Goal: Task Accomplishment & Management: Complete application form

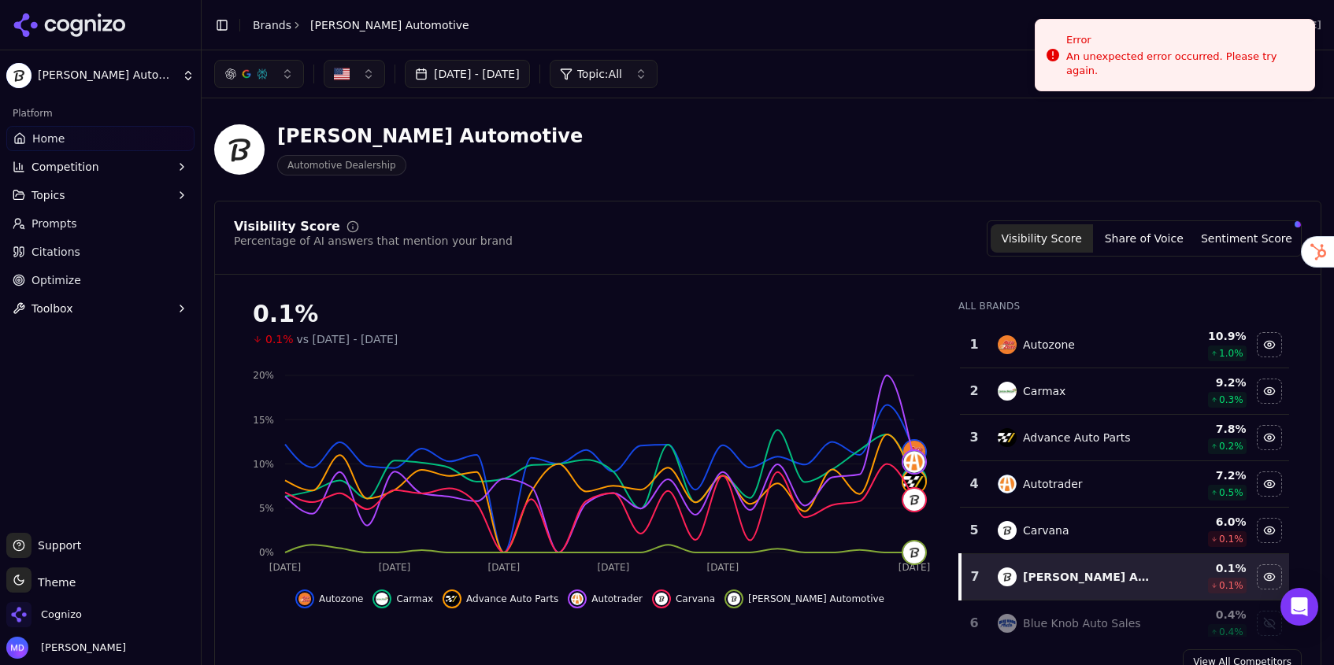
click at [272, 29] on link "Brands" at bounding box center [272, 25] width 39 height 13
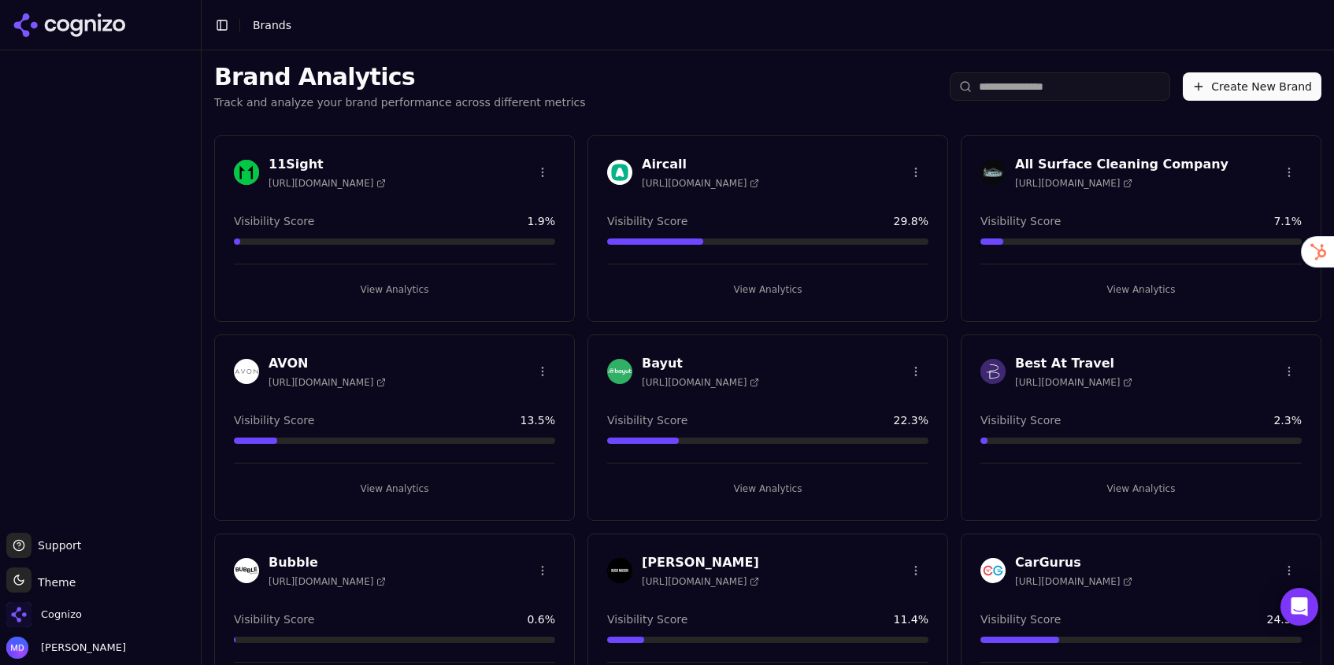
click at [1000, 91] on input "search" at bounding box center [1060, 86] width 220 height 28
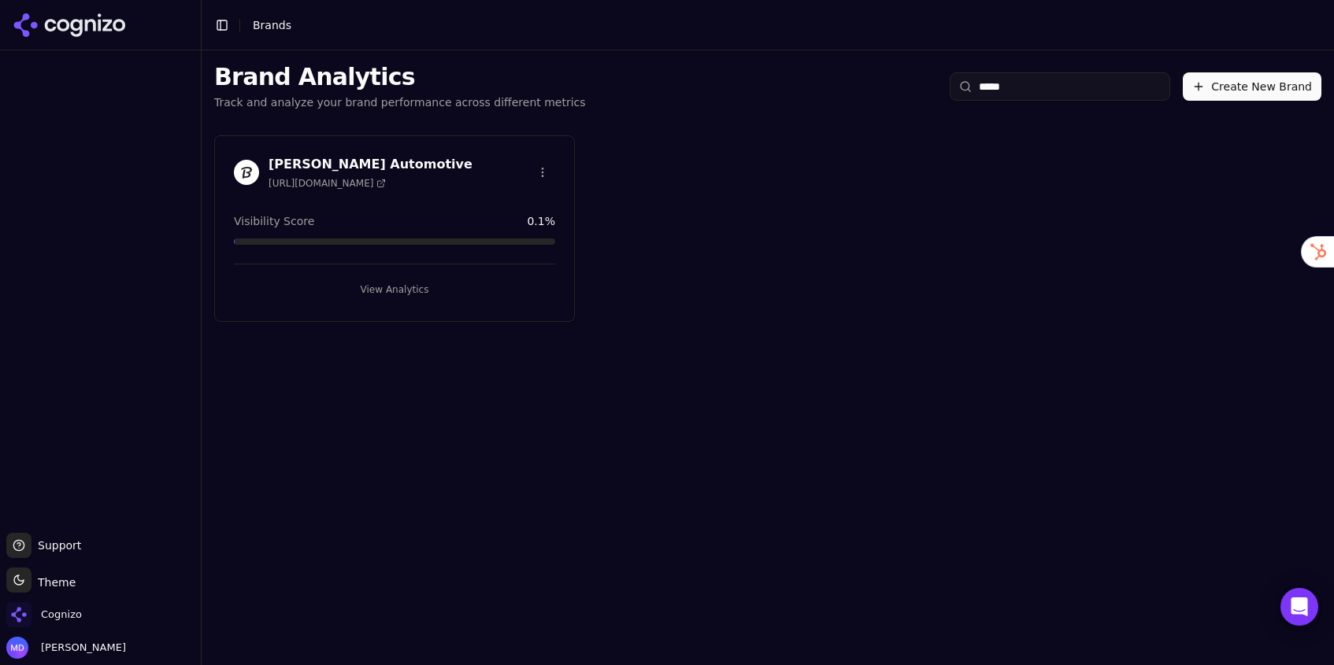
type input "*****"
click at [366, 307] on div "Stuckey Automotive https://stuckeyautomotive.com Visibility Score 0.1 % View An…" at bounding box center [394, 228] width 361 height 187
click at [372, 280] on button "View Analytics" at bounding box center [394, 289] width 321 height 25
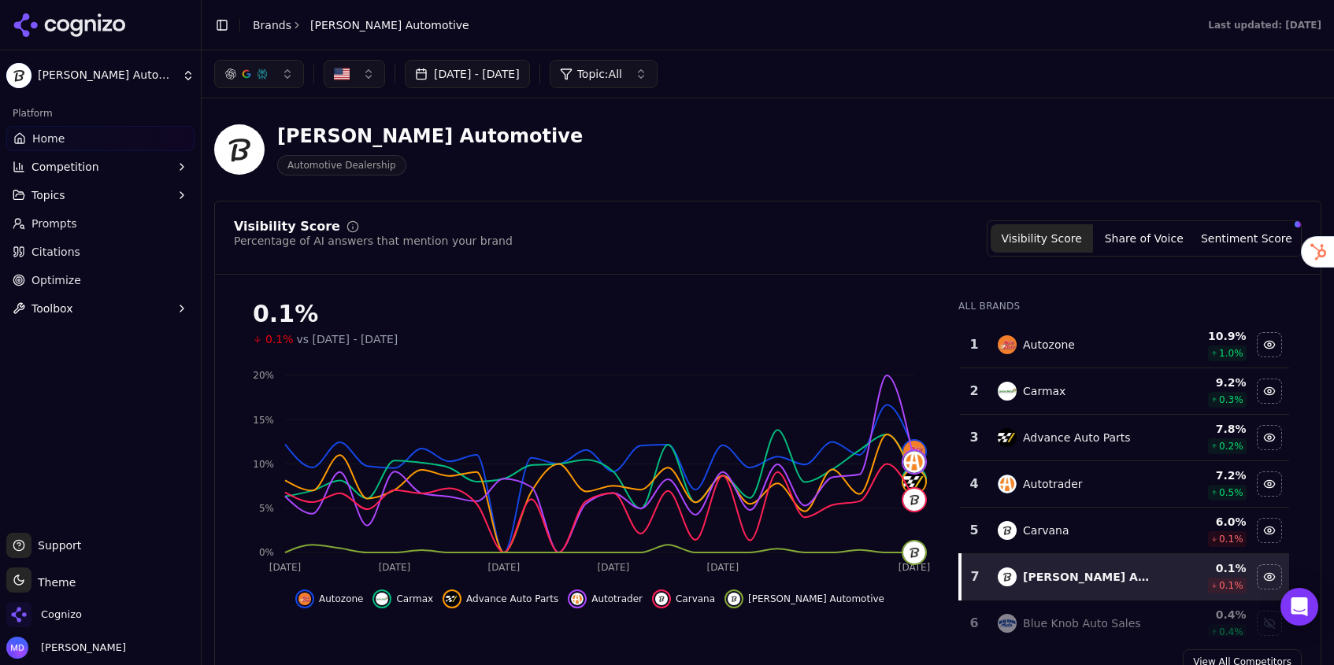
click at [78, 169] on span "Competition" at bounding box center [65, 167] width 68 height 16
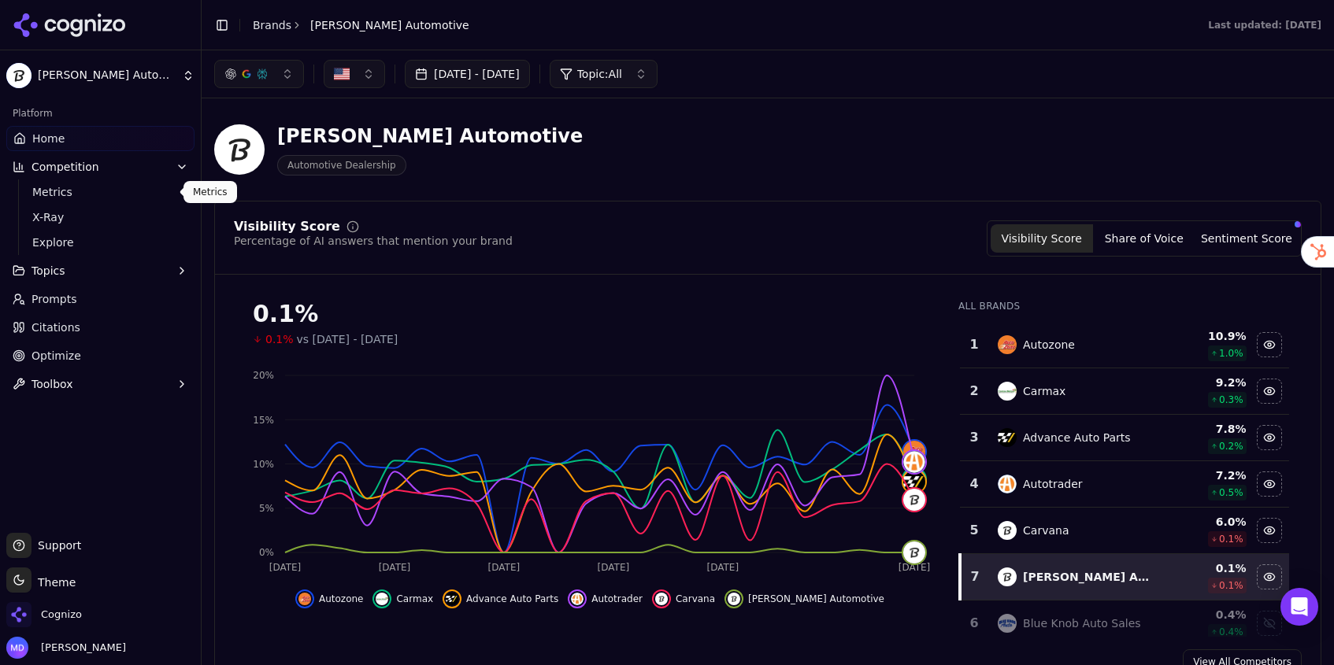
click at [63, 191] on span "Metrics" at bounding box center [100, 192] width 137 height 16
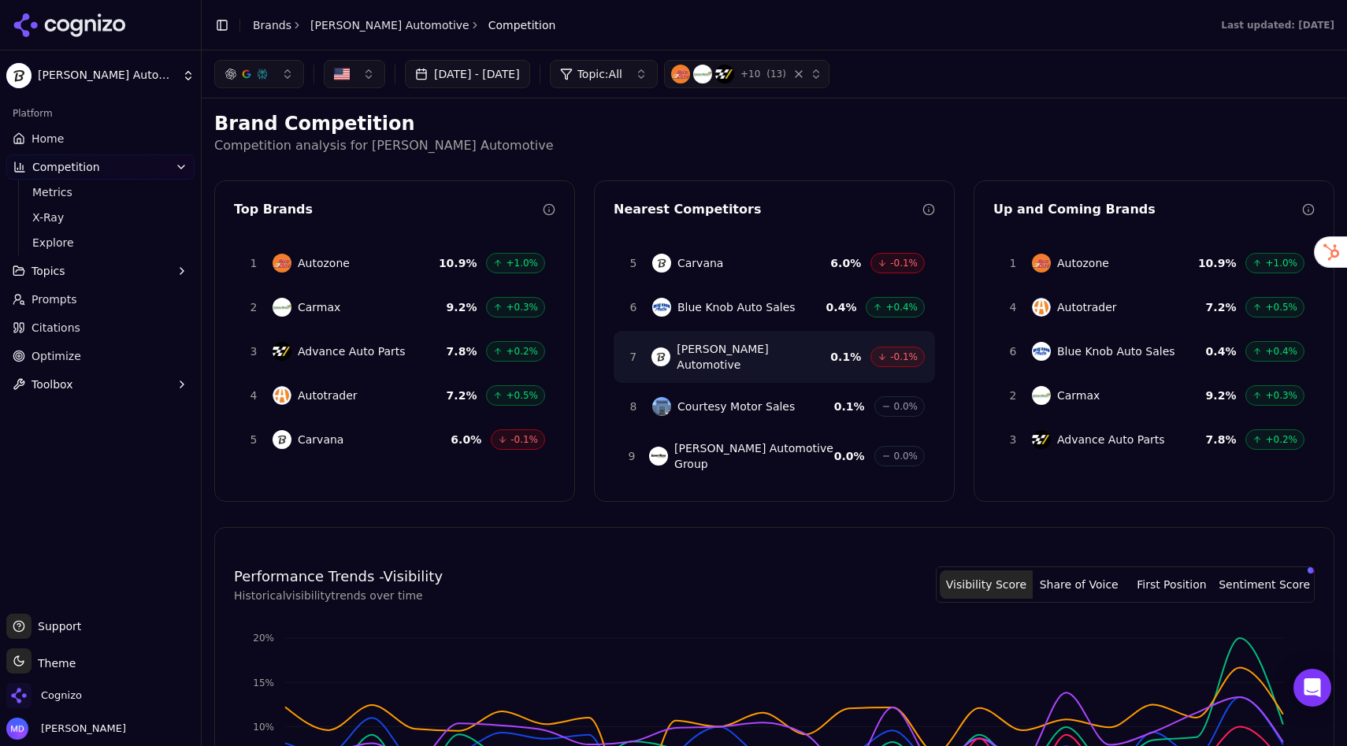
click at [57, 290] on link "Prompts" at bounding box center [100, 299] width 188 height 25
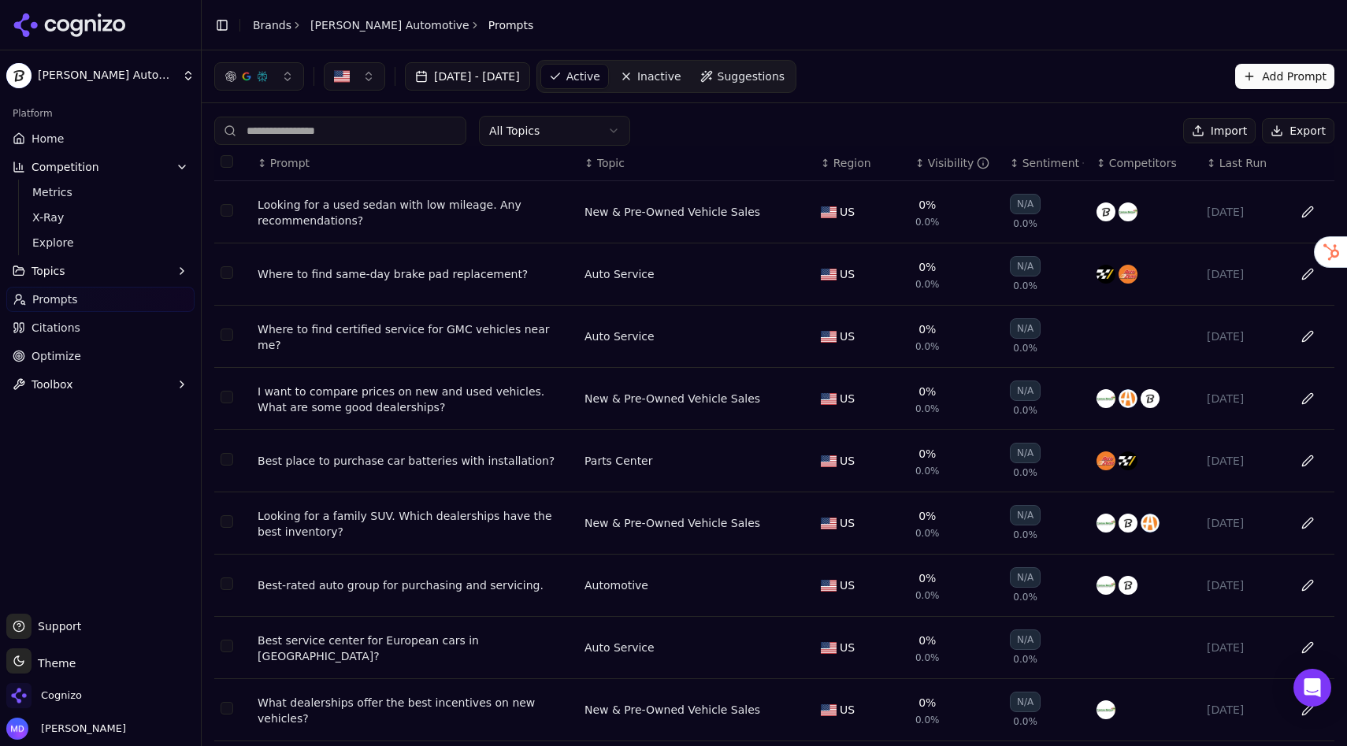
click at [613, 126] on html "Stuckey Automotive Platform Home Competition Metrics X-Ray Explore Topics Promp…" at bounding box center [673, 373] width 1347 height 746
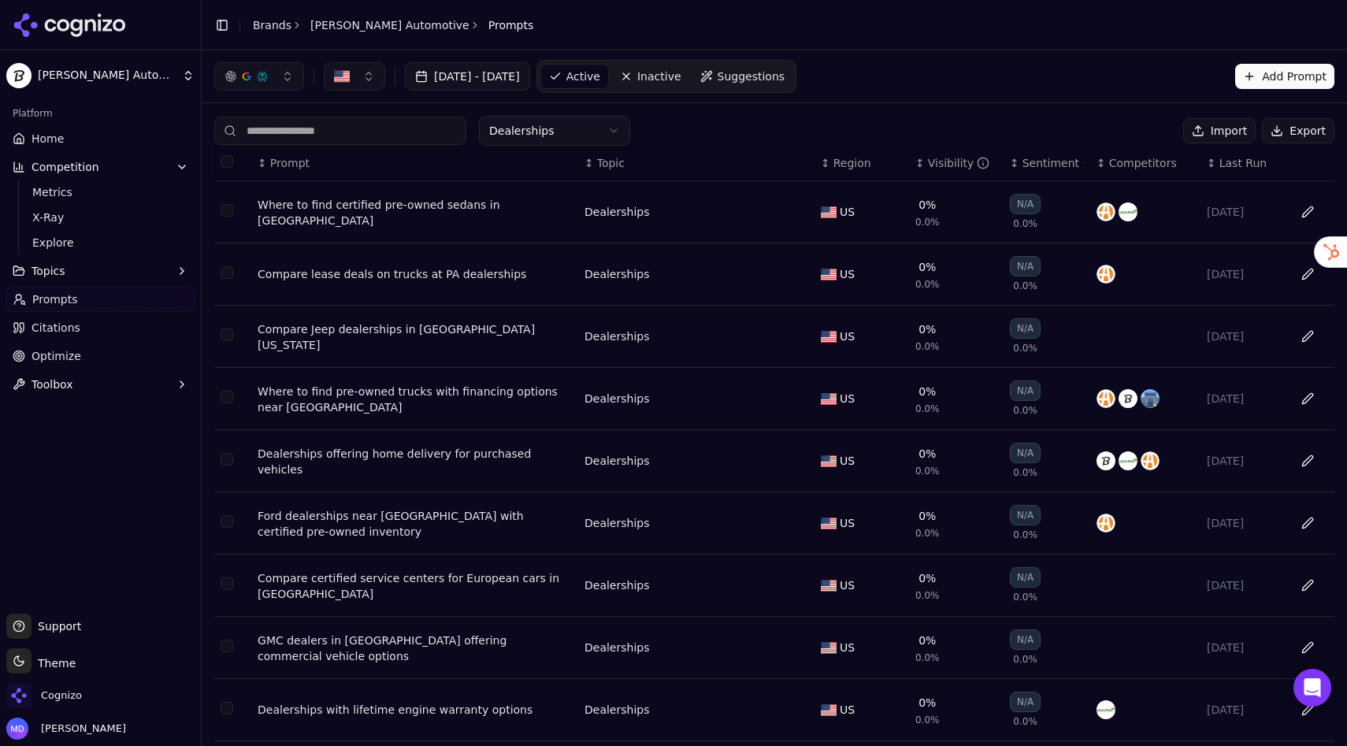
click at [464, 211] on div "Where to find certified pre-owned sedans in Bellefonte" at bounding box center [415, 212] width 314 height 31
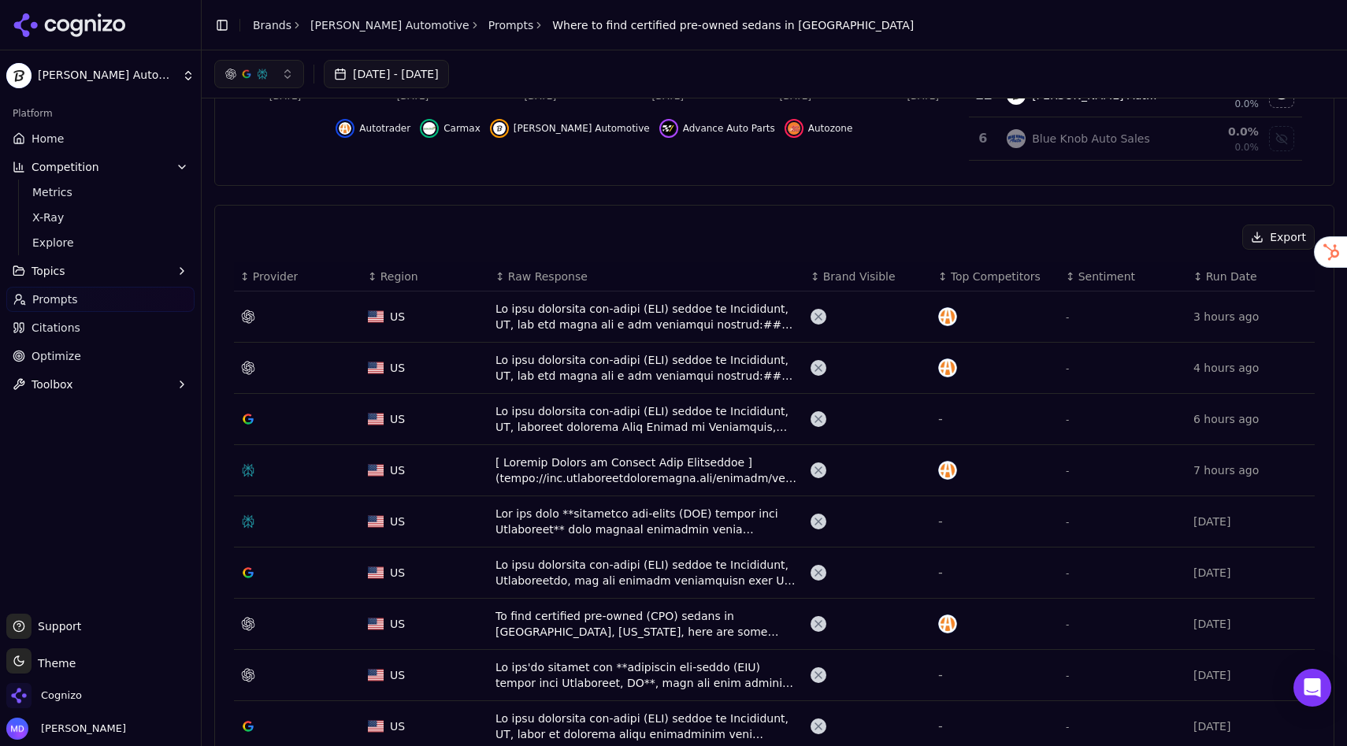
scroll to position [376, 0]
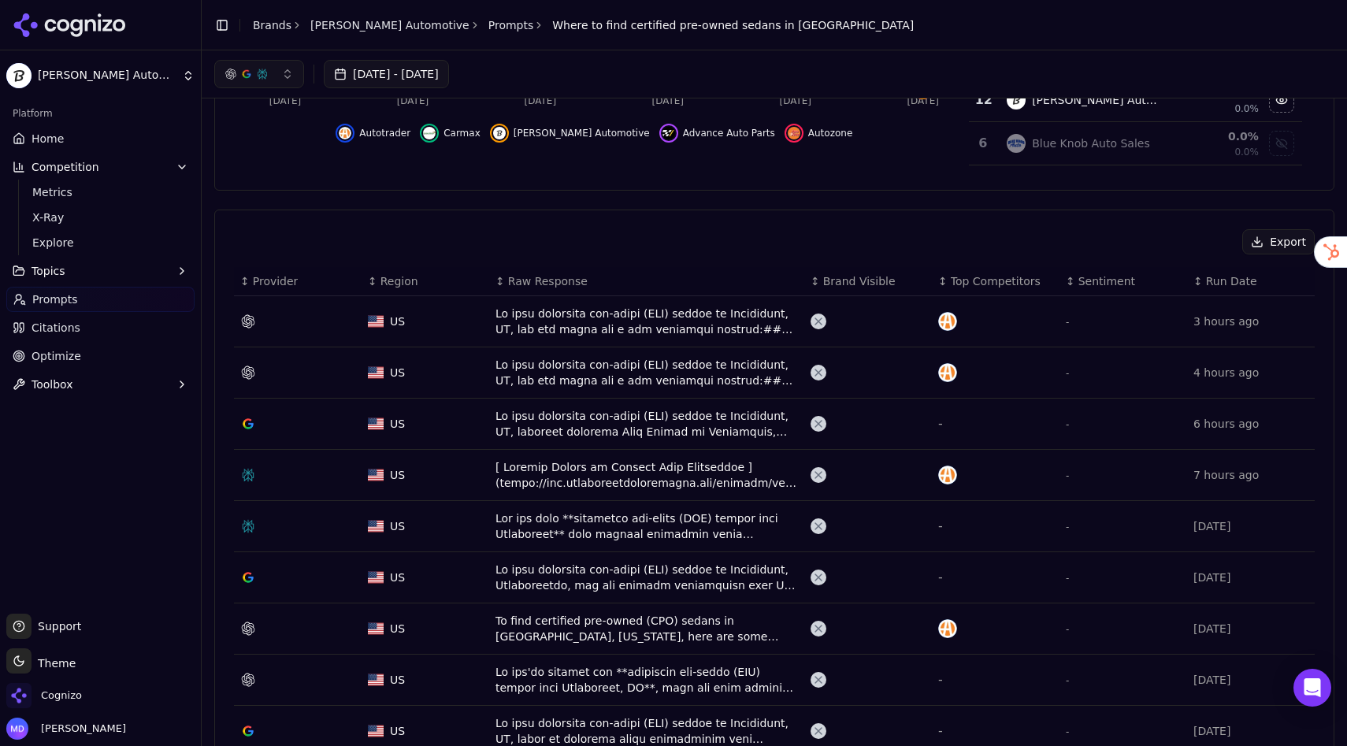
click at [630, 321] on div "Data table" at bounding box center [646, 321] width 302 height 31
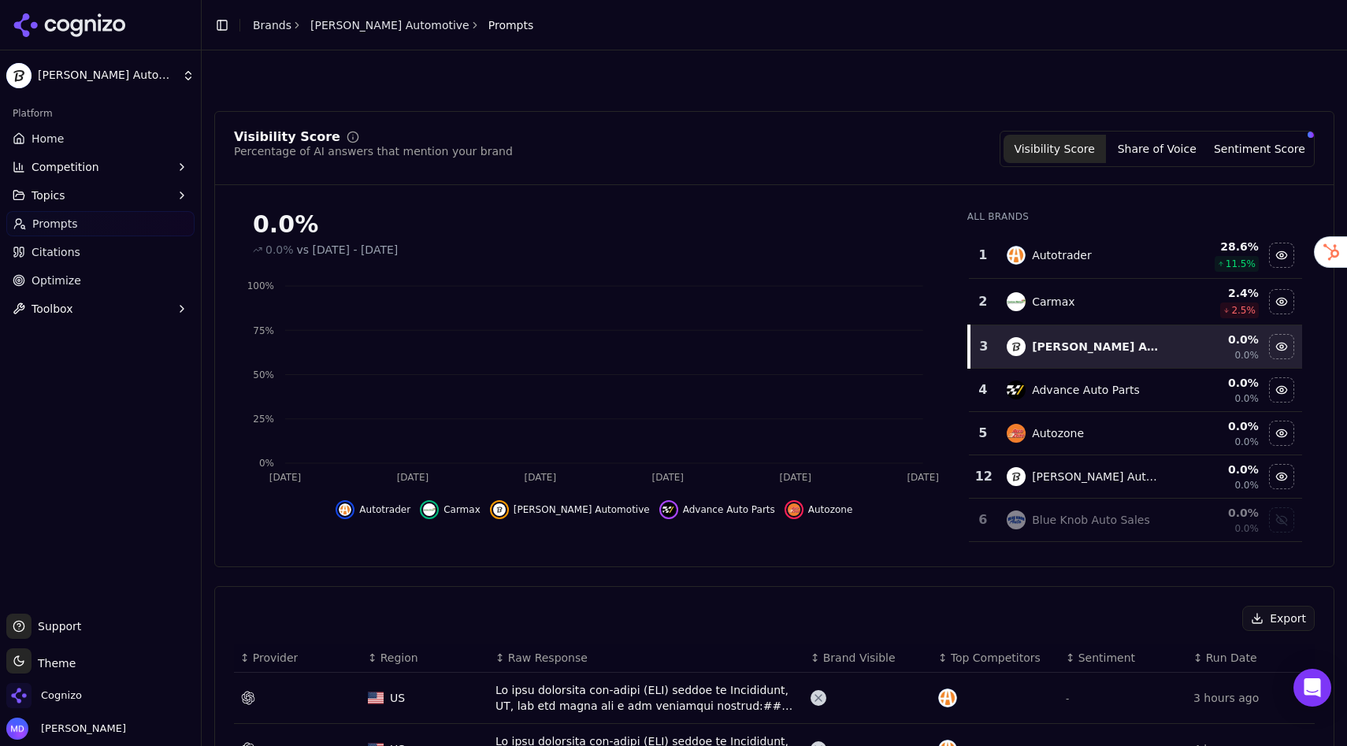
scroll to position [424, 0]
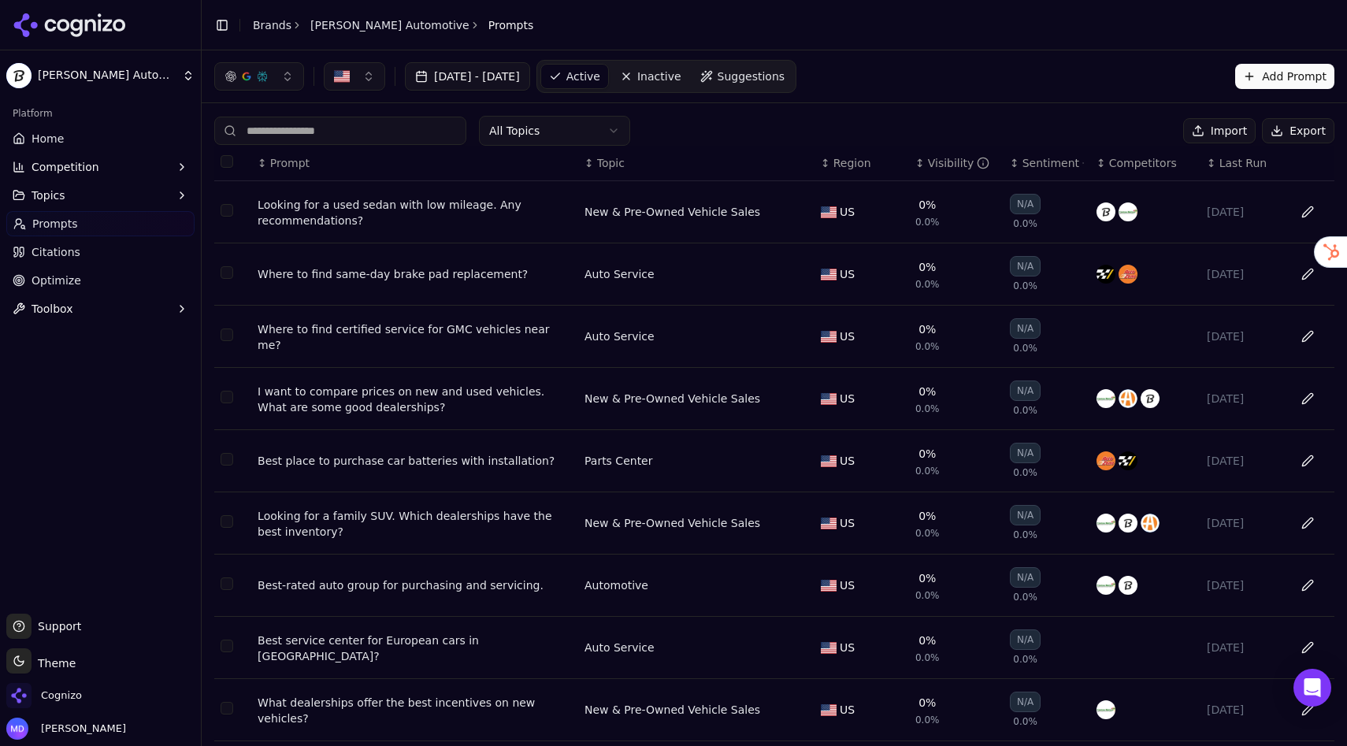
click at [576, 138] on html "Stuckey Automotive Platform Home Competition Topics Prompts Citations Optimize …" at bounding box center [673, 373] width 1347 height 746
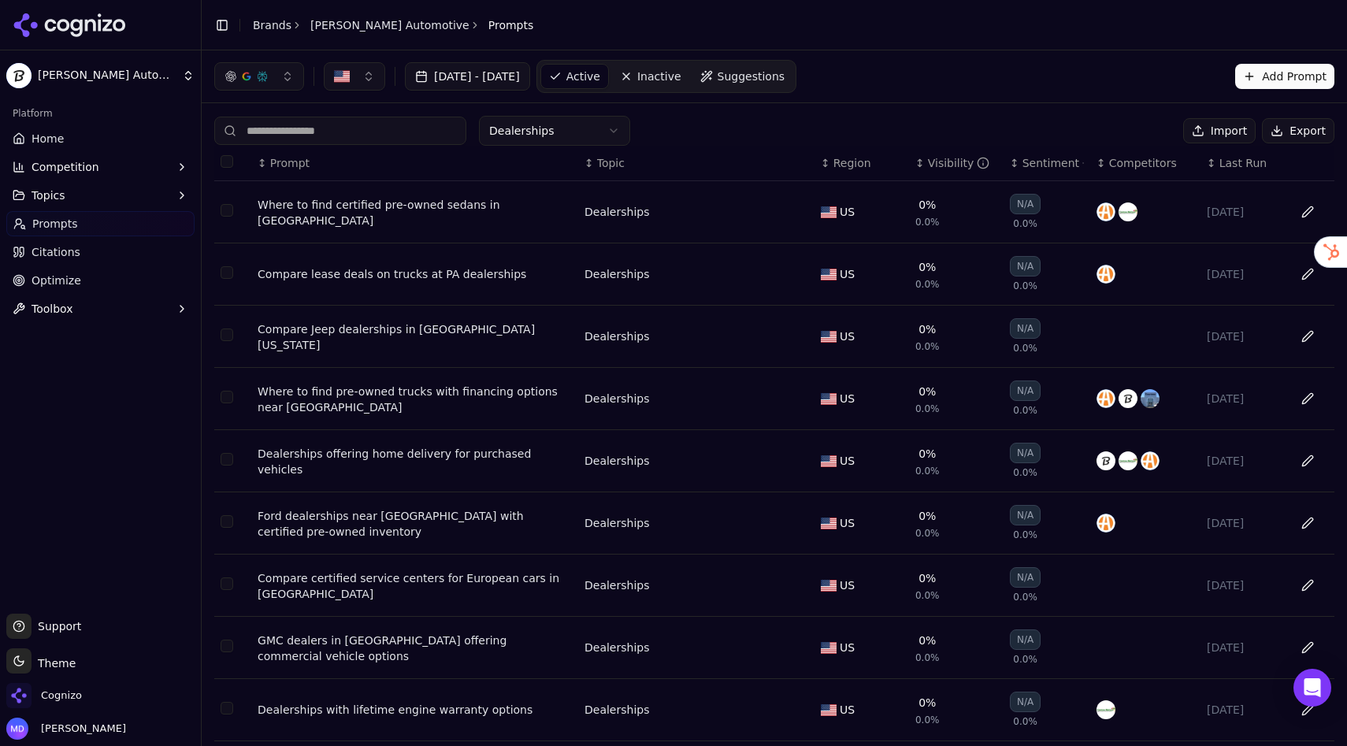
click at [446, 215] on div "Where to find certified pre-owned sedans in Bellefonte" at bounding box center [415, 212] width 314 height 31
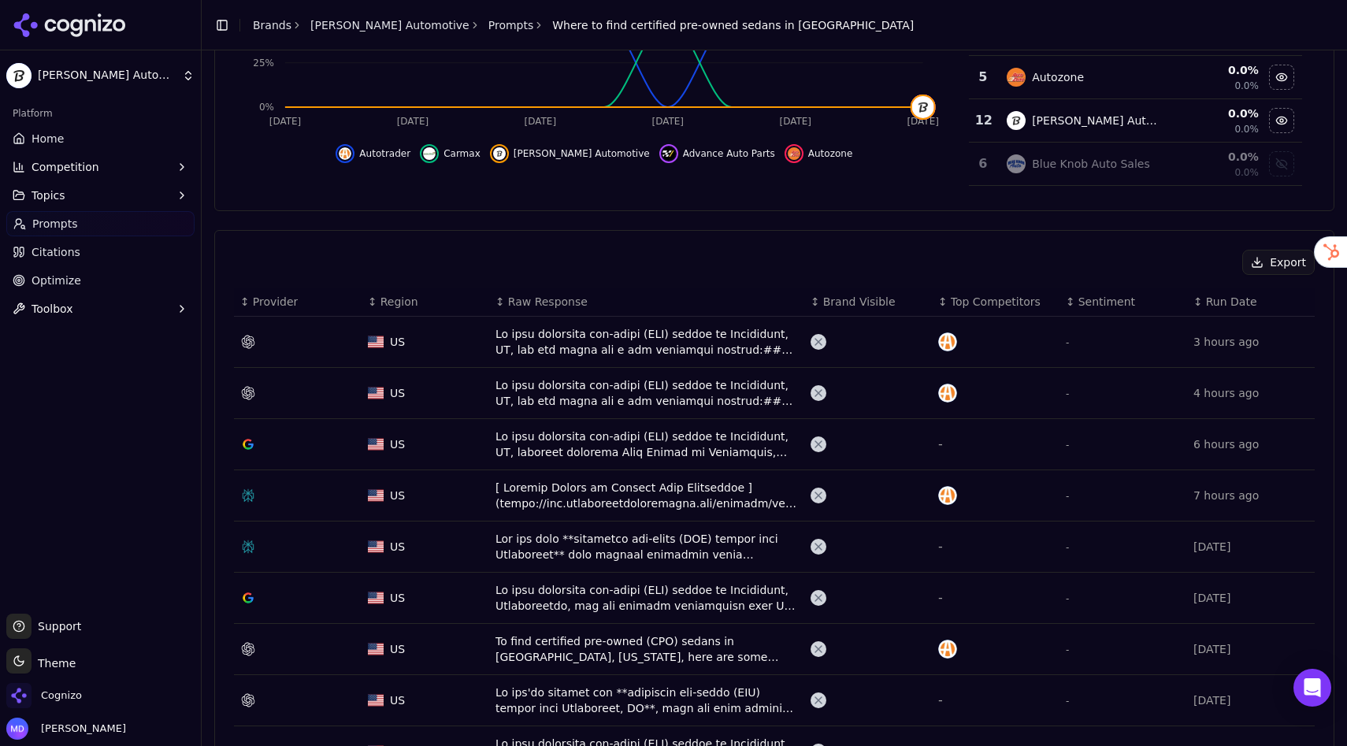
scroll to position [365, 0]
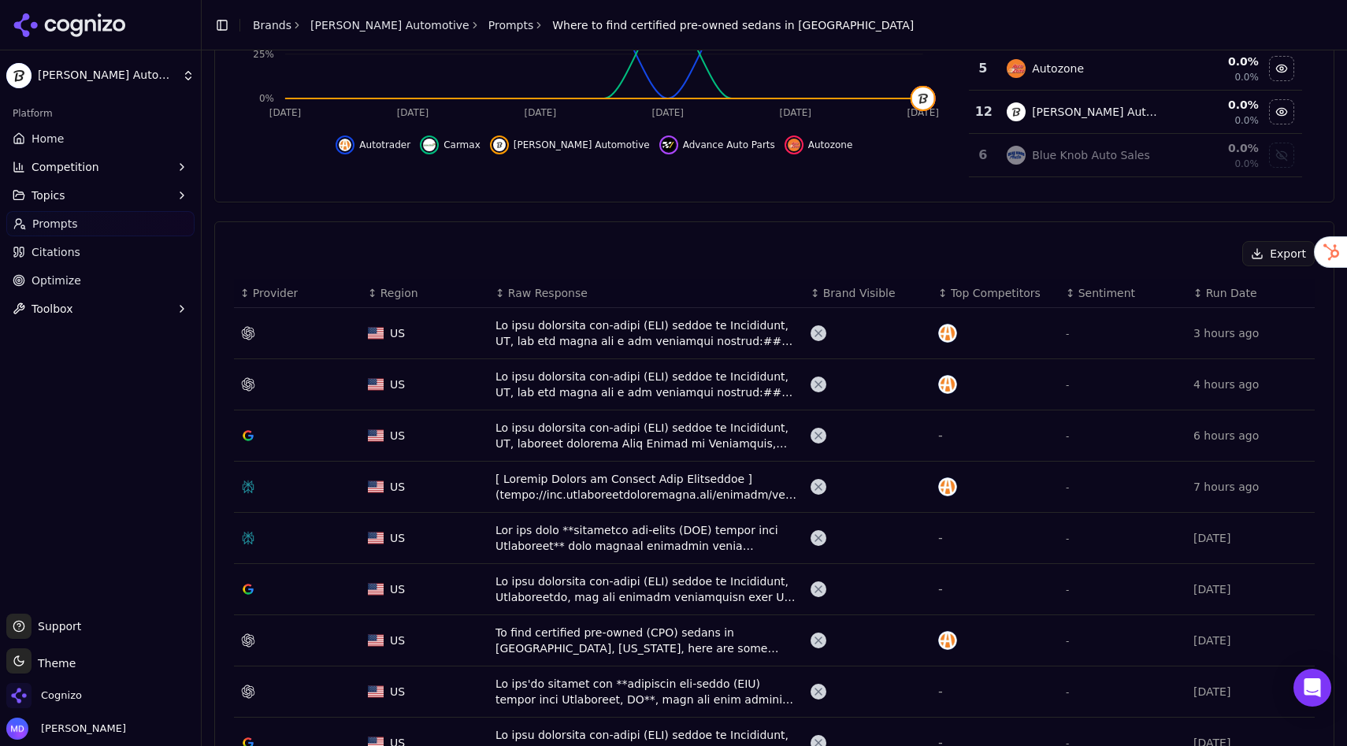
click at [532, 641] on div "To find certified pre-owned (CPO) sedans in Bellefonte, Pennsylvania, here are …" at bounding box center [646, 639] width 302 height 31
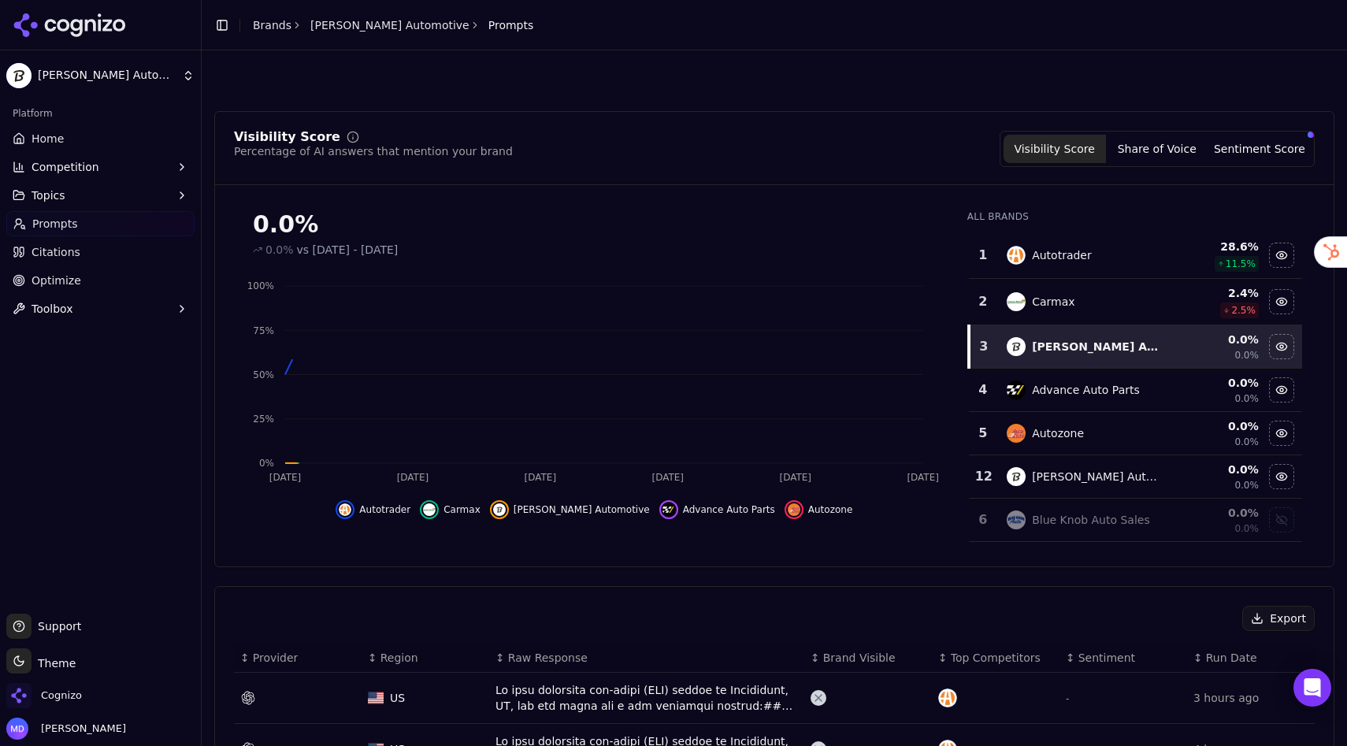
scroll to position [413, 0]
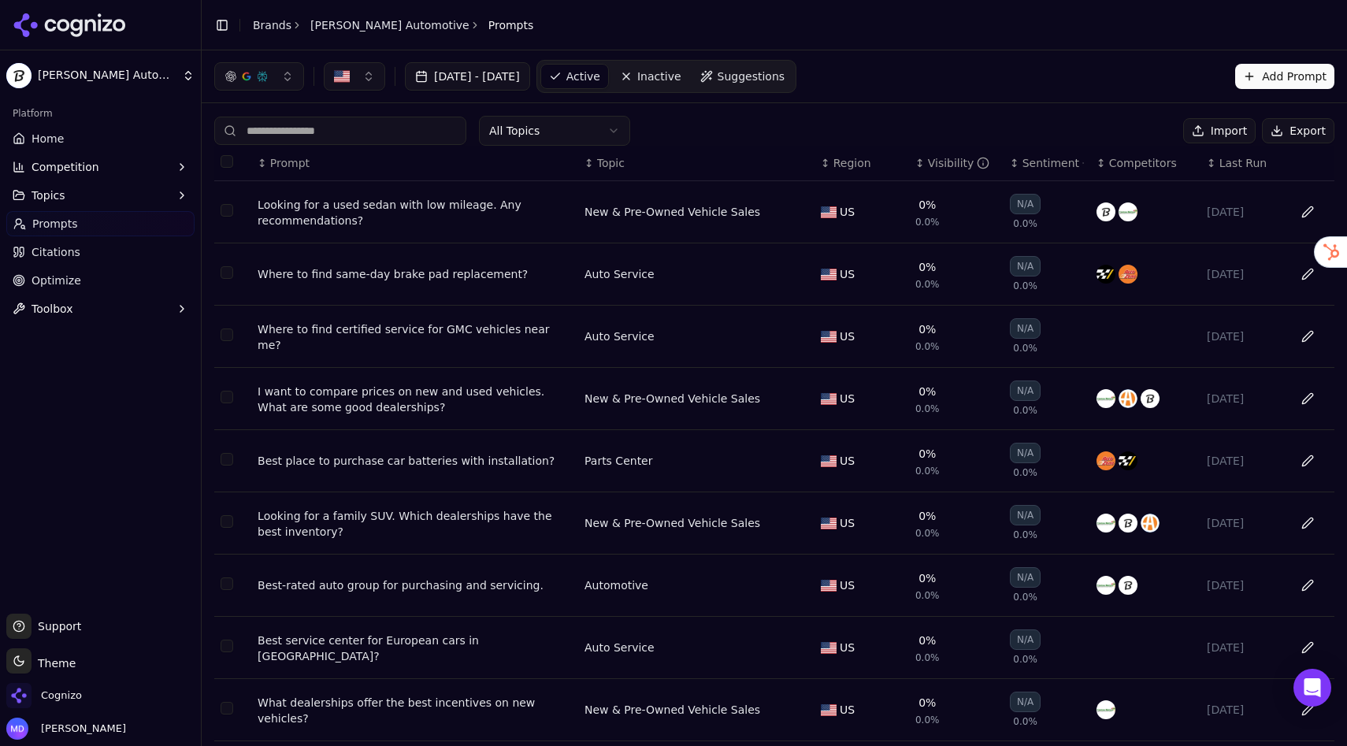
click at [575, 126] on html "Stuckey Automotive Platform Home Competition Topics Prompts Citations Optimize …" at bounding box center [673, 373] width 1347 height 746
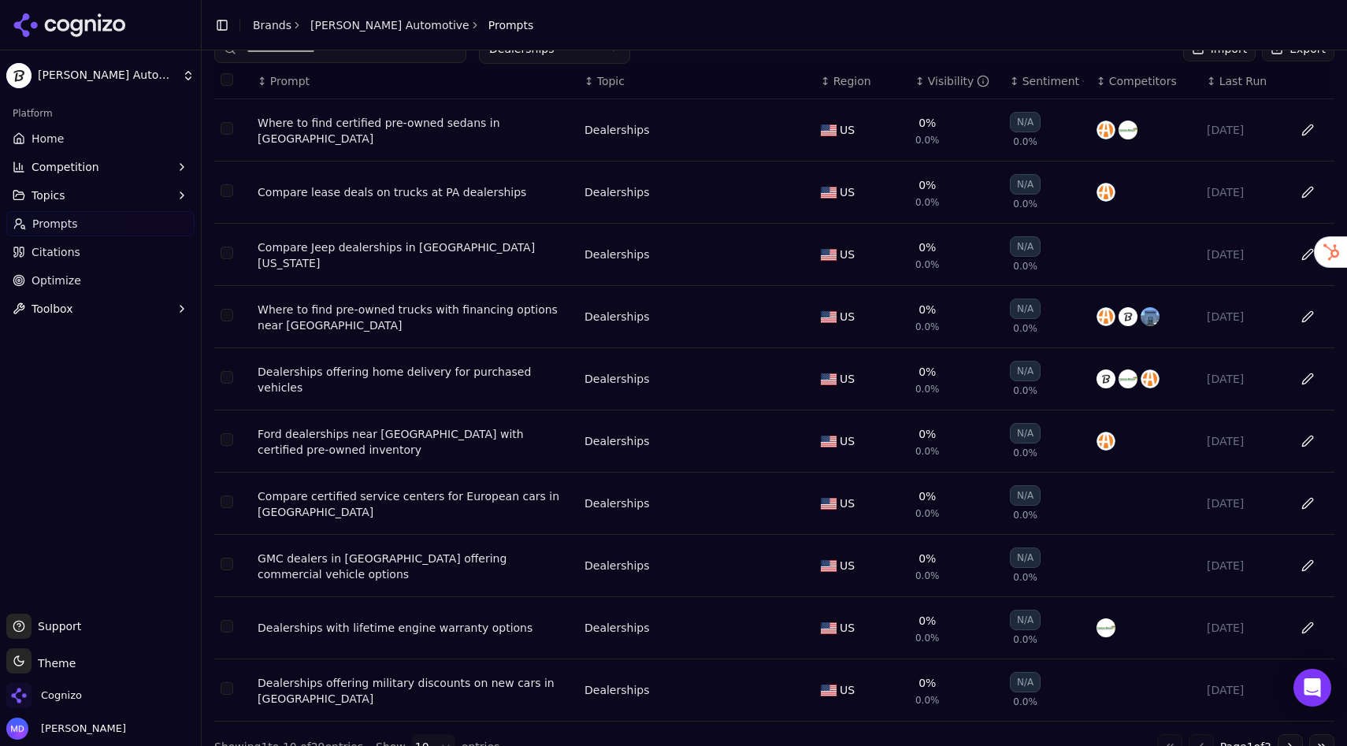
scroll to position [102, 0]
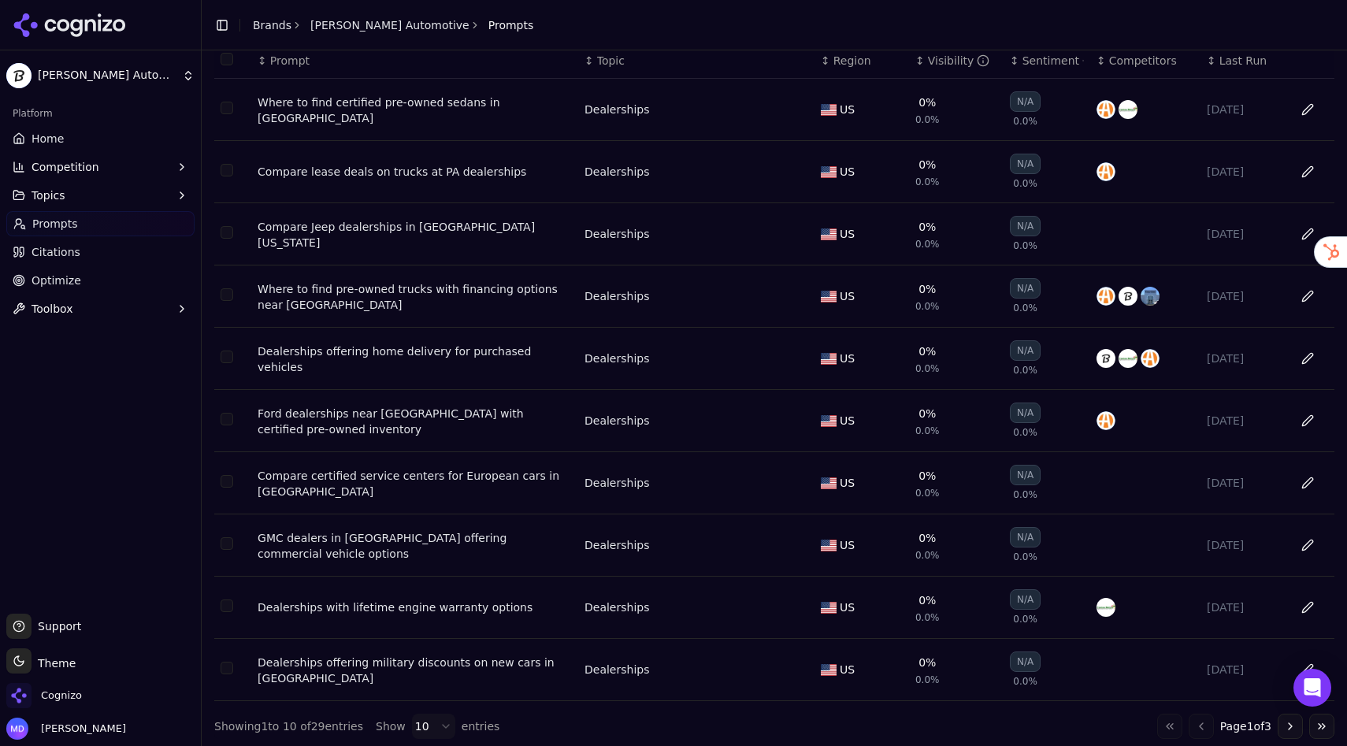
click at [437, 294] on div "Where to find pre-owned trucks with financing options near Altoona" at bounding box center [415, 296] width 314 height 31
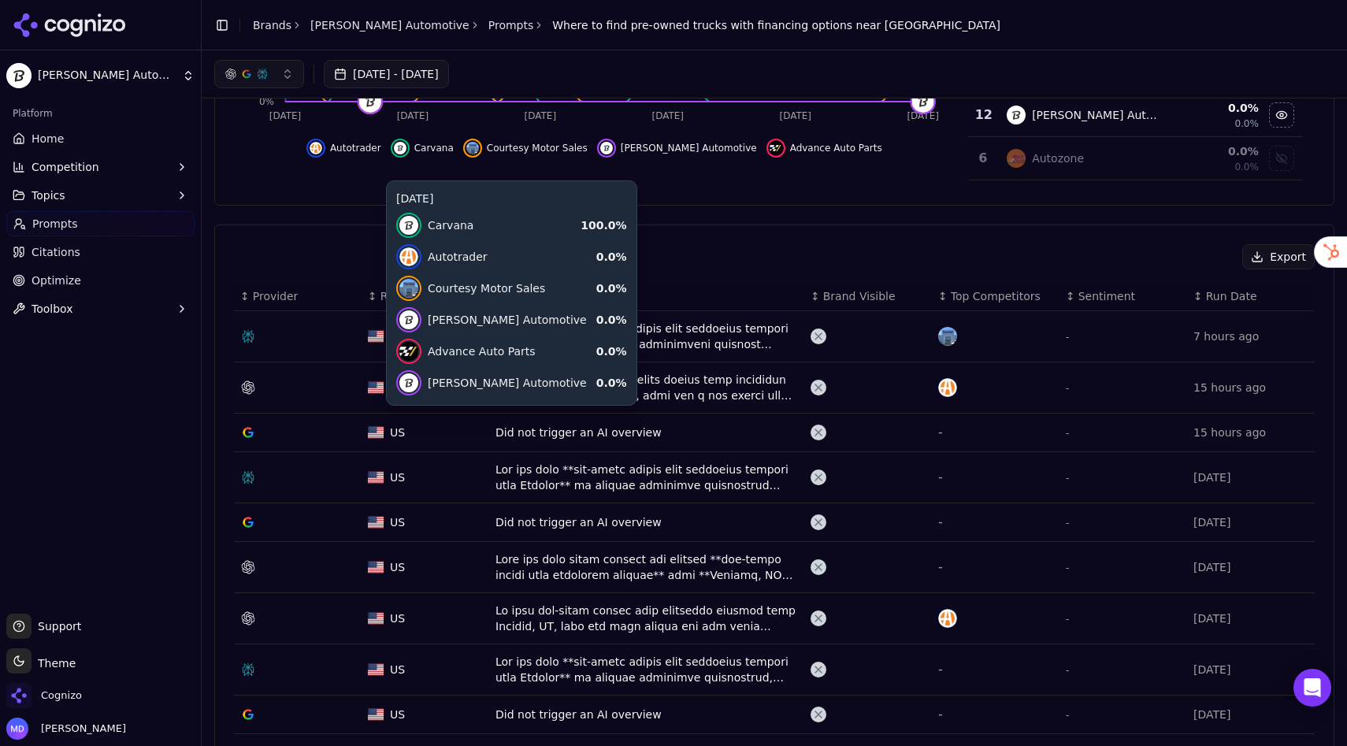
scroll to position [362, 0]
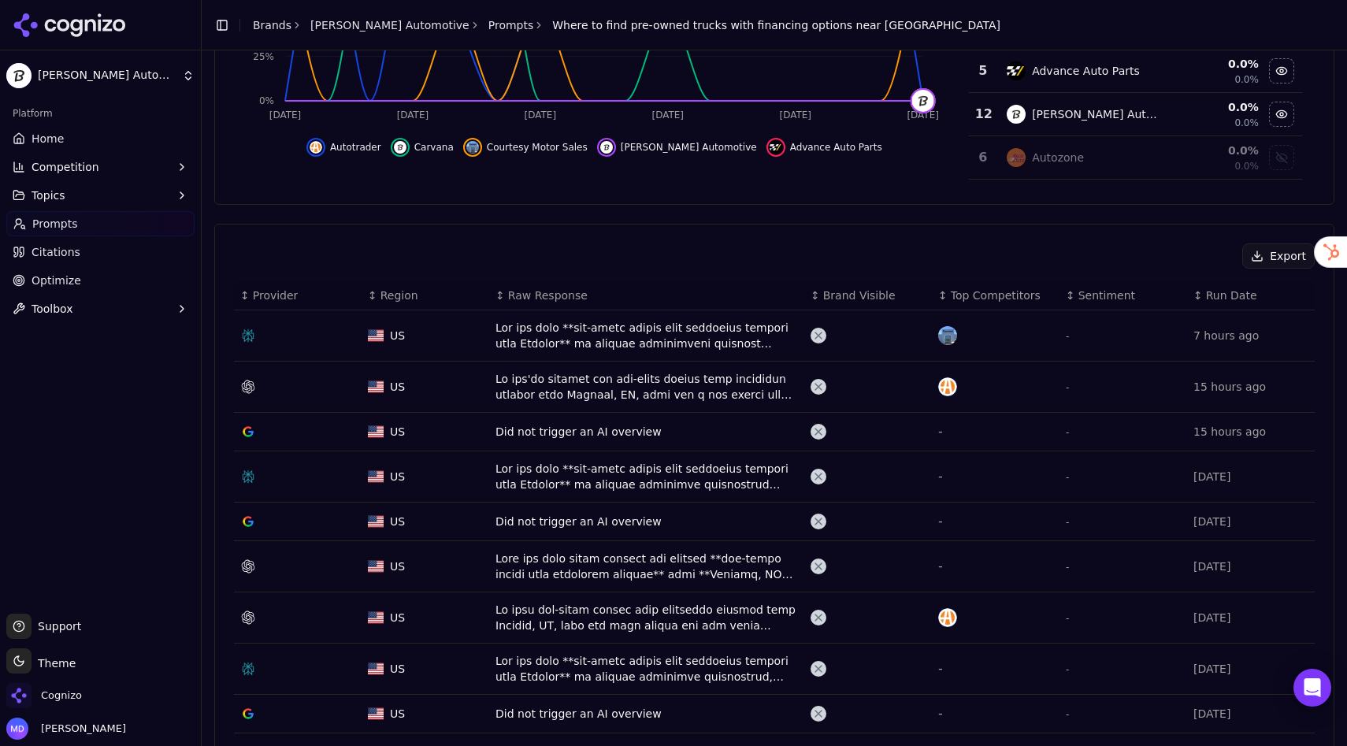
click at [679, 331] on div "Data table" at bounding box center [646, 335] width 302 height 31
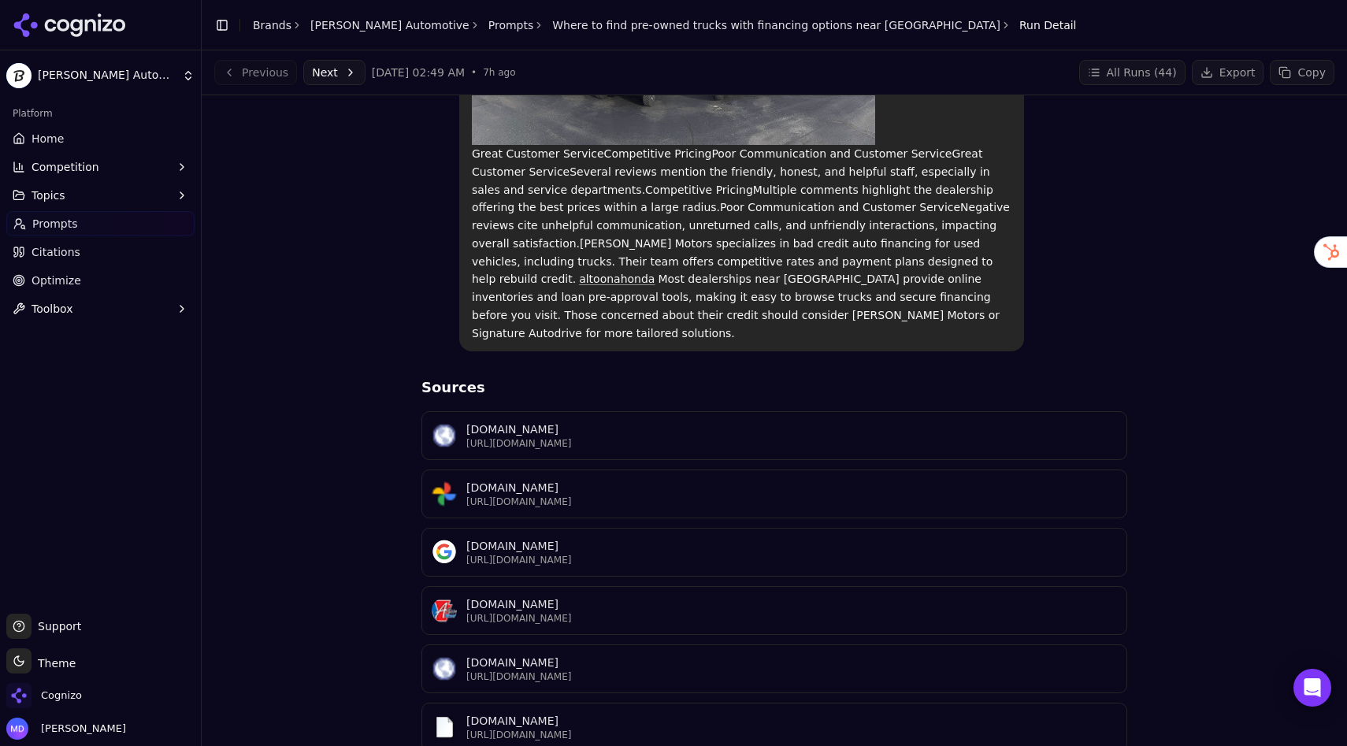
scroll to position [997, 0]
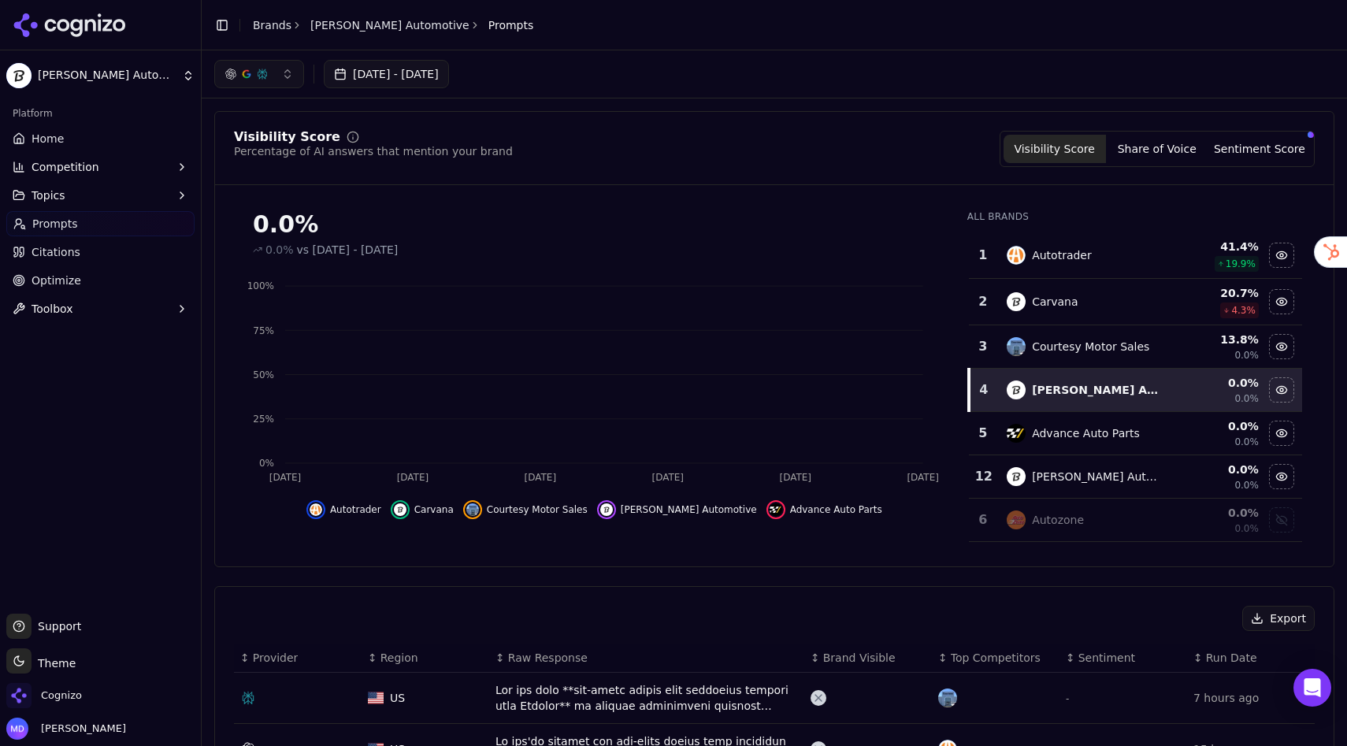
scroll to position [410, 0]
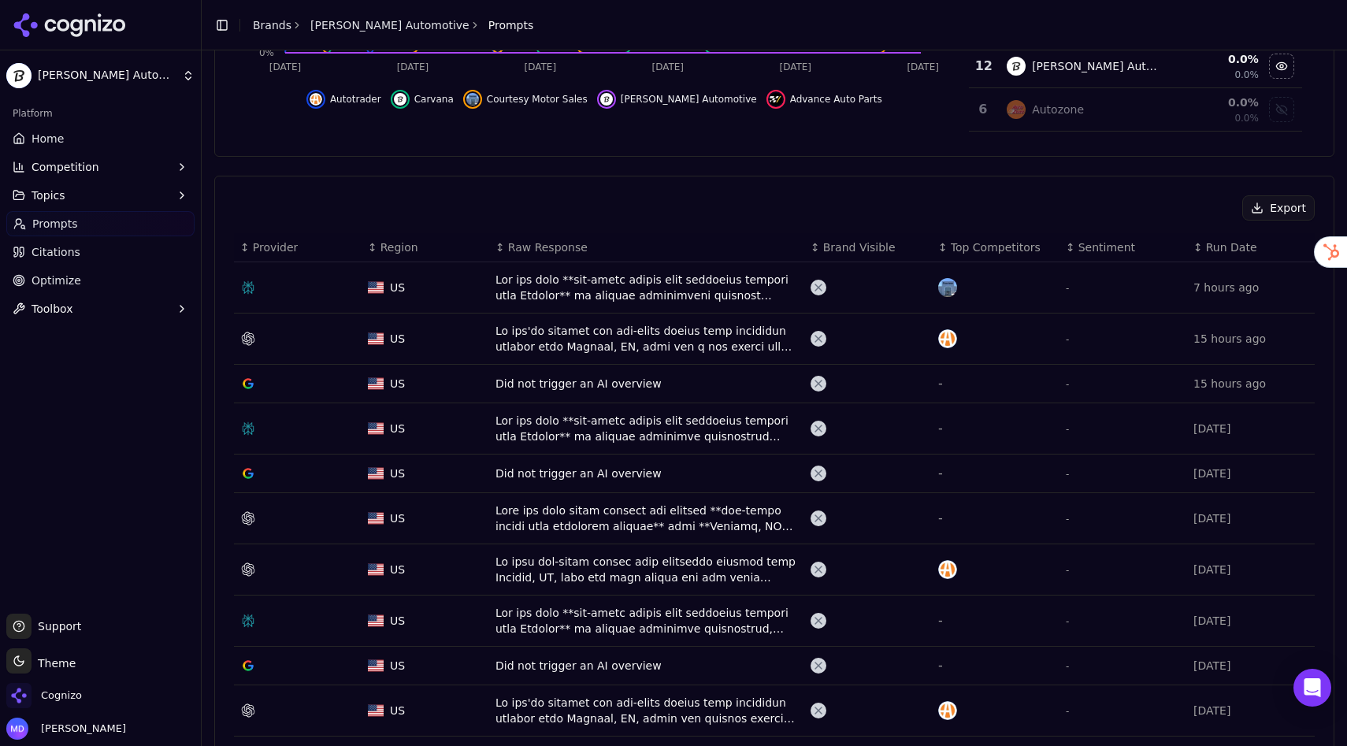
click at [43, 143] on span "Home" at bounding box center [47, 139] width 32 height 16
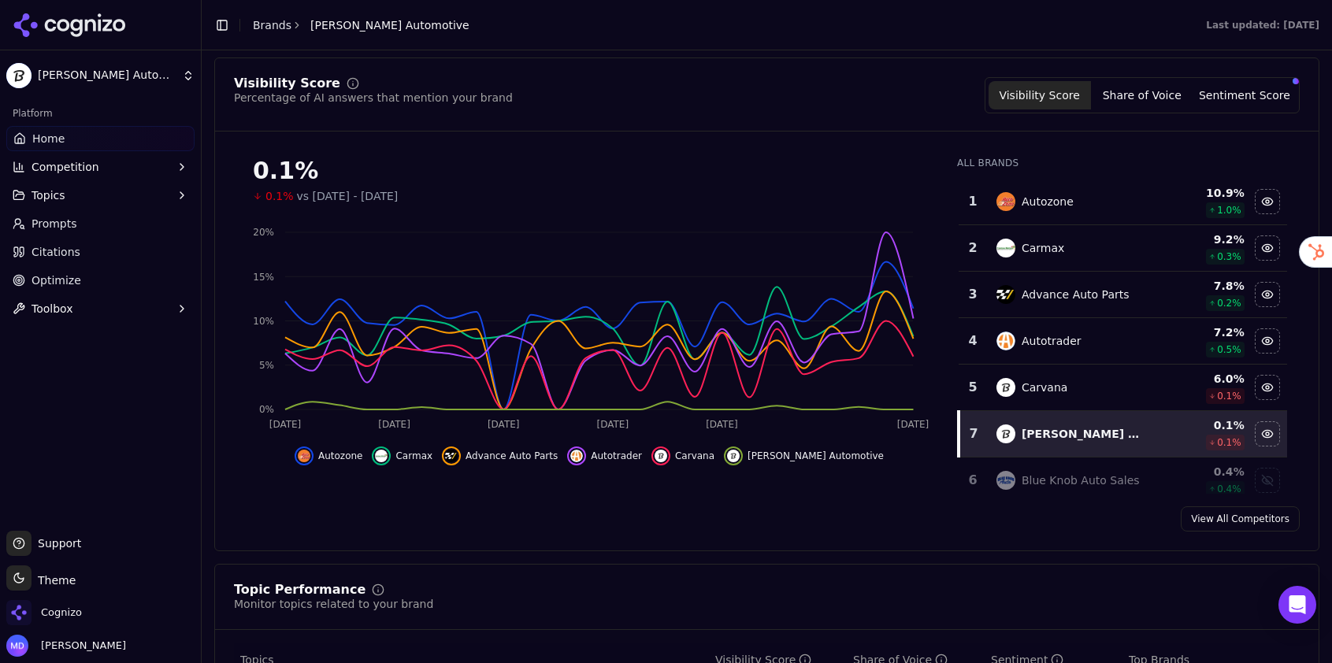
scroll to position [143, 0]
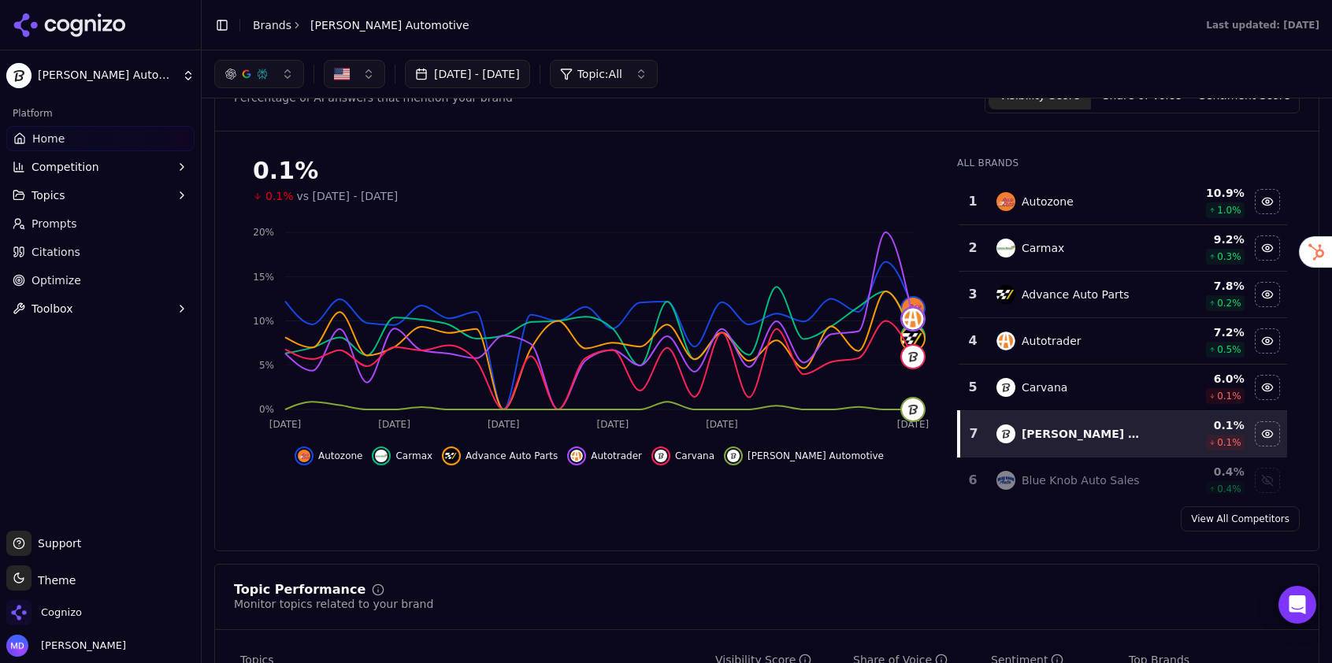
click at [1225, 102] on button "Sentiment Score" at bounding box center [1244, 95] width 102 height 28
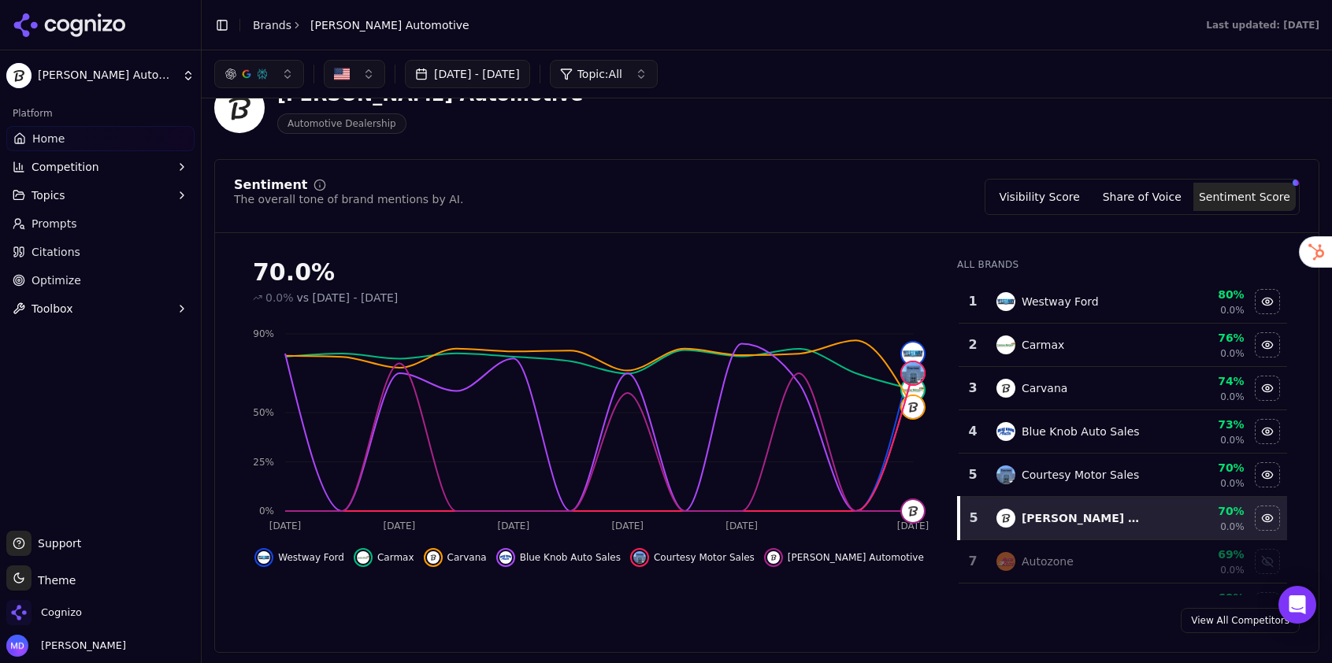
scroll to position [37, 0]
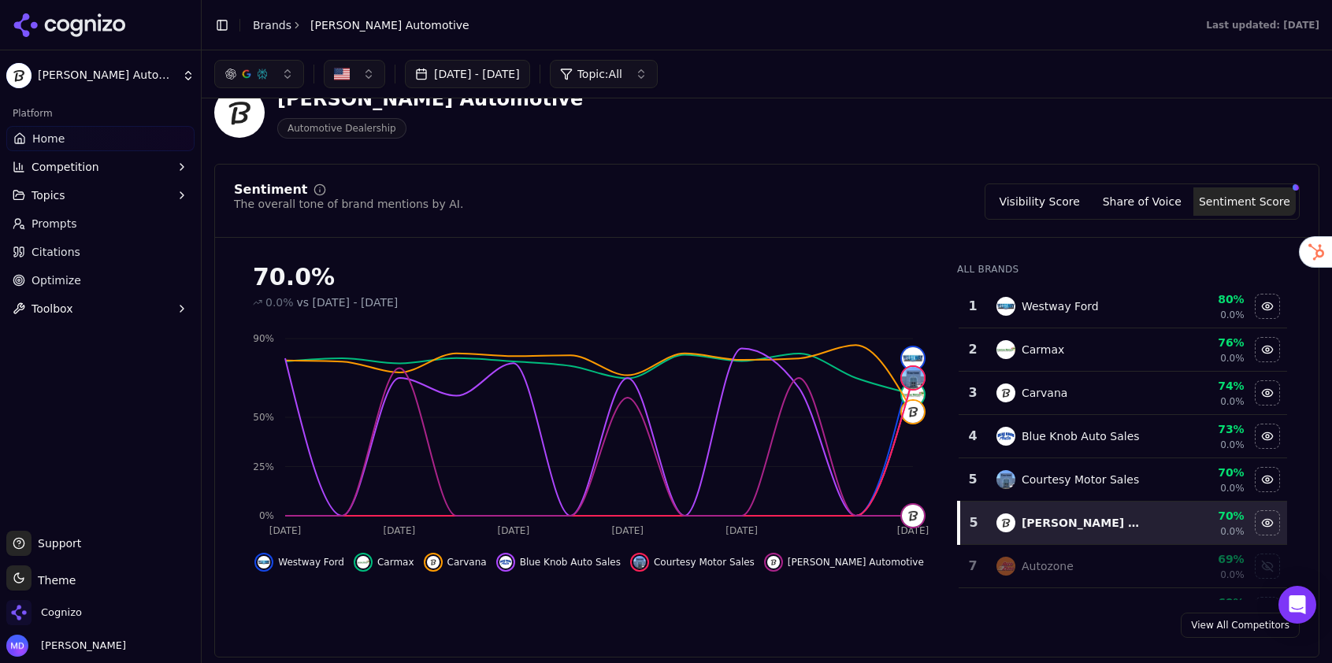
click at [1057, 188] on button "Visibility Score" at bounding box center [1039, 201] width 102 height 28
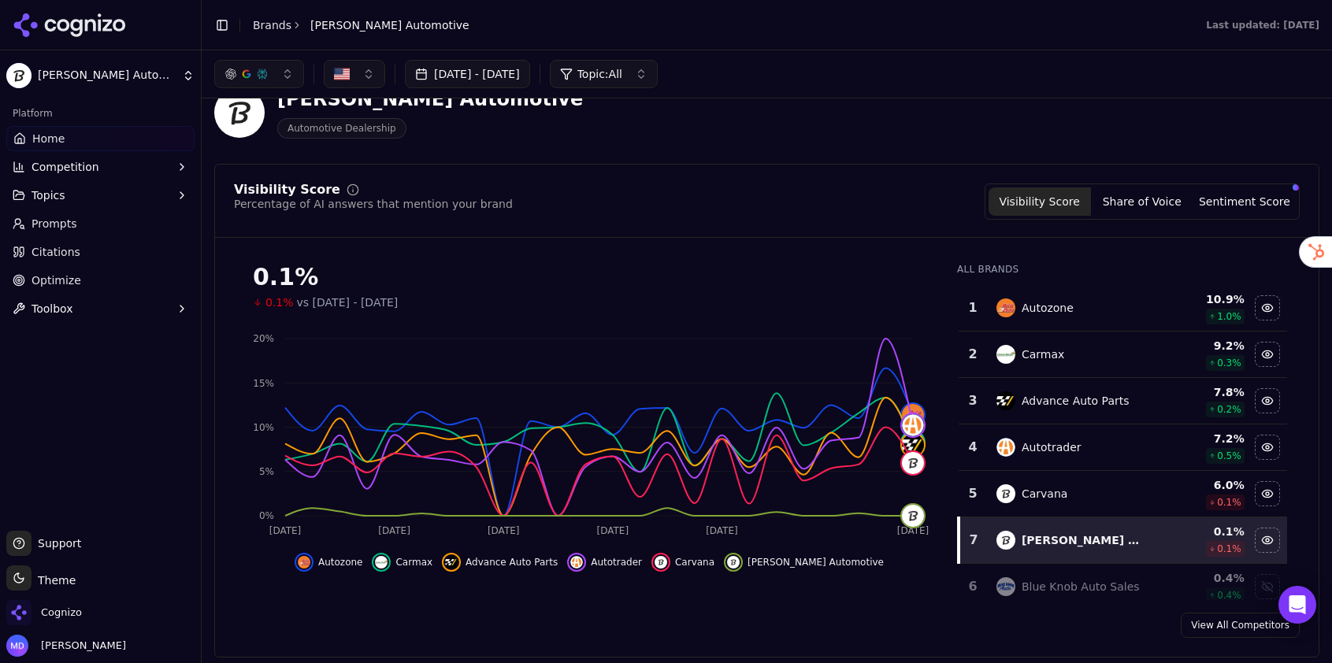
click at [88, 171] on span "Competition" at bounding box center [65, 167] width 68 height 16
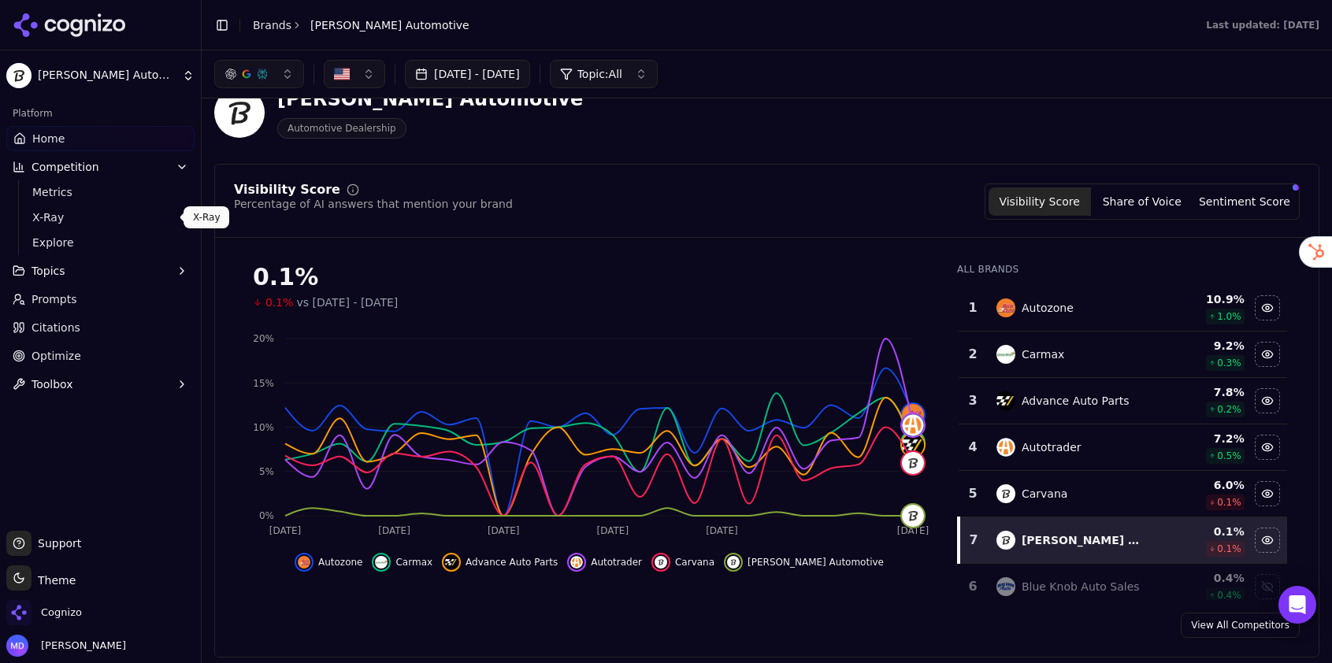
click at [92, 210] on span "X-Ray" at bounding box center [100, 217] width 137 height 16
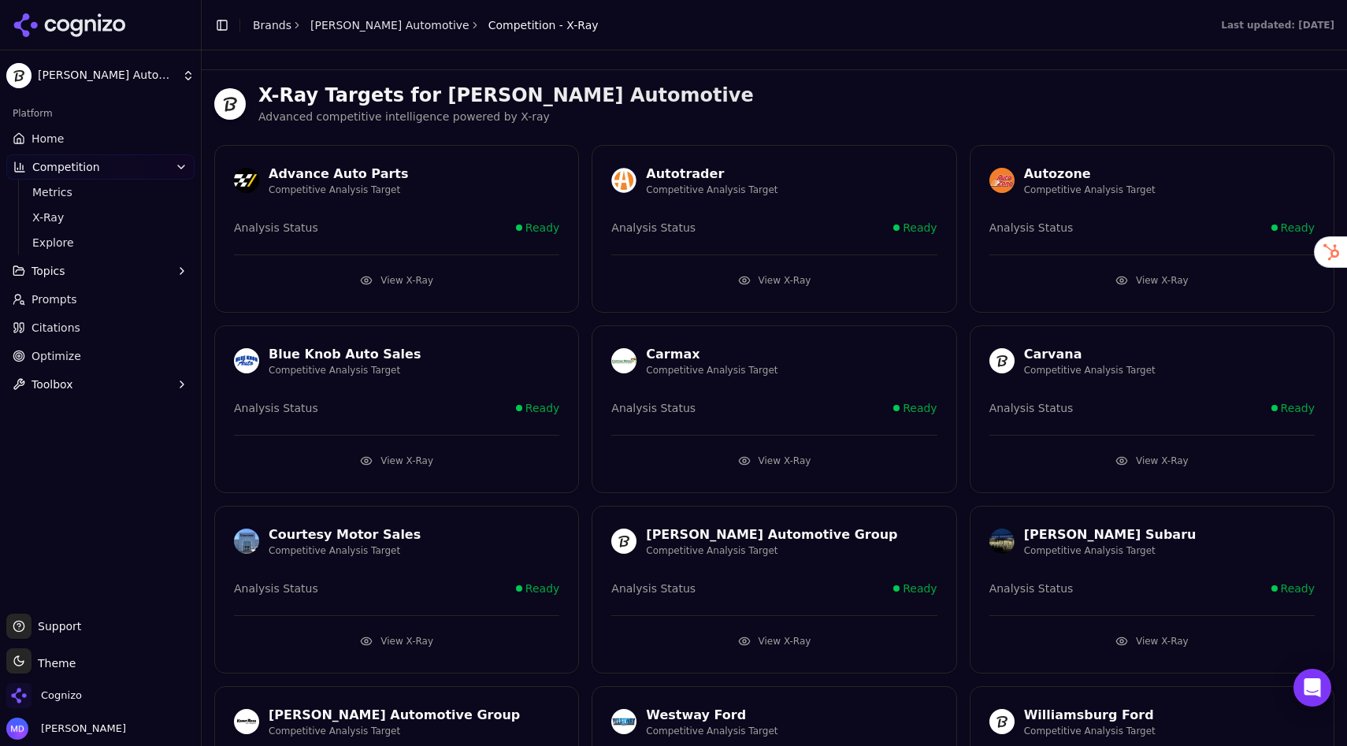
click at [38, 145] on span "Home" at bounding box center [47, 139] width 32 height 16
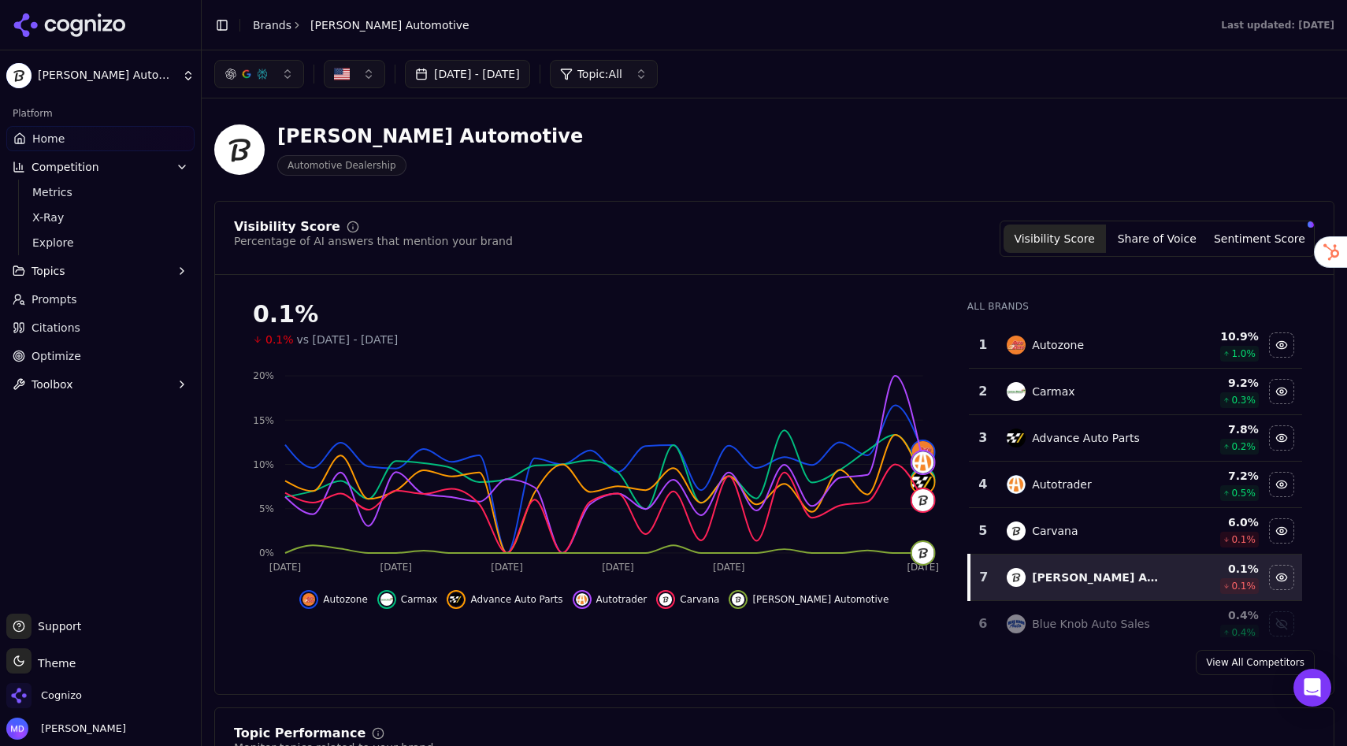
click at [69, 272] on button "Topics" at bounding box center [100, 270] width 188 height 25
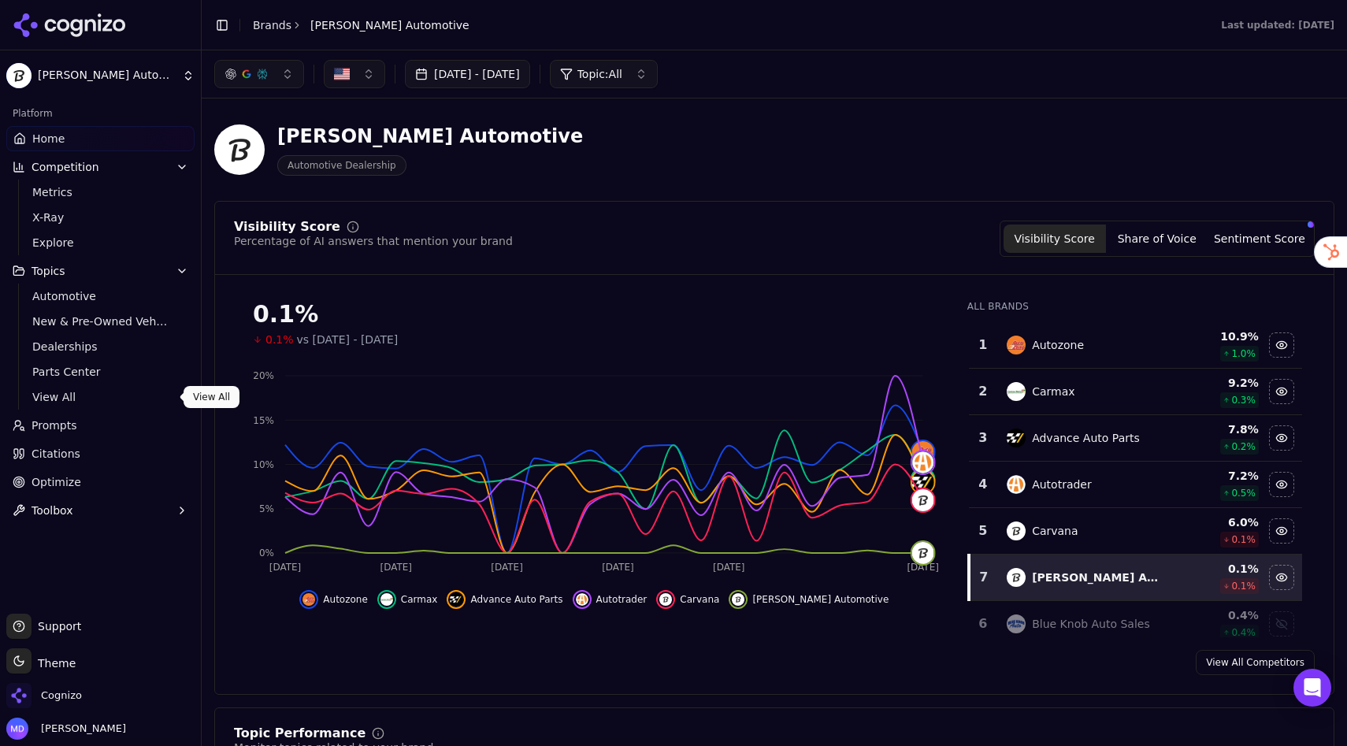
click at [76, 394] on span "View All" at bounding box center [100, 397] width 137 height 16
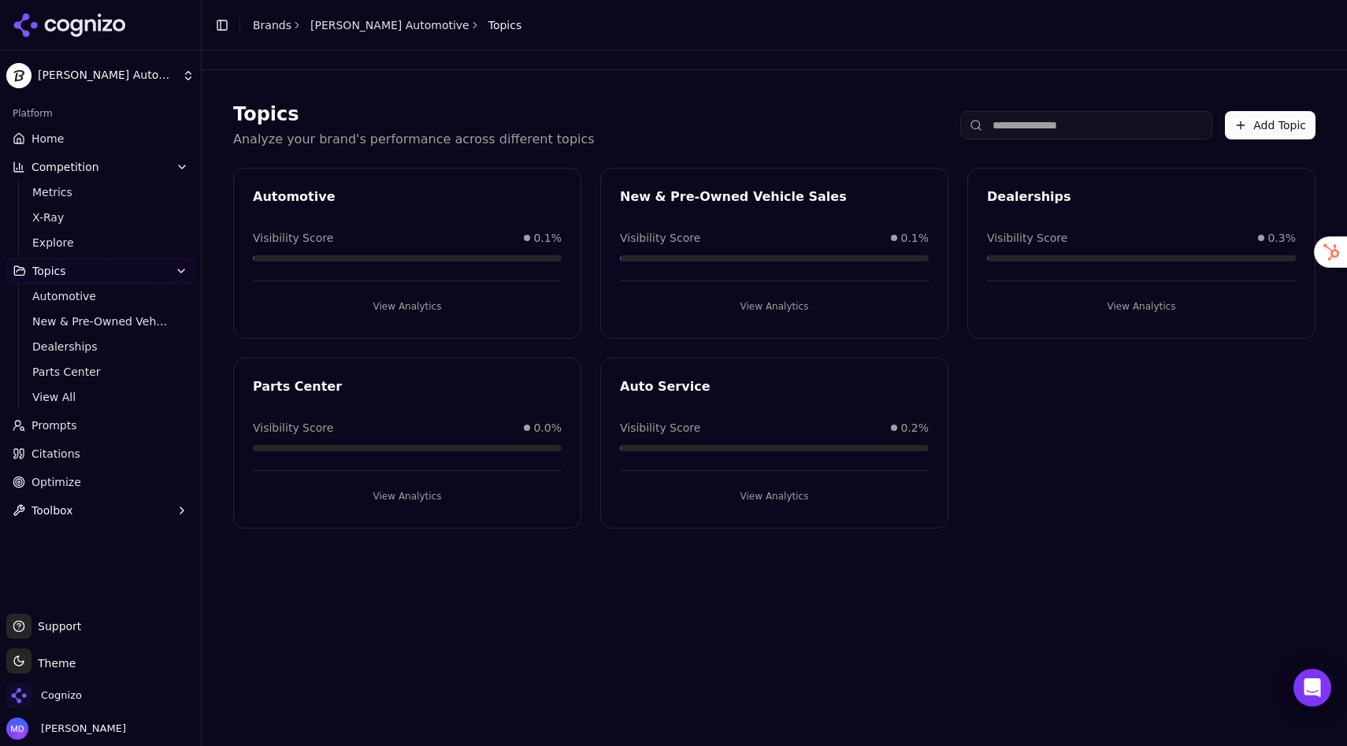
click at [103, 136] on link "Home" at bounding box center [100, 138] width 188 height 25
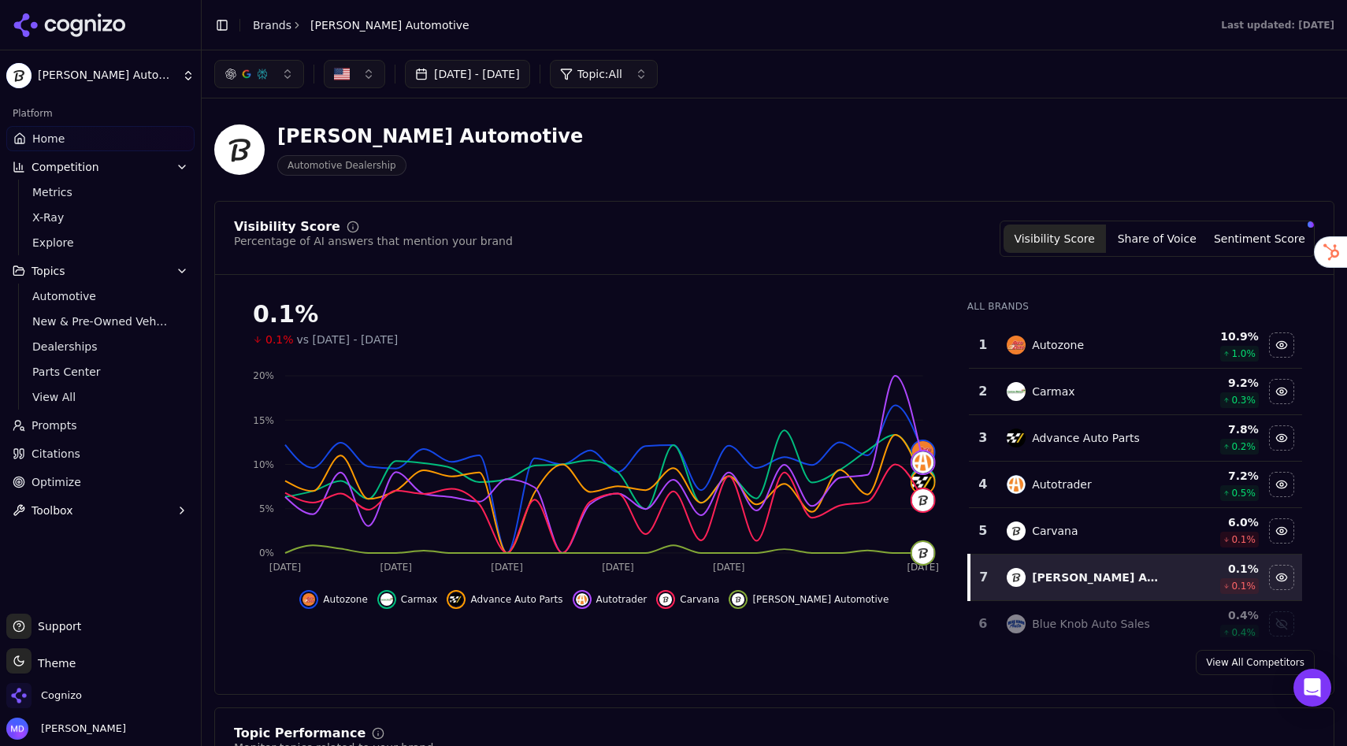
click at [1266, 246] on button "Sentiment Score" at bounding box center [1259, 238] width 102 height 28
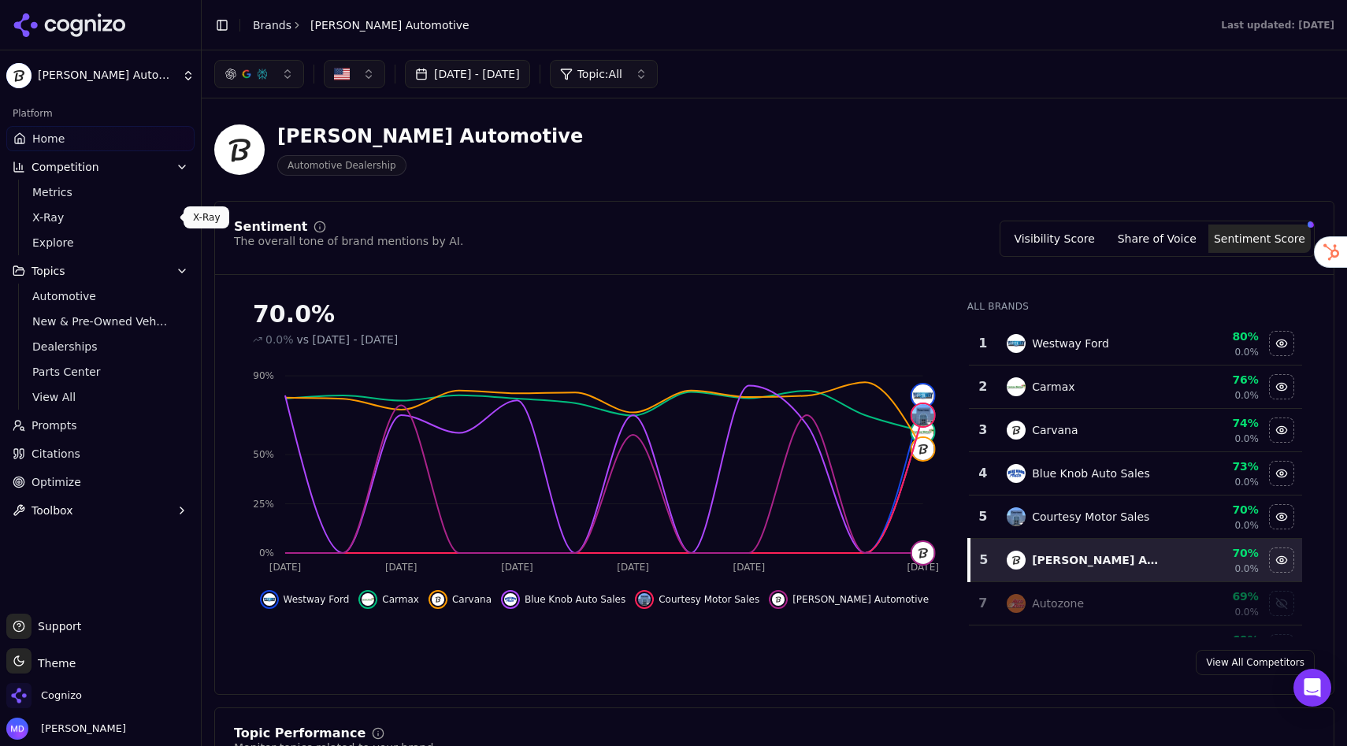
click at [57, 220] on span "X-Ray" at bounding box center [100, 217] width 137 height 16
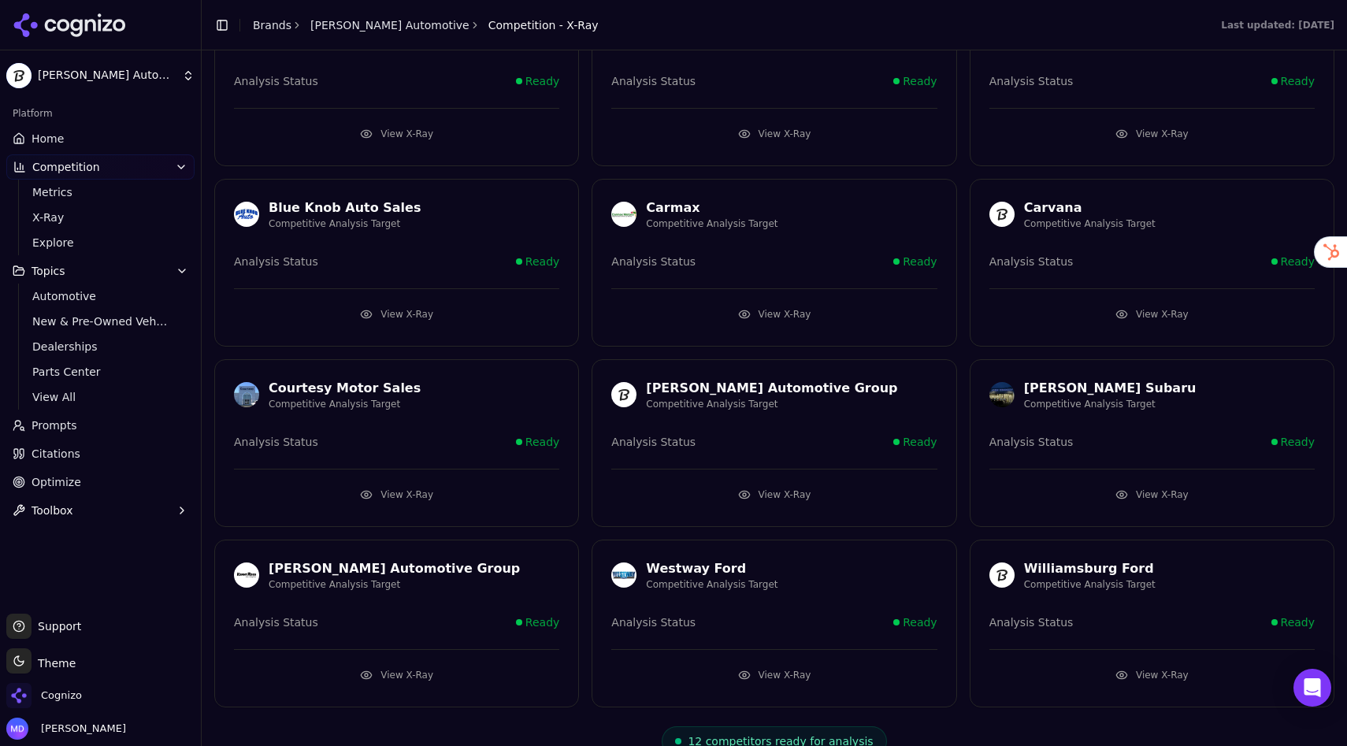
scroll to position [169, 0]
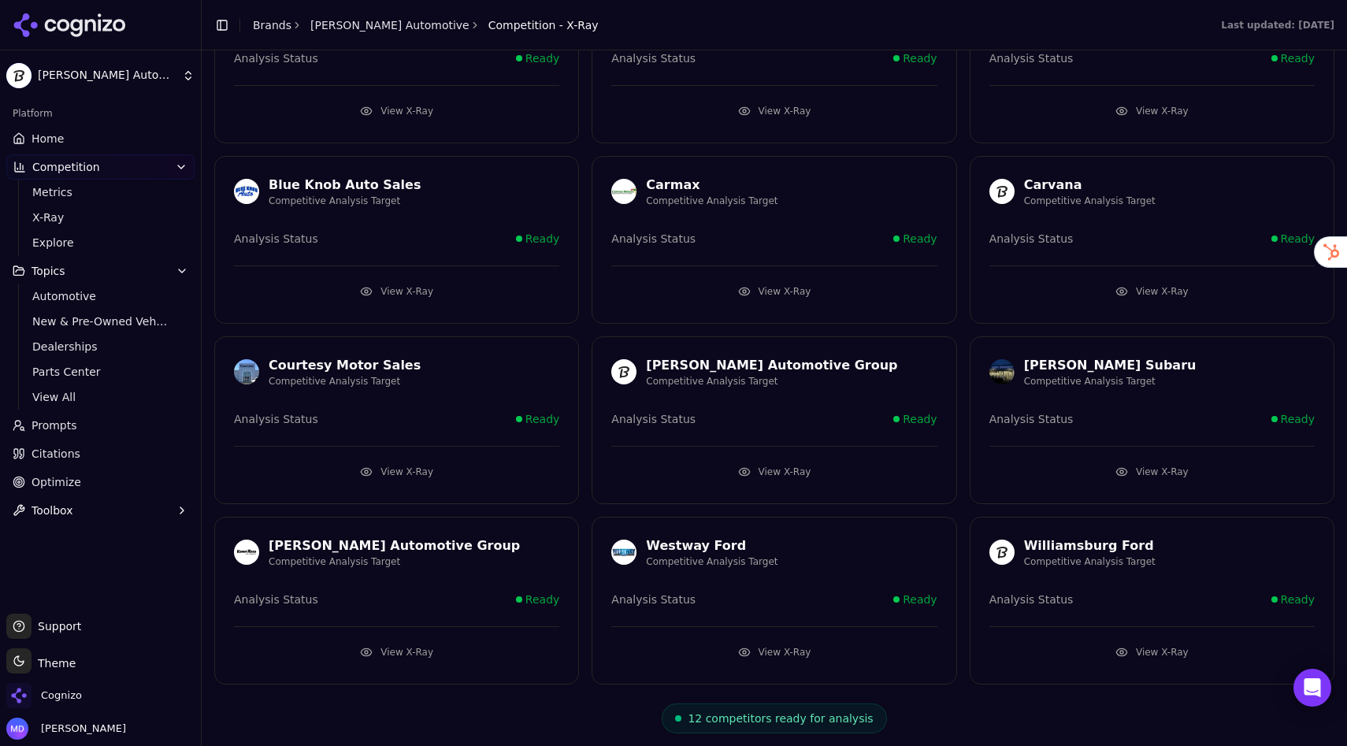
click at [749, 468] on button "View X-Ray" at bounding box center [773, 471] width 325 height 25
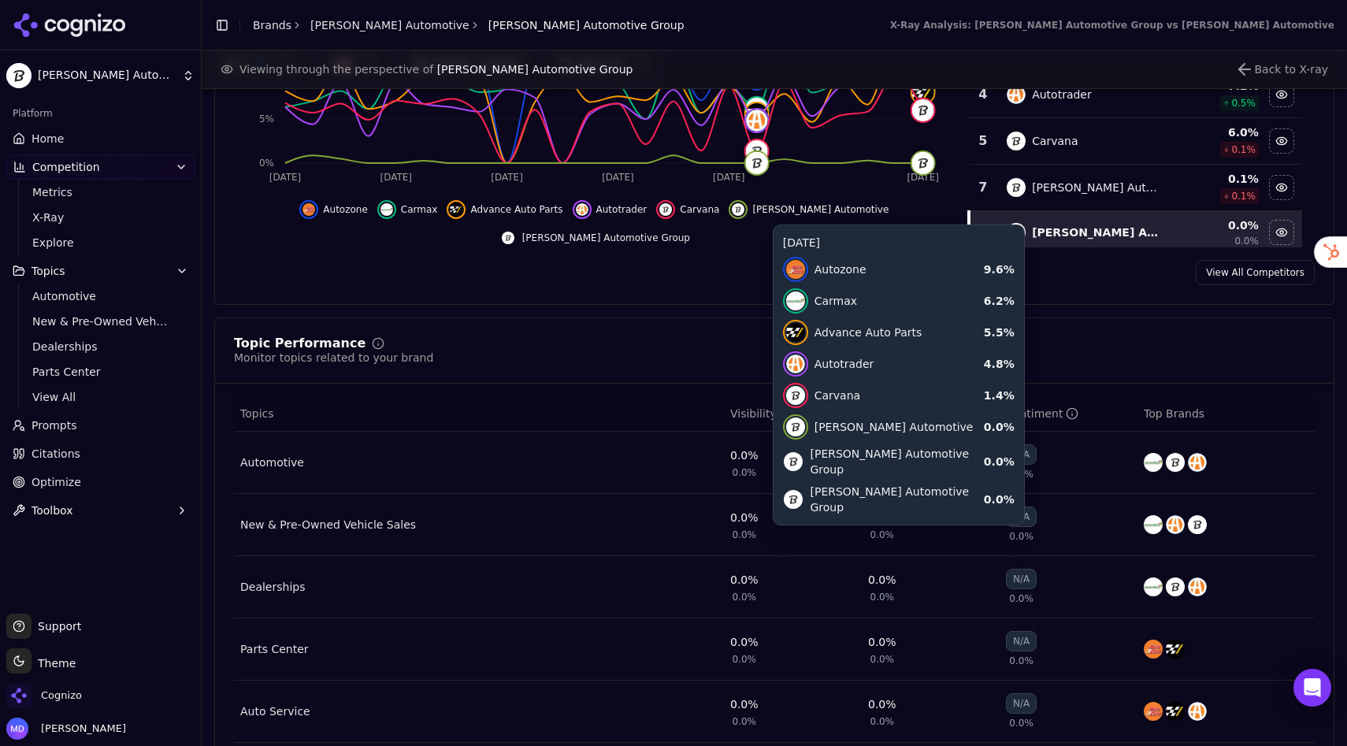
scroll to position [429, 0]
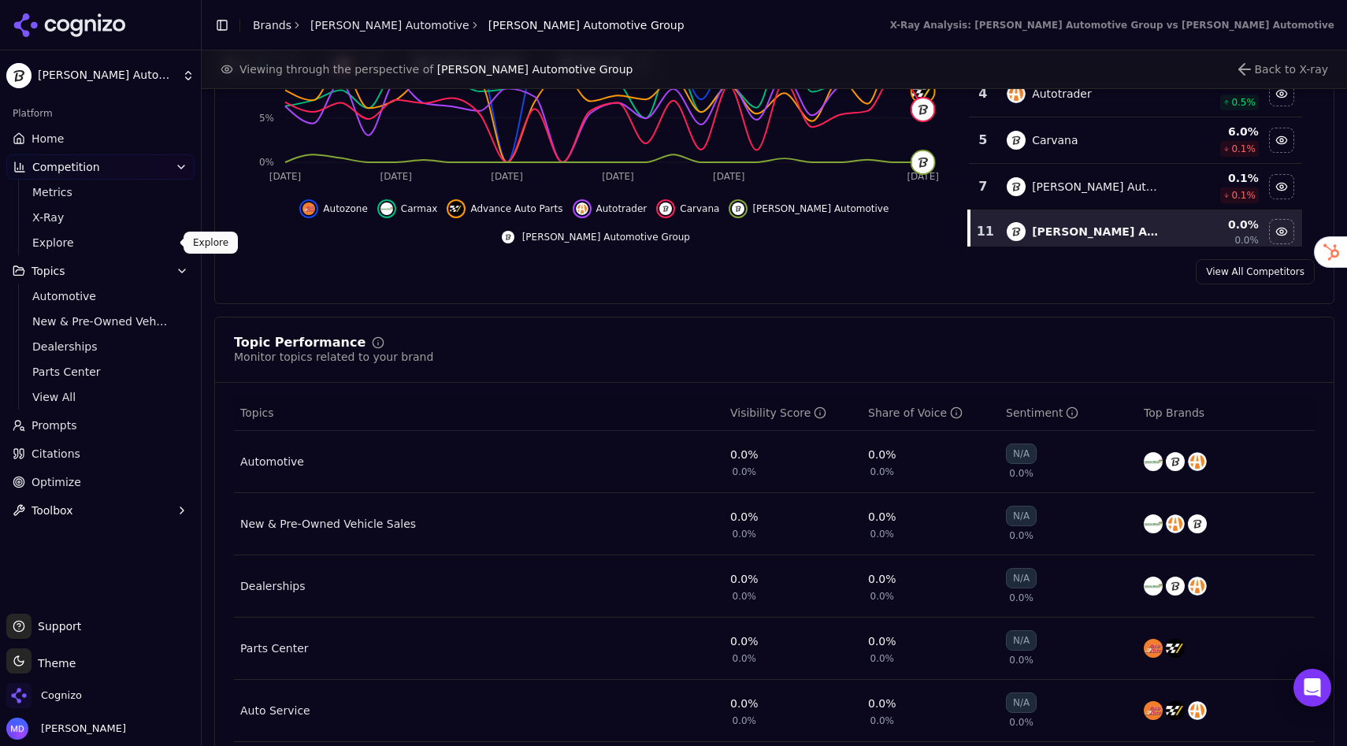
click at [83, 239] on span "Explore" at bounding box center [100, 243] width 137 height 16
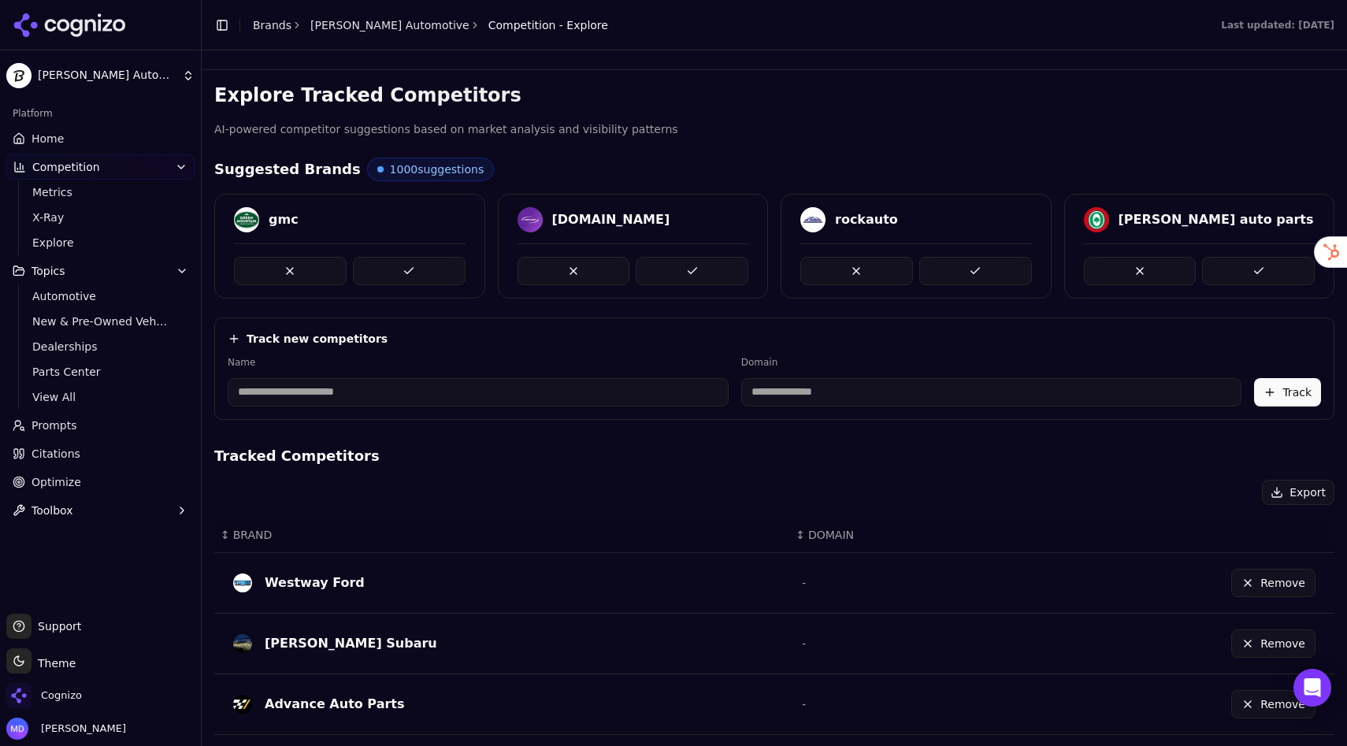
click at [386, 399] on input at bounding box center [478, 392] width 501 height 28
type input "*"
type input "**********"
click at [773, 389] on input at bounding box center [888, 392] width 432 height 28
type input "**********"
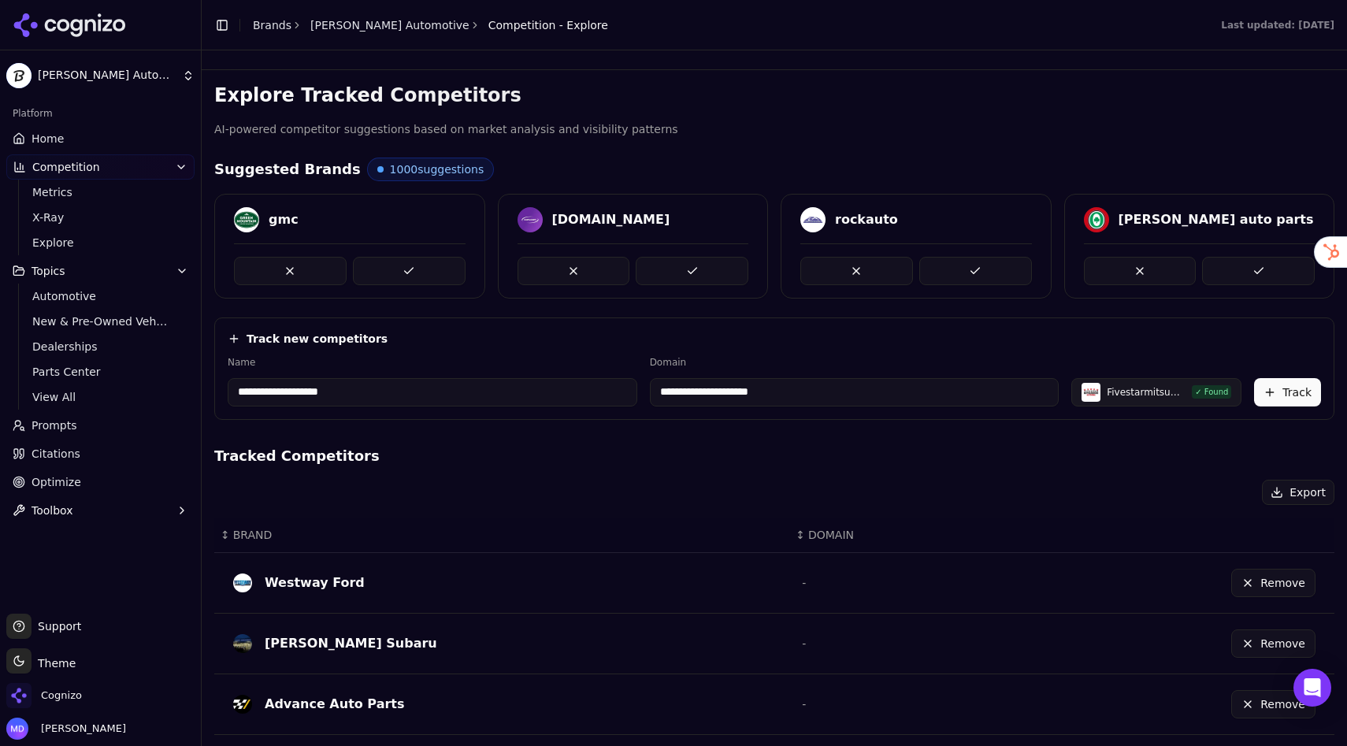
click at [1298, 390] on button "Track" at bounding box center [1287, 392] width 67 height 28
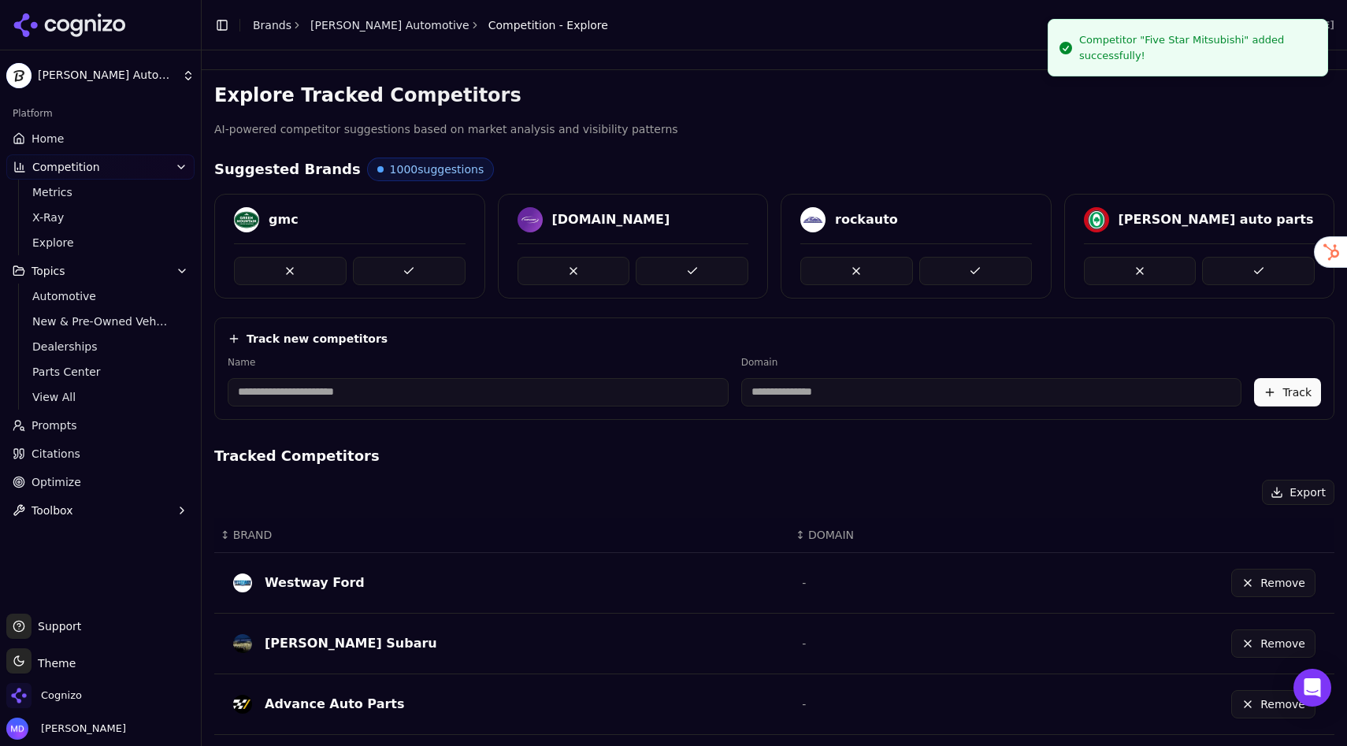
click at [70, 139] on link "Home" at bounding box center [100, 138] width 188 height 25
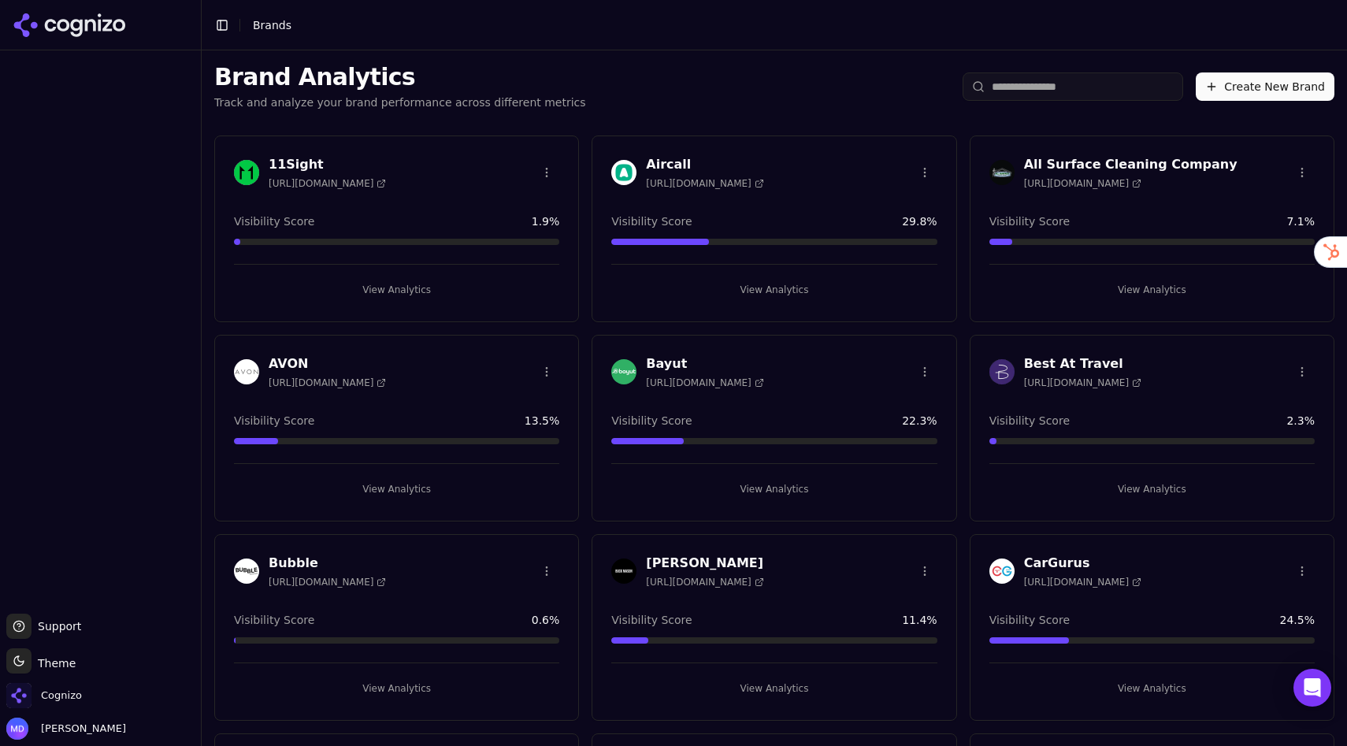
click at [1036, 85] on input "search" at bounding box center [1072, 86] width 220 height 28
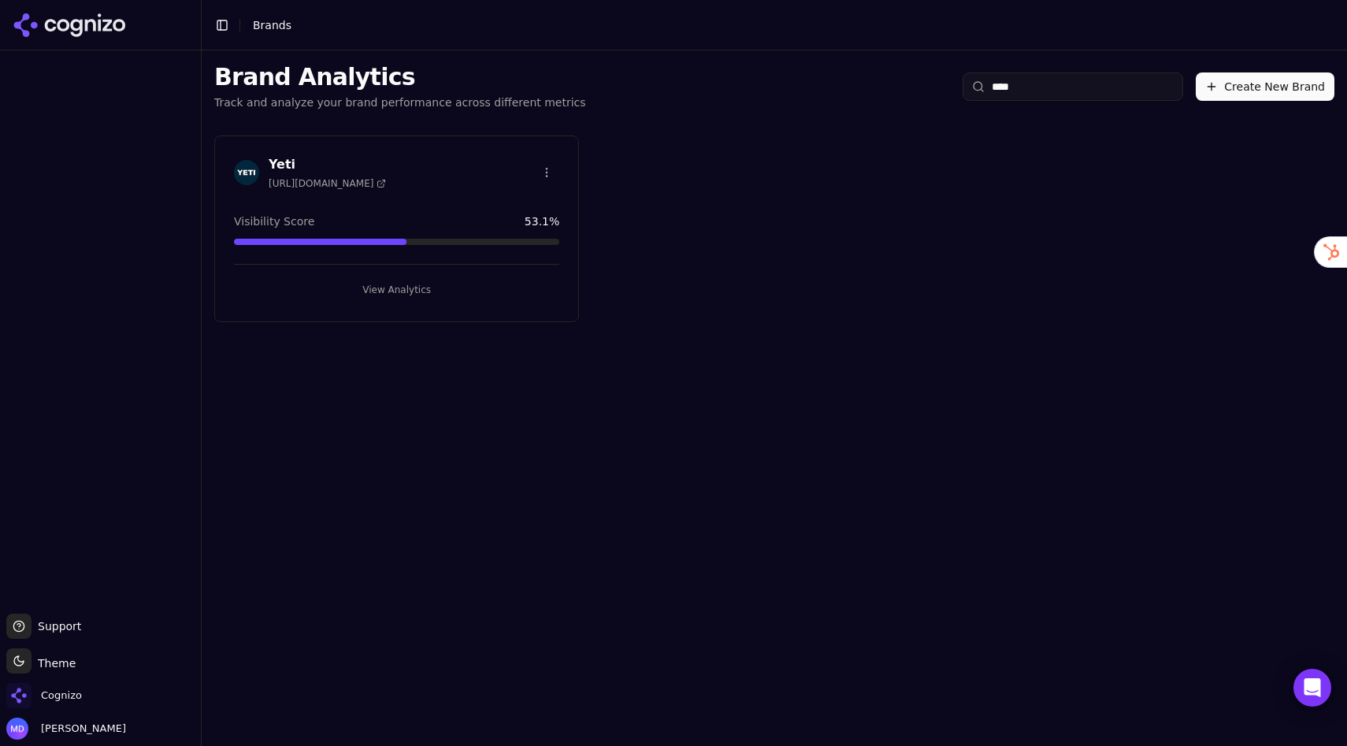
type input "****"
click at [465, 279] on button "View Analytics" at bounding box center [396, 289] width 325 height 25
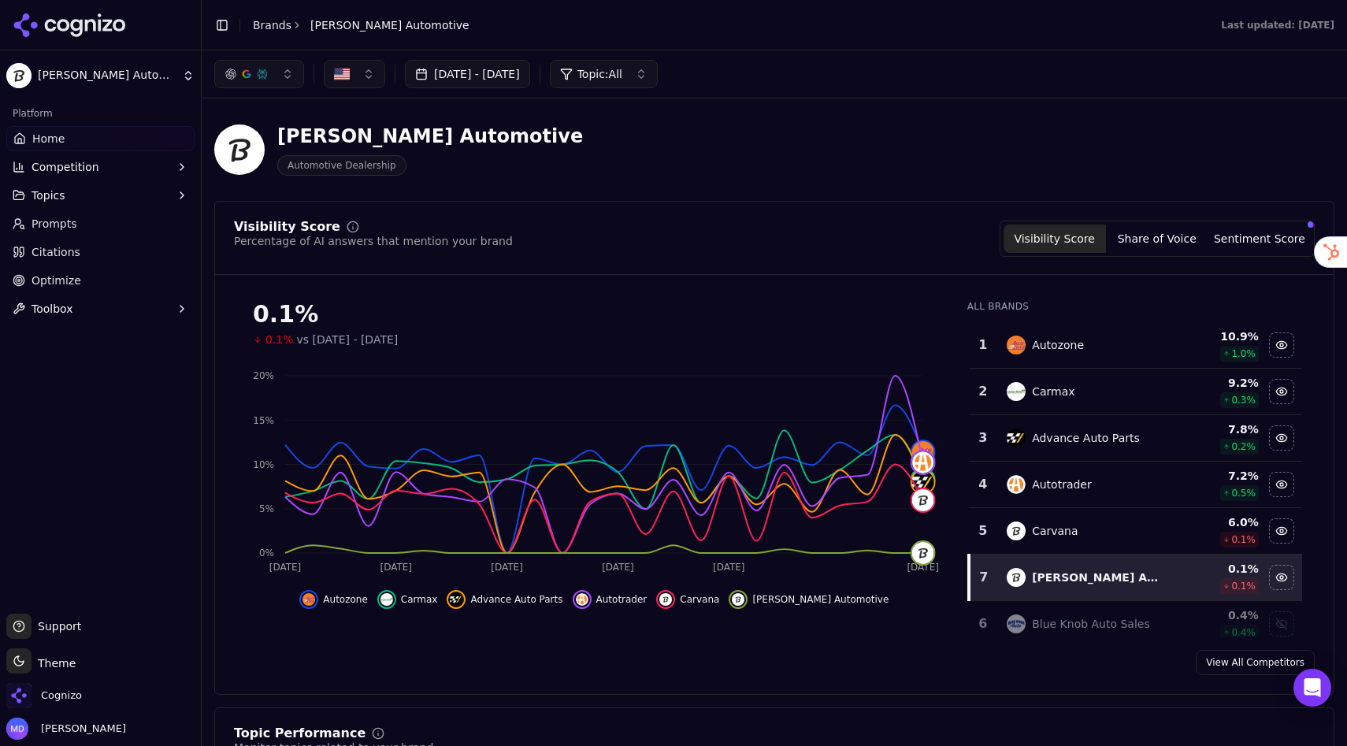
click at [1242, 665] on link "View All Competitors" at bounding box center [1254, 662] width 119 height 25
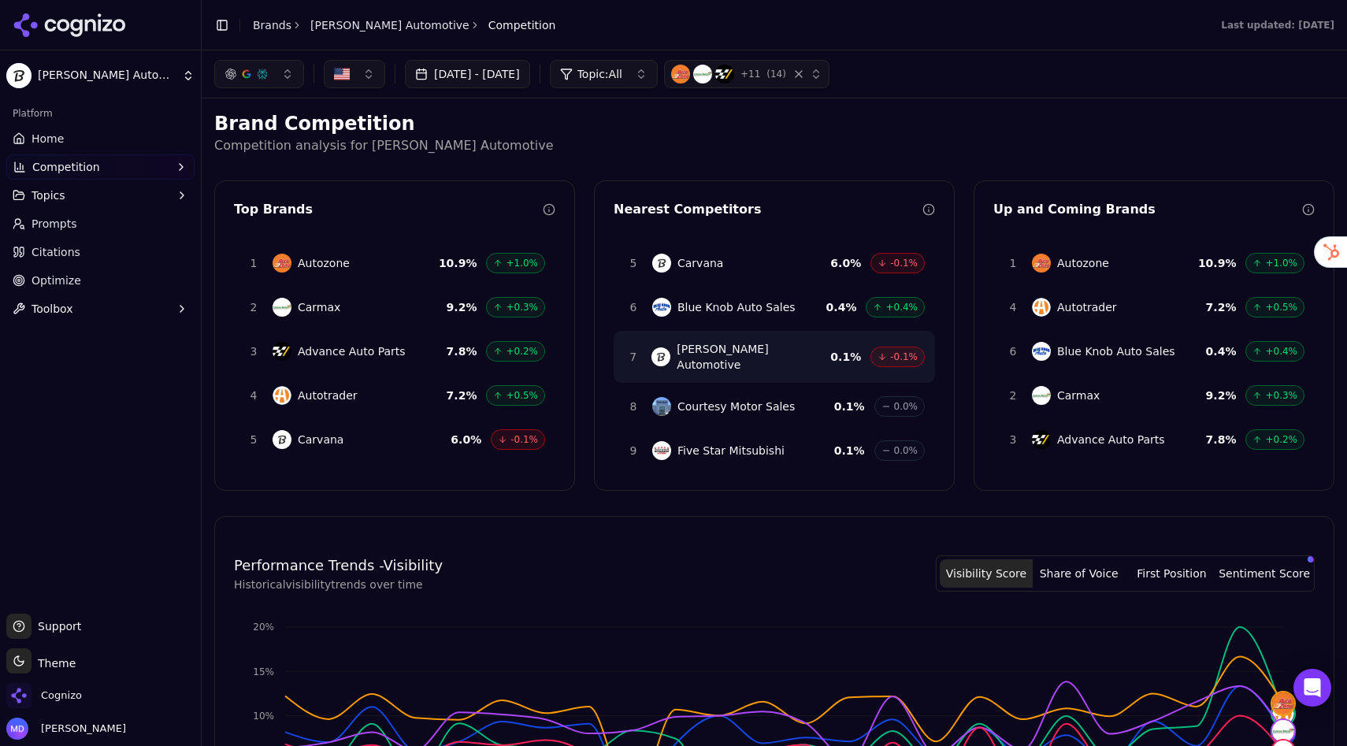
click at [46, 225] on span "Prompts" at bounding box center [54, 224] width 46 height 16
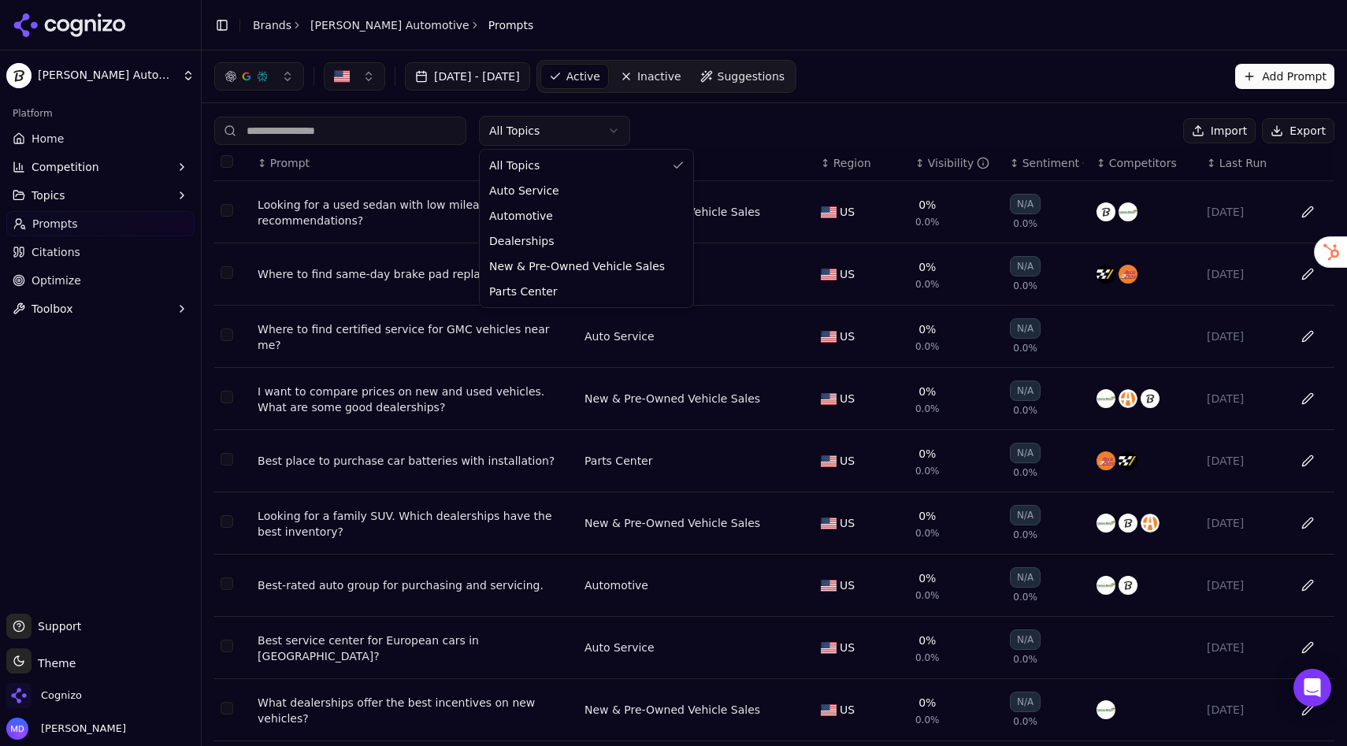
click at [583, 126] on html "Stuckey Automotive Platform Home Competition Topics Prompts Citations Optimize …" at bounding box center [673, 373] width 1347 height 746
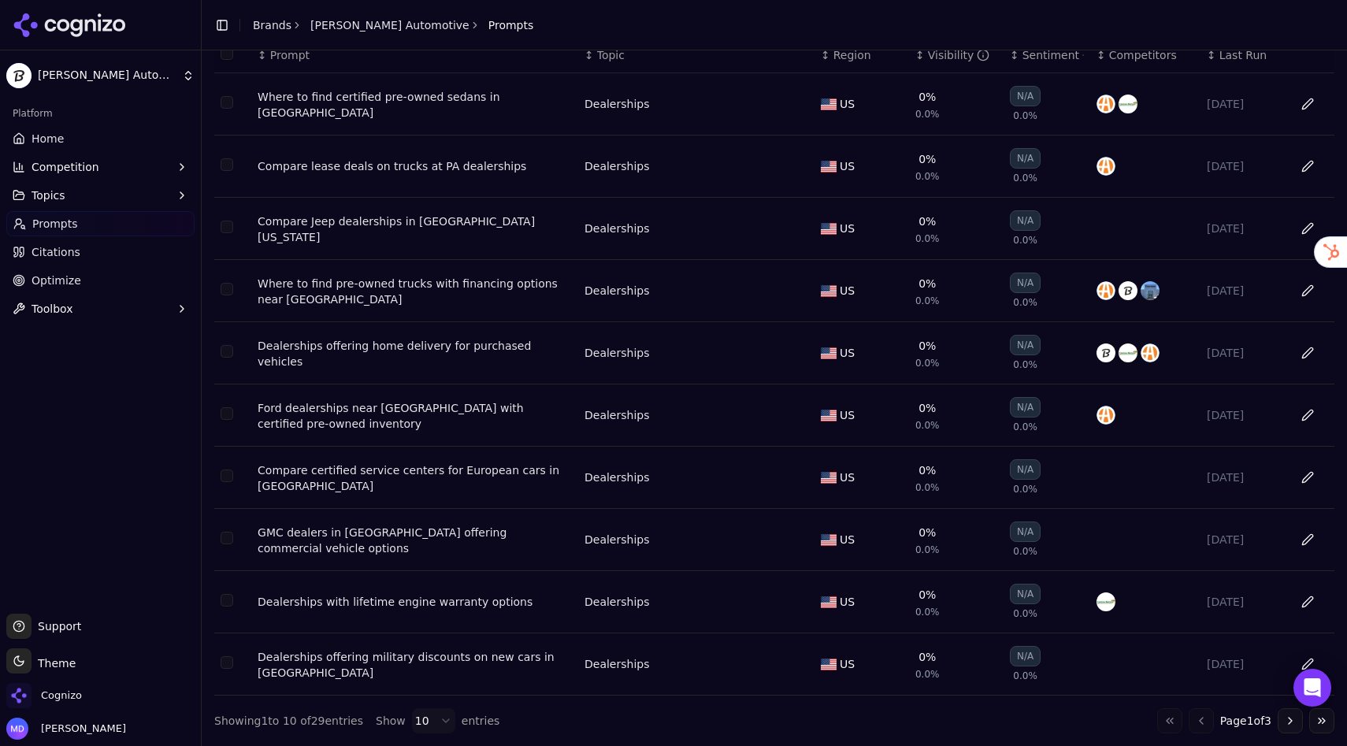
scroll to position [112, 0]
click at [1292, 722] on button "Go to next page" at bounding box center [1289, 720] width 25 height 25
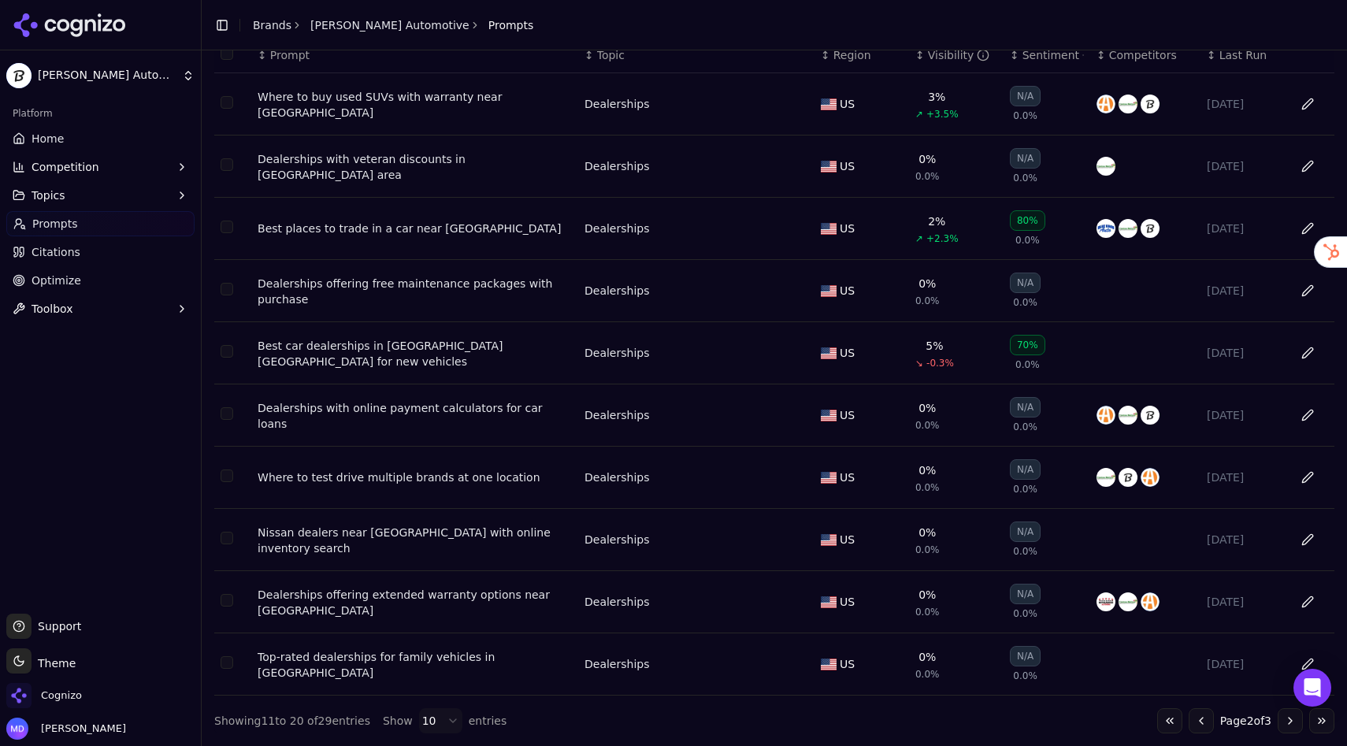
click at [31, 280] on link "Optimize" at bounding box center [100, 280] width 188 height 25
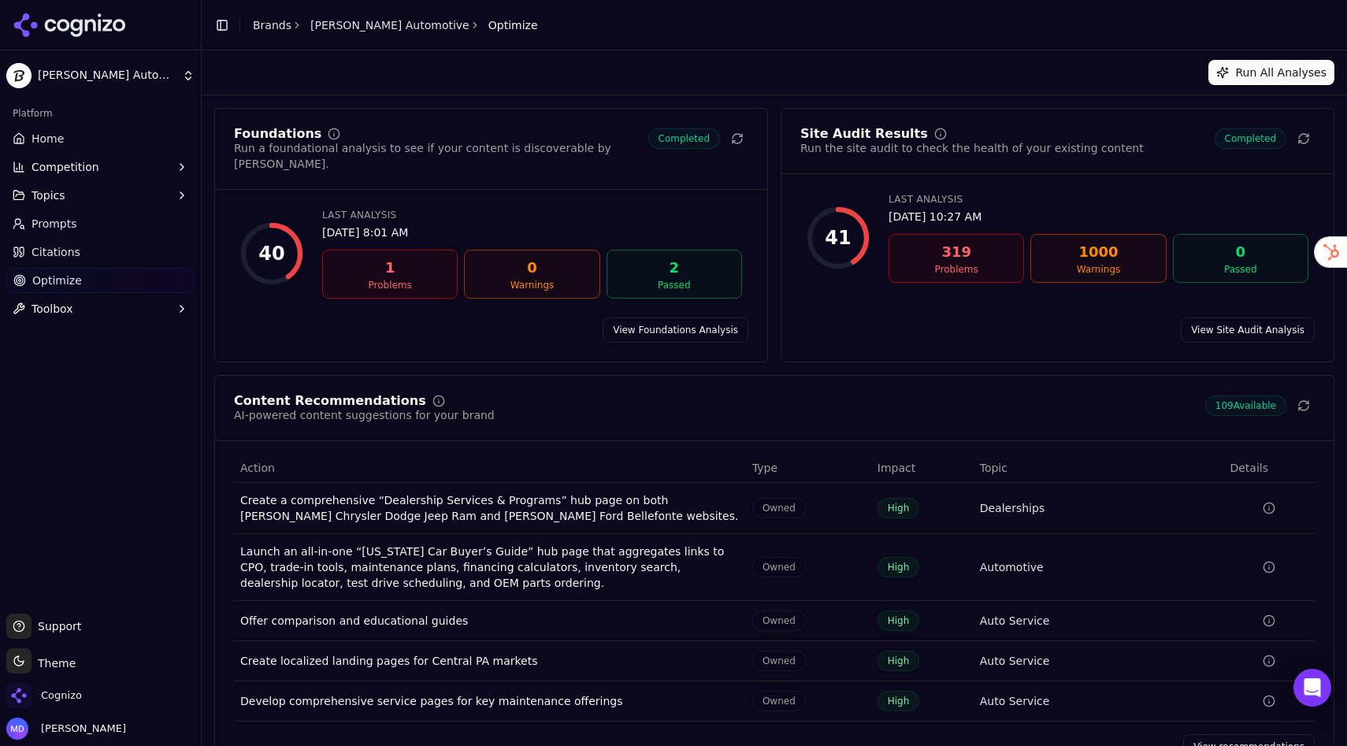
scroll to position [31, 0]
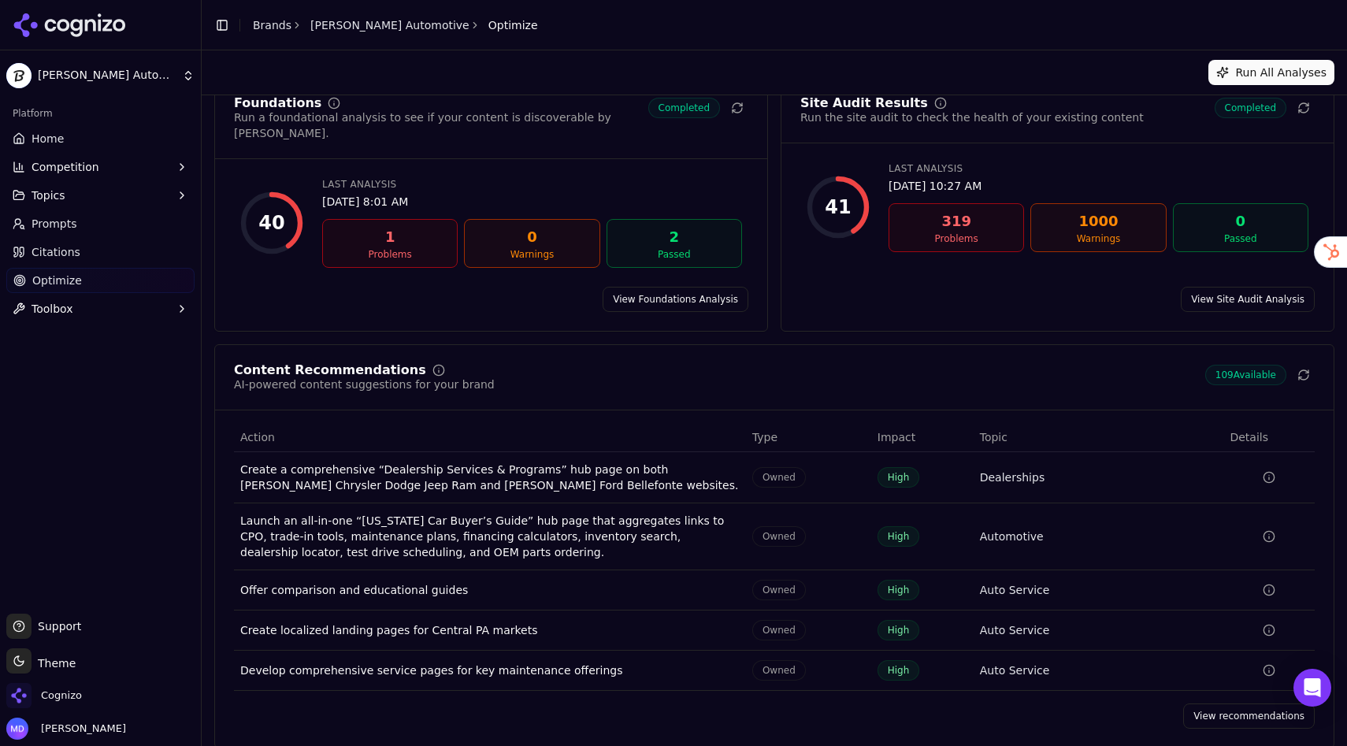
click at [1242, 703] on link "View recommendations" at bounding box center [1249, 715] width 132 height 25
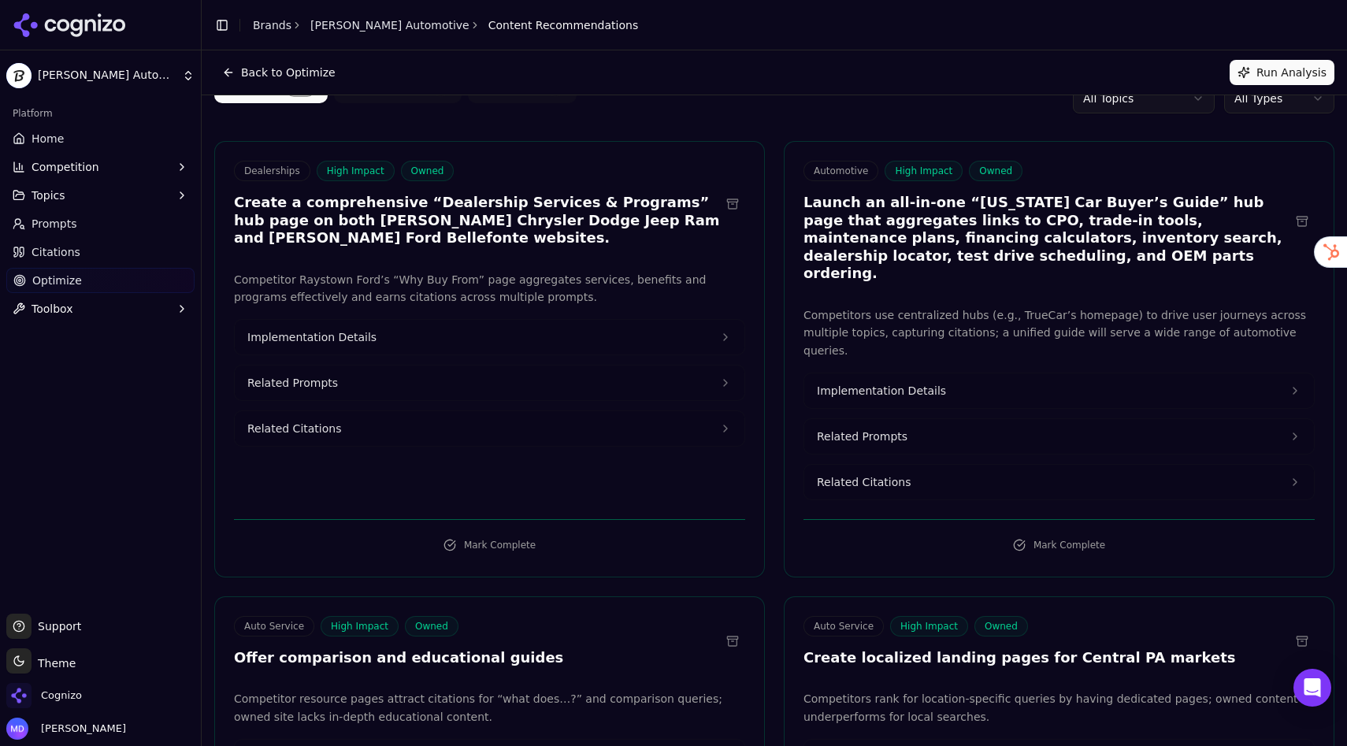
scroll to position [30, 0]
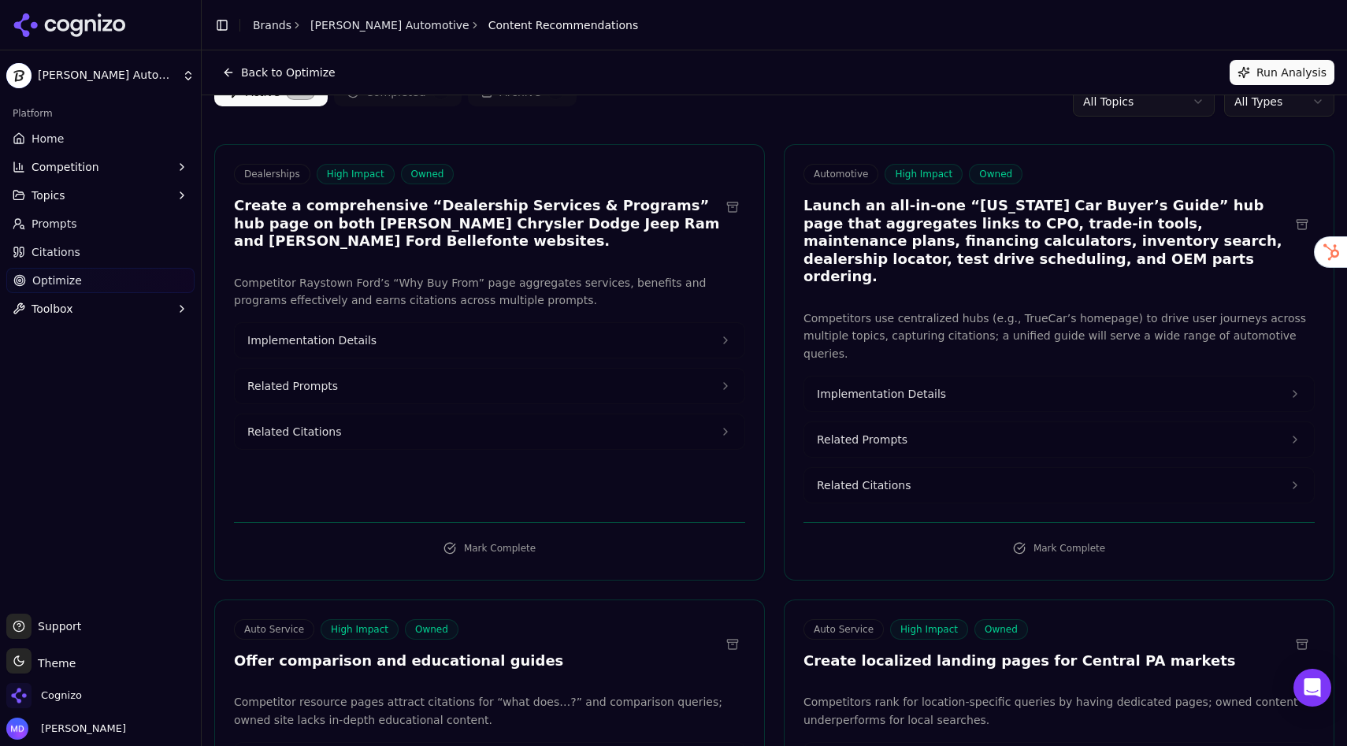
click at [1236, 103] on html "Stuckey Automotive Platform Home Competition Topics Prompts Citations Optimize …" at bounding box center [673, 373] width 1347 height 746
click at [759, 110] on html "Stuckey Automotive Platform Home Competition Topics Prompts Citations Optimize …" at bounding box center [673, 373] width 1347 height 746
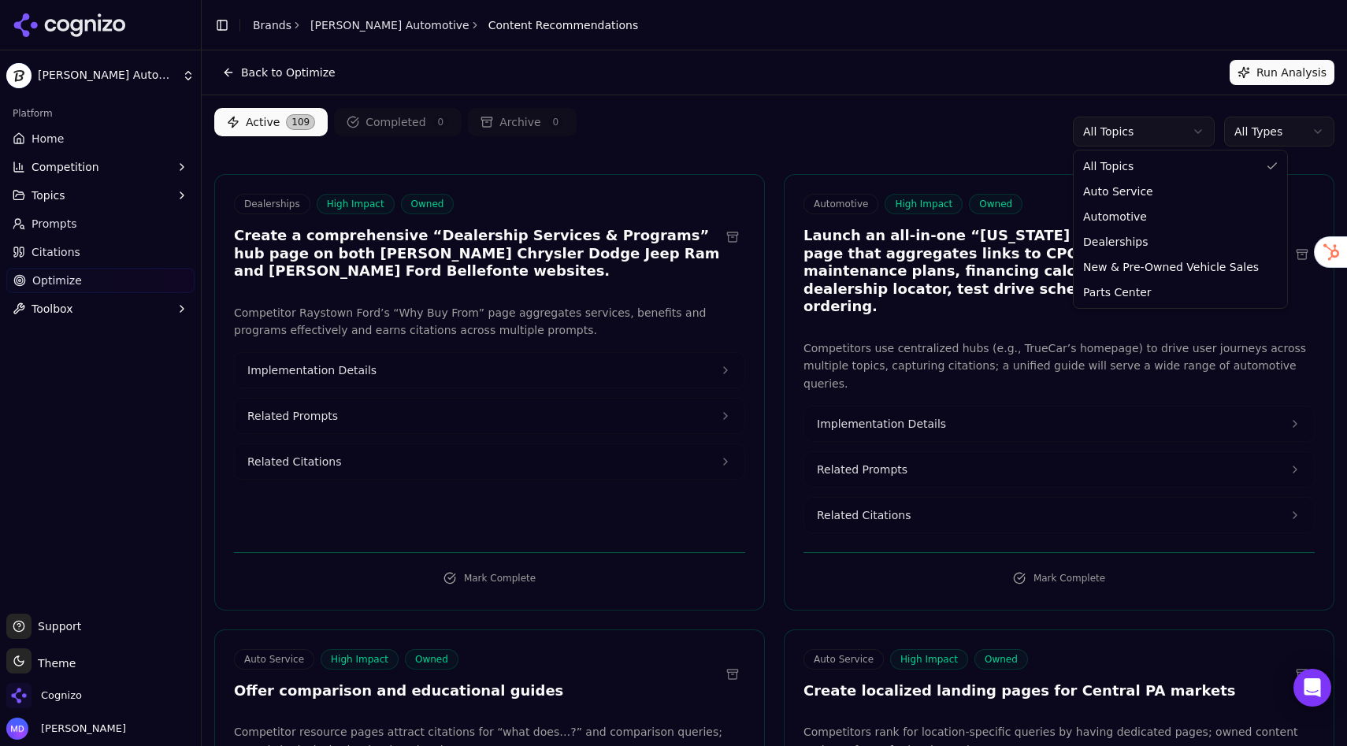
click at [1135, 137] on html "Stuckey Automotive Platform Home Competition Topics Prompts Citations Optimize …" at bounding box center [673, 373] width 1347 height 746
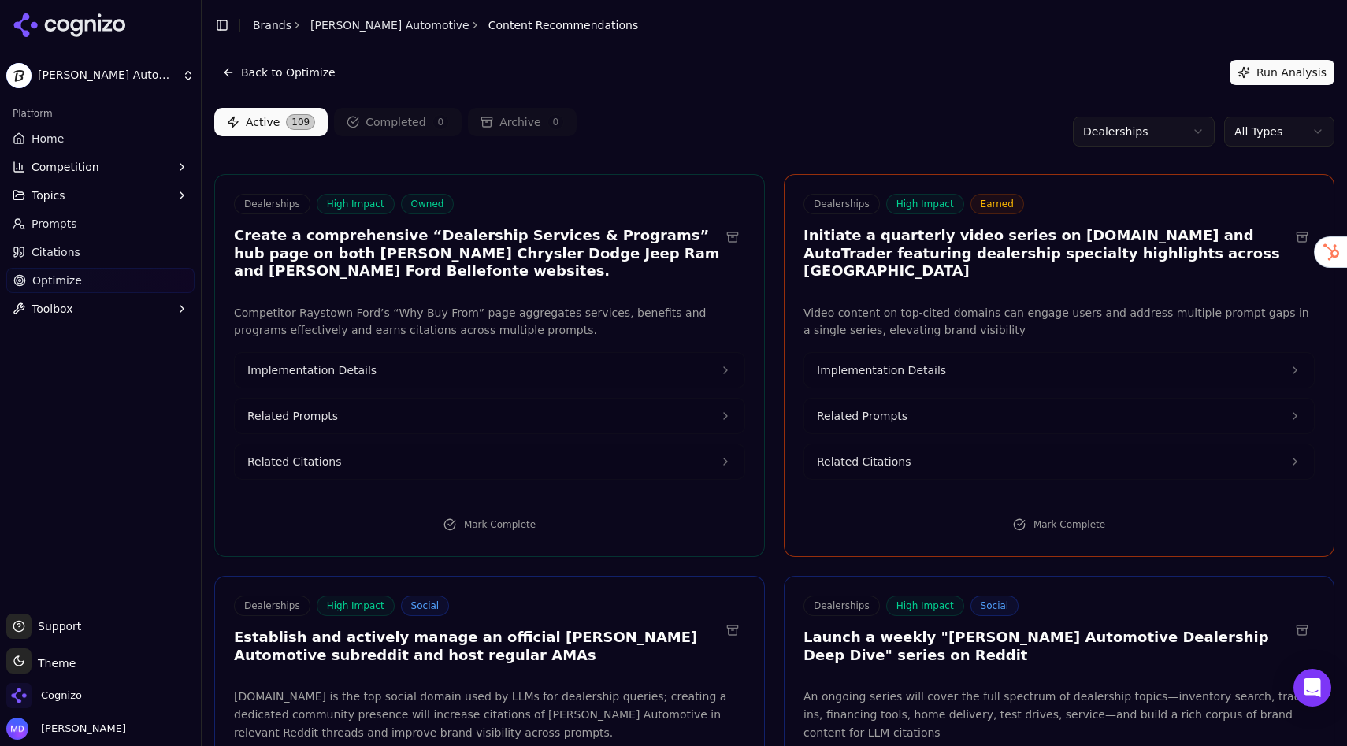
click at [54, 143] on span "Home" at bounding box center [47, 139] width 32 height 16
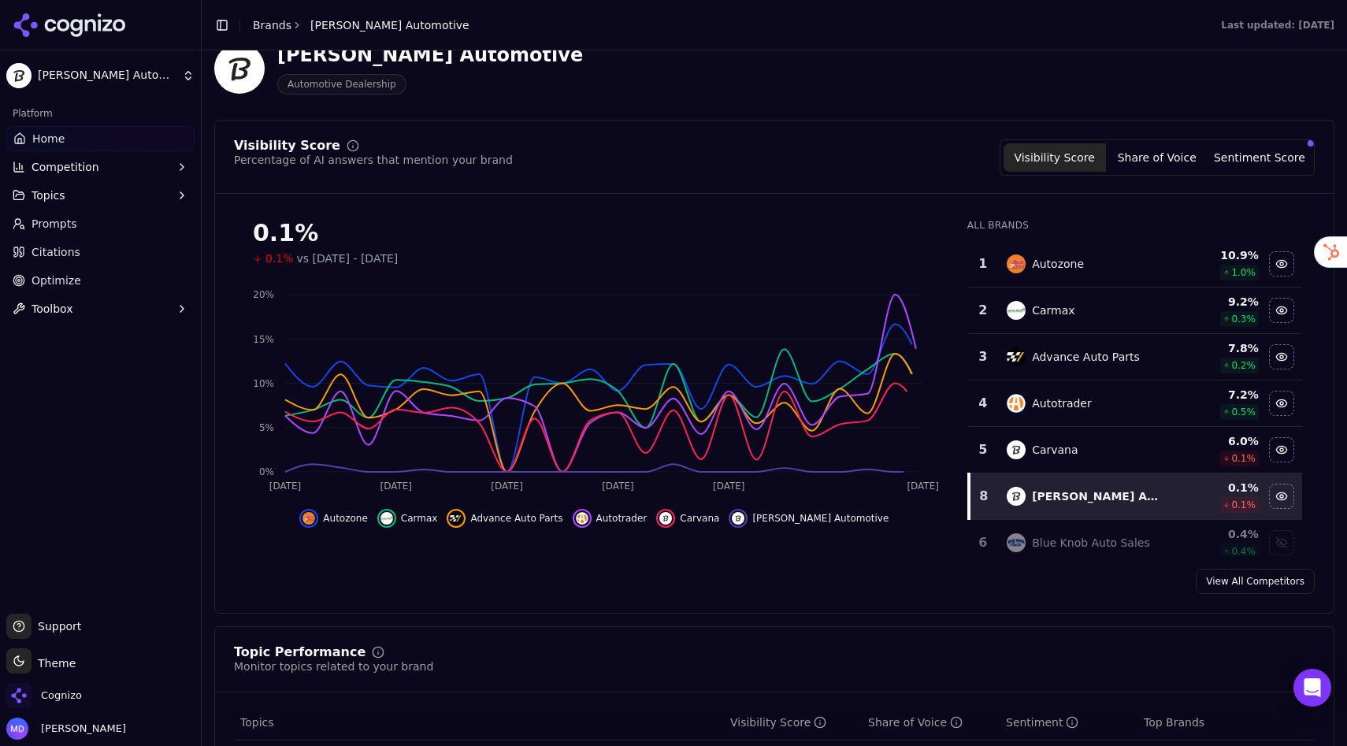
scroll to position [90, 0]
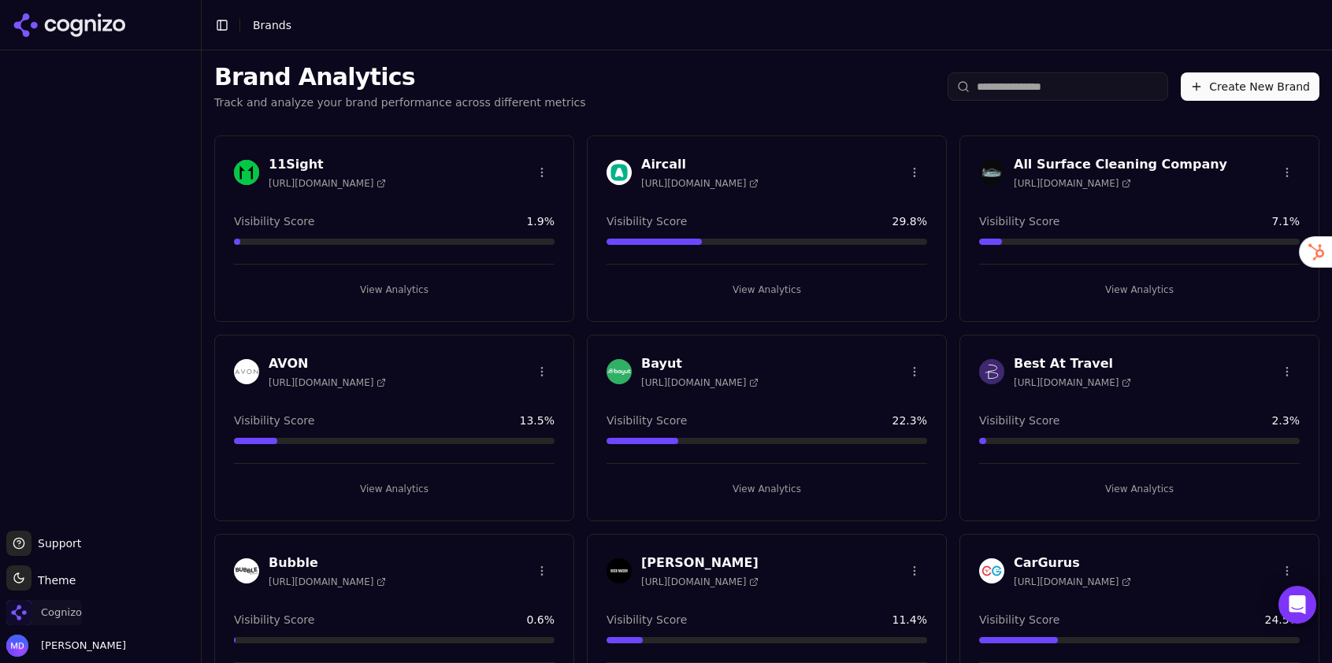
click at [55, 621] on span "Cognizo" at bounding box center [44, 612] width 76 height 25
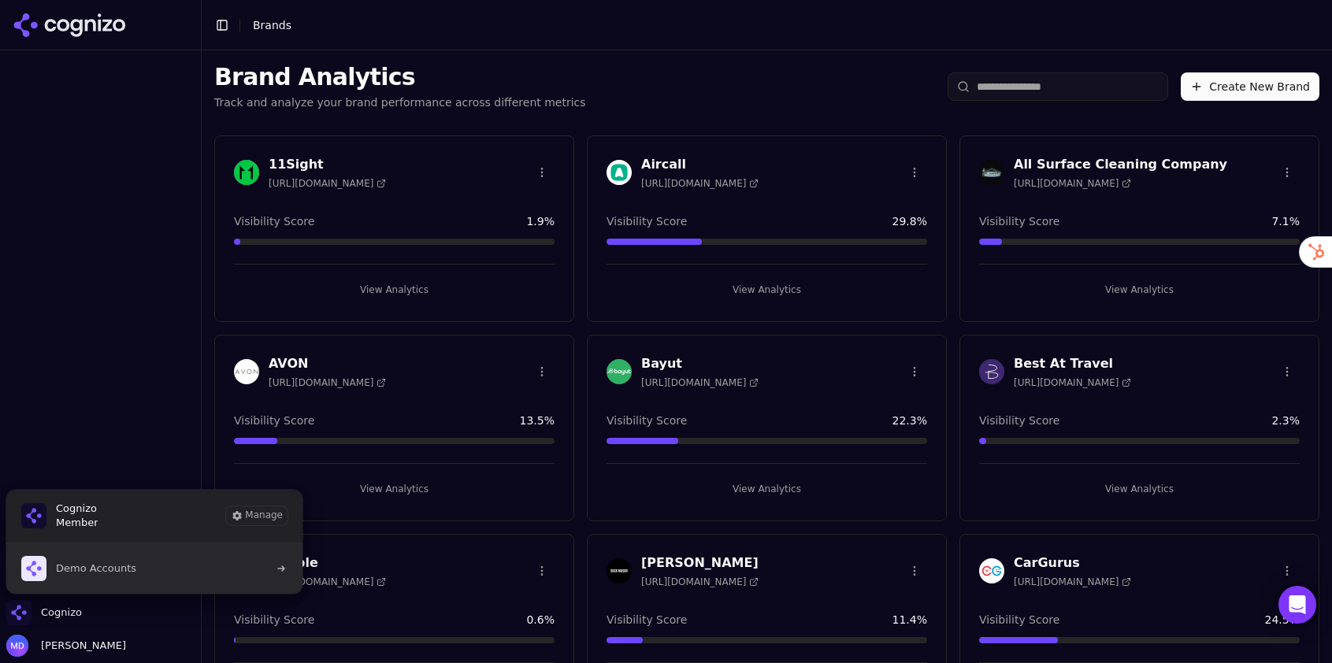
click at [86, 577] on span "Demo Accounts" at bounding box center [78, 568] width 115 height 25
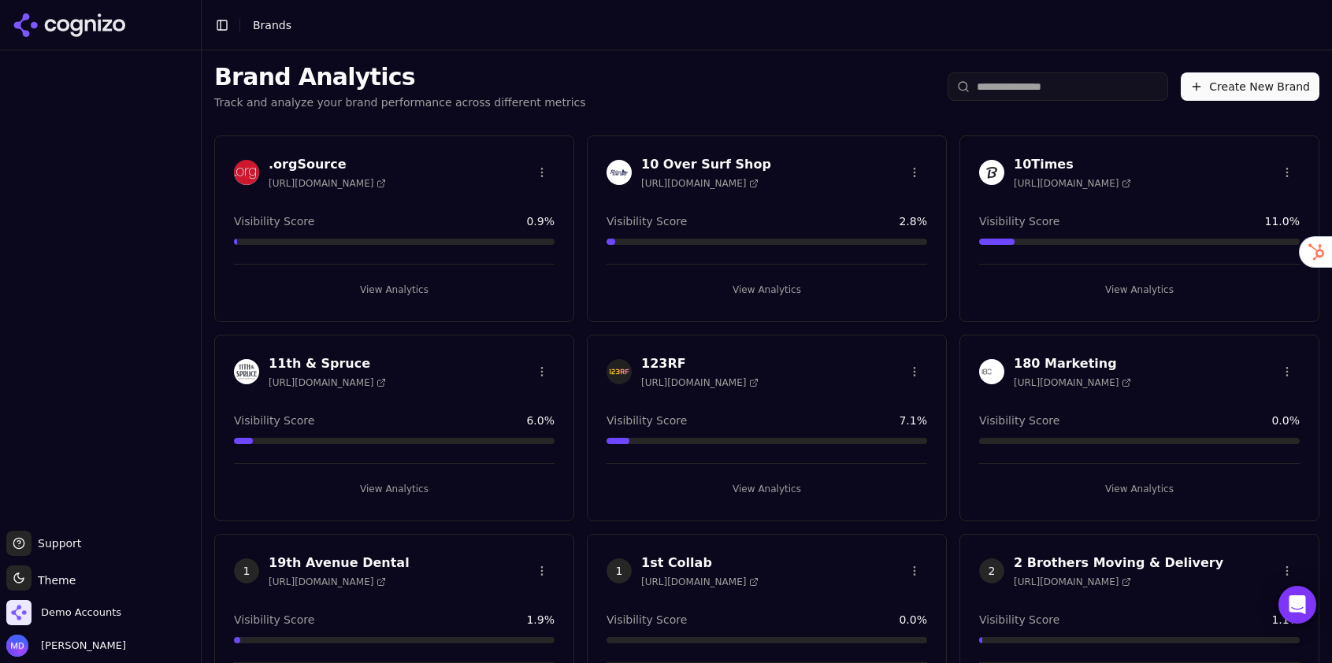
click at [1007, 89] on input "search" at bounding box center [1057, 86] width 220 height 28
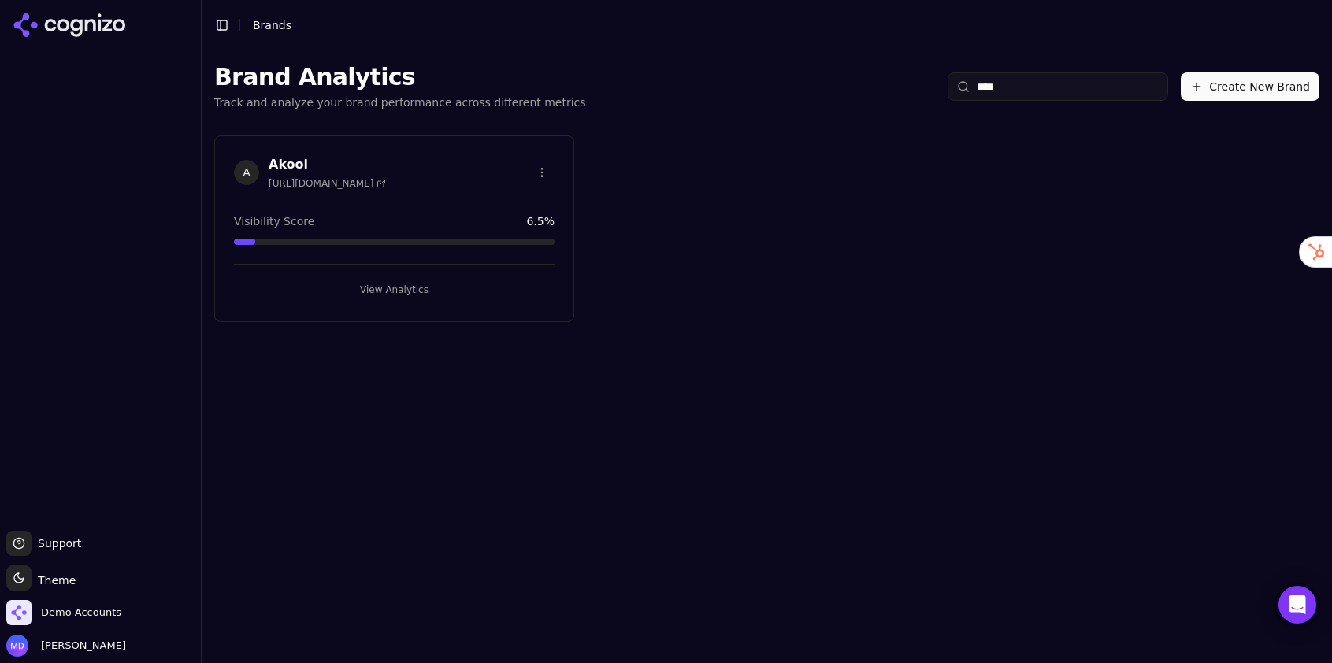
type input "****"
click at [447, 296] on button "View Analytics" at bounding box center [394, 289] width 321 height 25
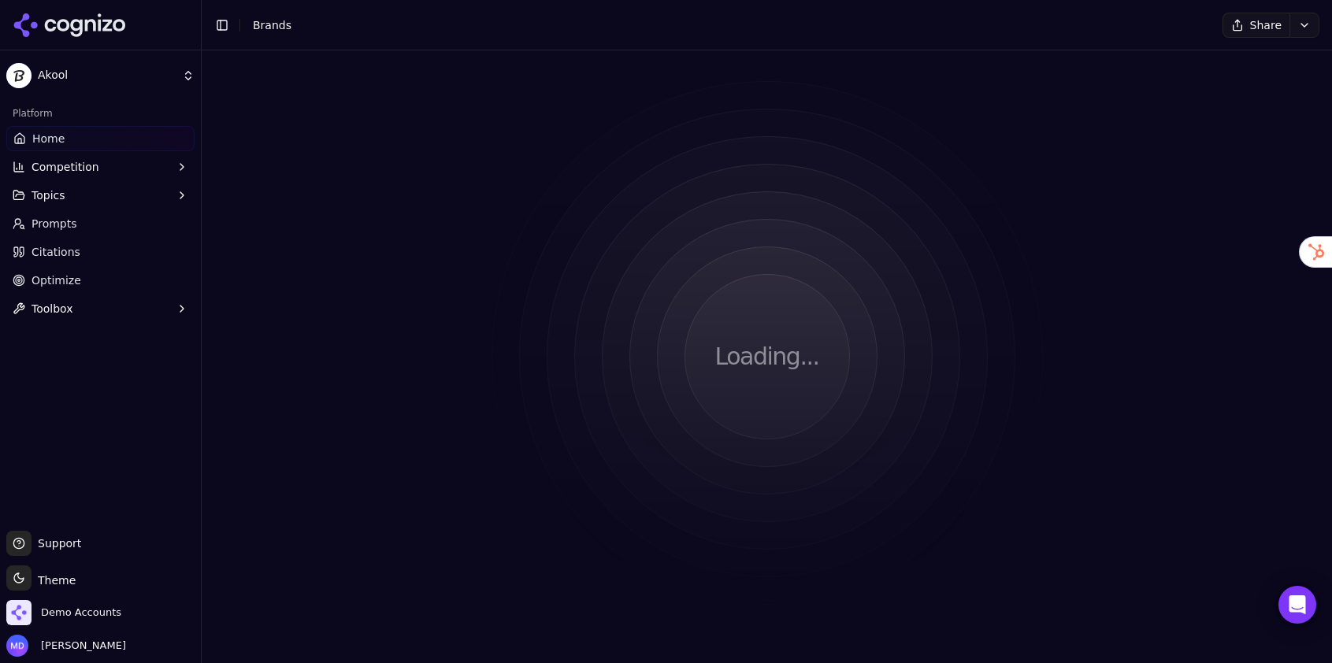
click at [114, 276] on link "Optimize" at bounding box center [100, 280] width 188 height 25
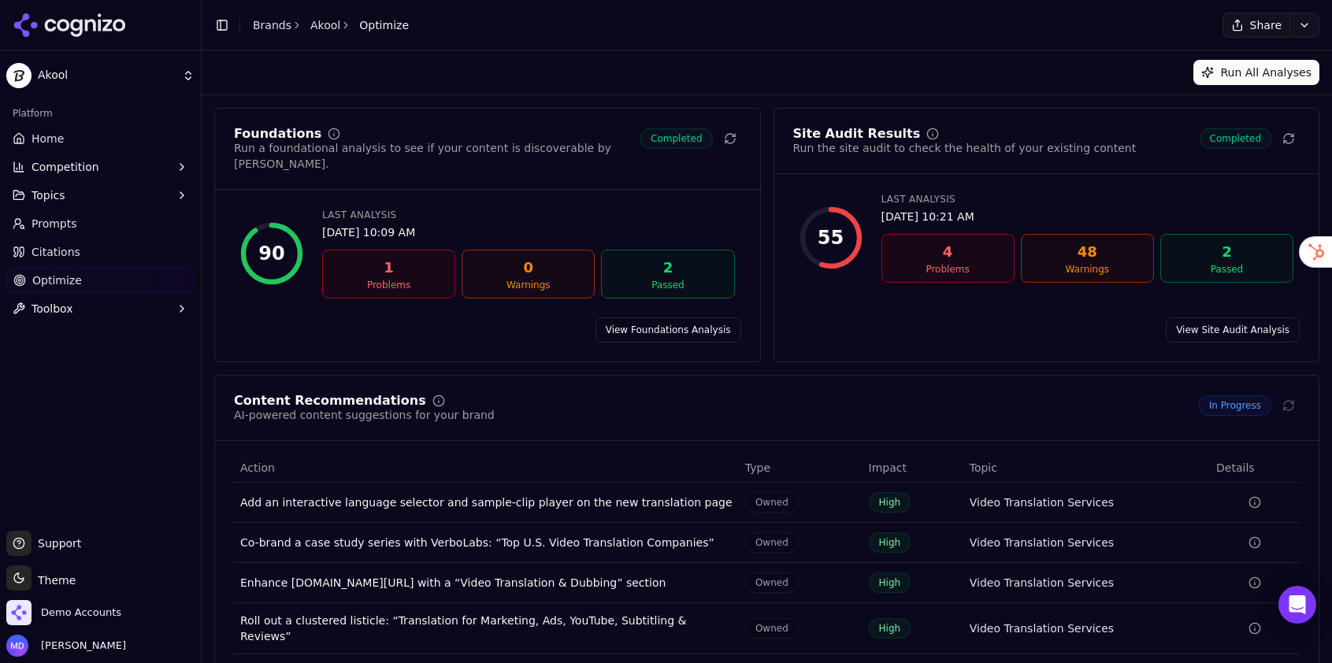
click at [51, 232] on link "Prompts" at bounding box center [100, 223] width 188 height 25
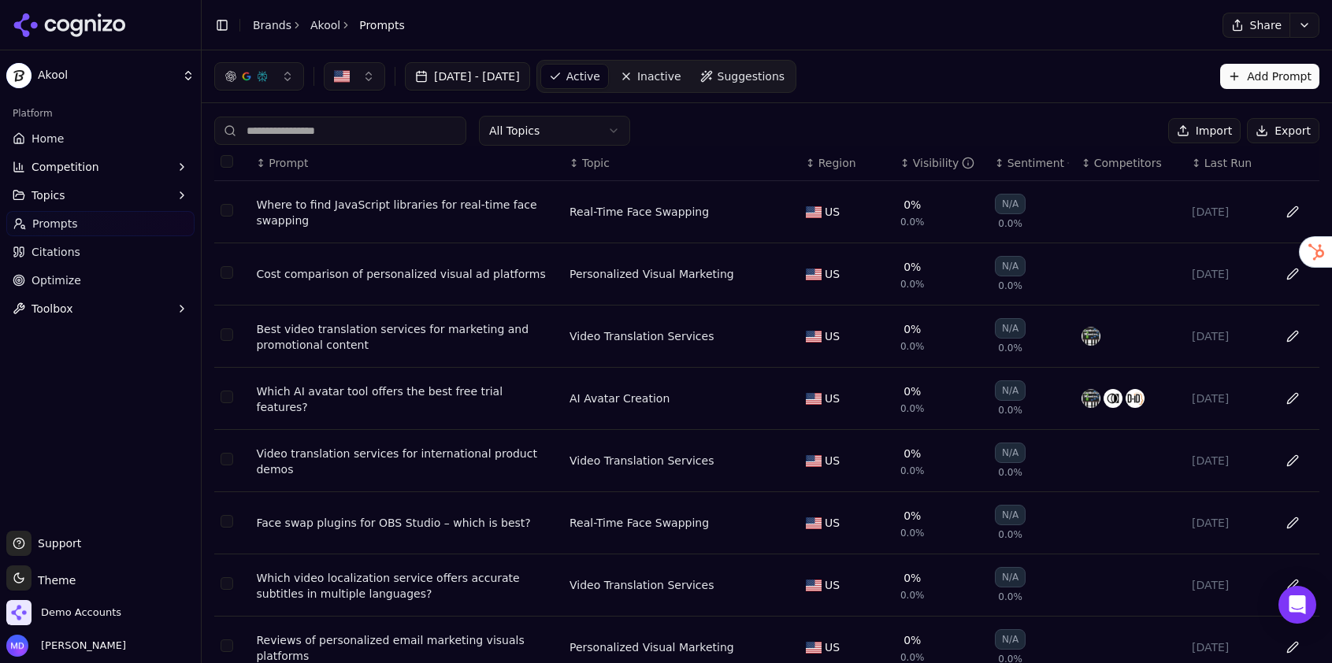
click at [50, 136] on span "Home" at bounding box center [47, 139] width 32 height 16
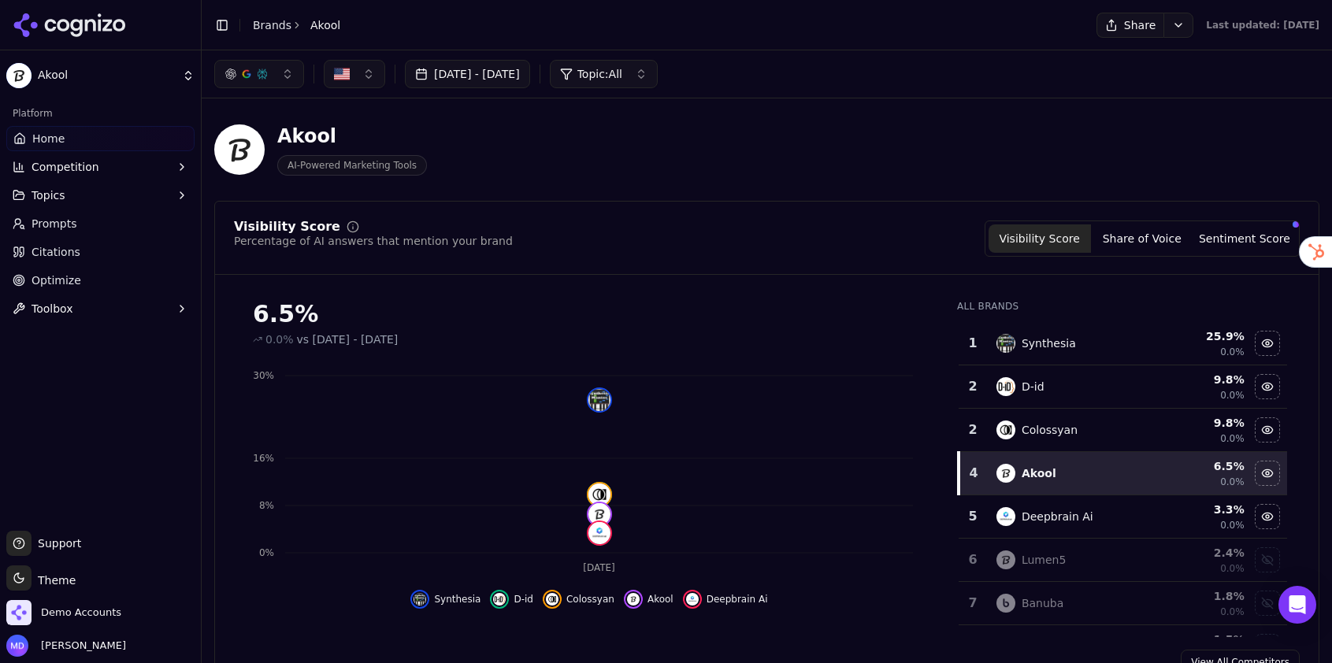
click at [265, 35] on div "Toggle Sidebar Brands Akool" at bounding box center [277, 25] width 151 height 22
click at [265, 24] on link "Brands" at bounding box center [272, 25] width 39 height 13
click at [280, 25] on html "Akool Platform Home Competition Topics Prompts Citations Optimize Toolbox Suppo…" at bounding box center [666, 331] width 1332 height 663
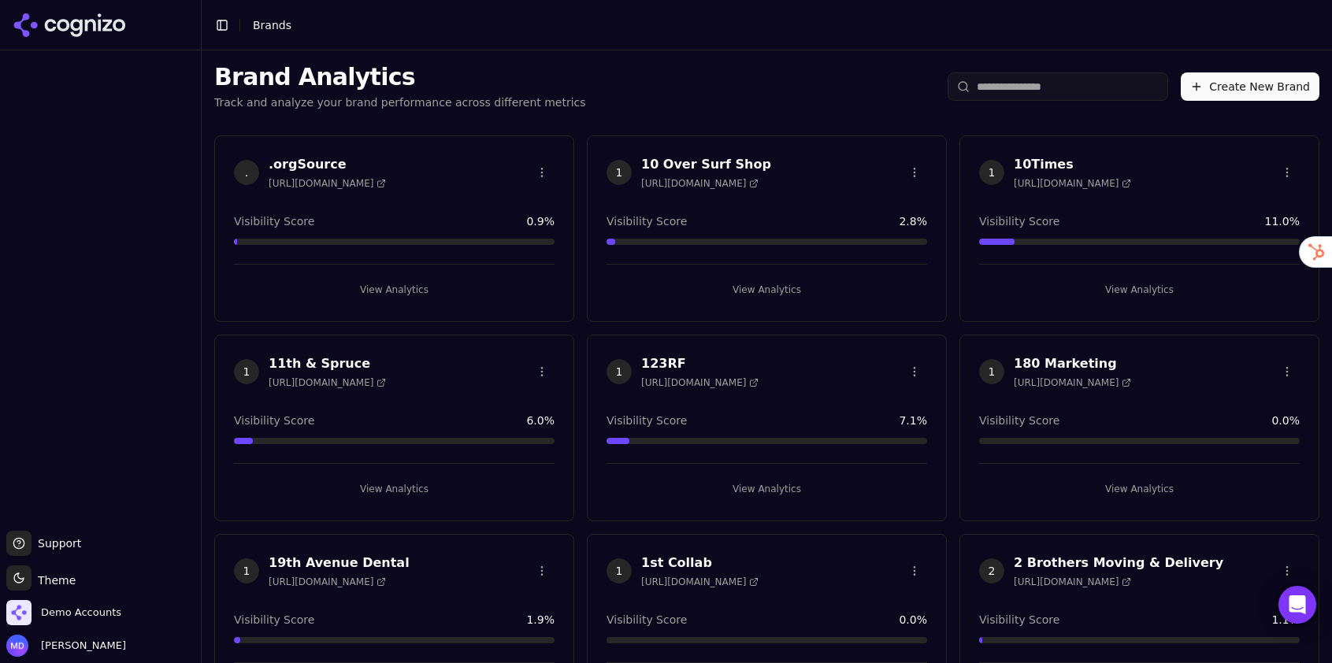
click at [1005, 86] on input "search" at bounding box center [1057, 86] width 220 height 28
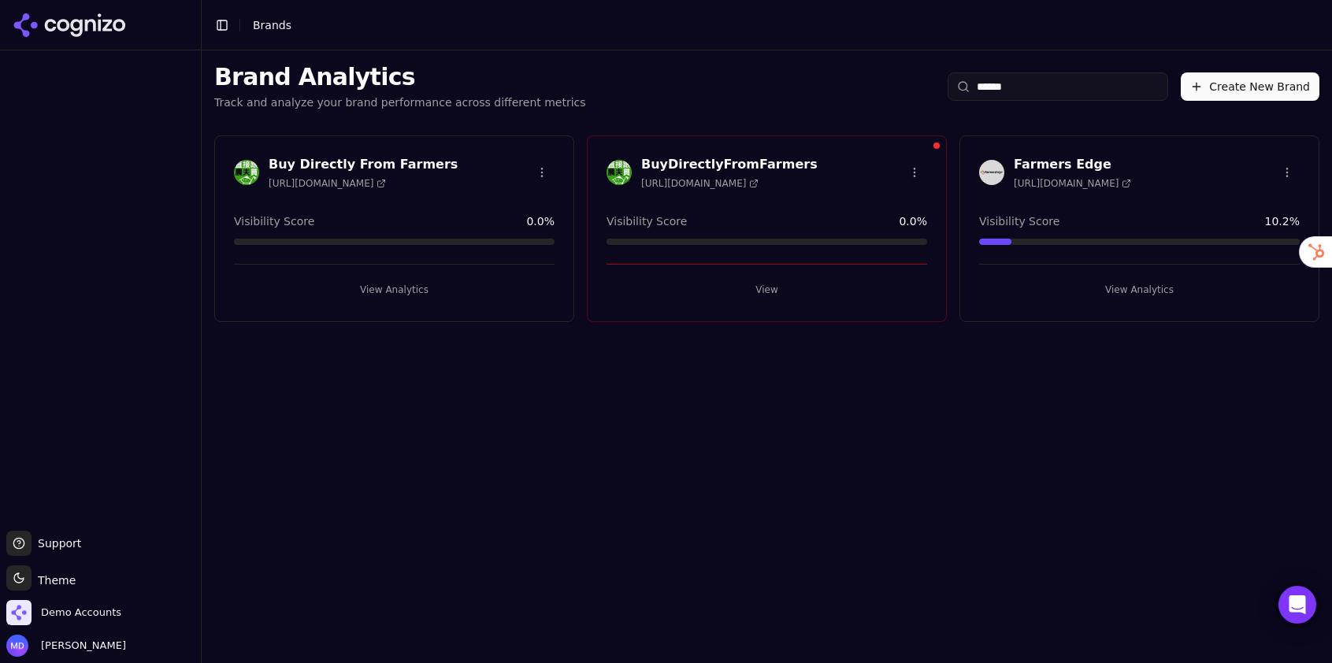
type input "******"
click at [1180, 286] on button "View Analytics" at bounding box center [1139, 289] width 321 height 25
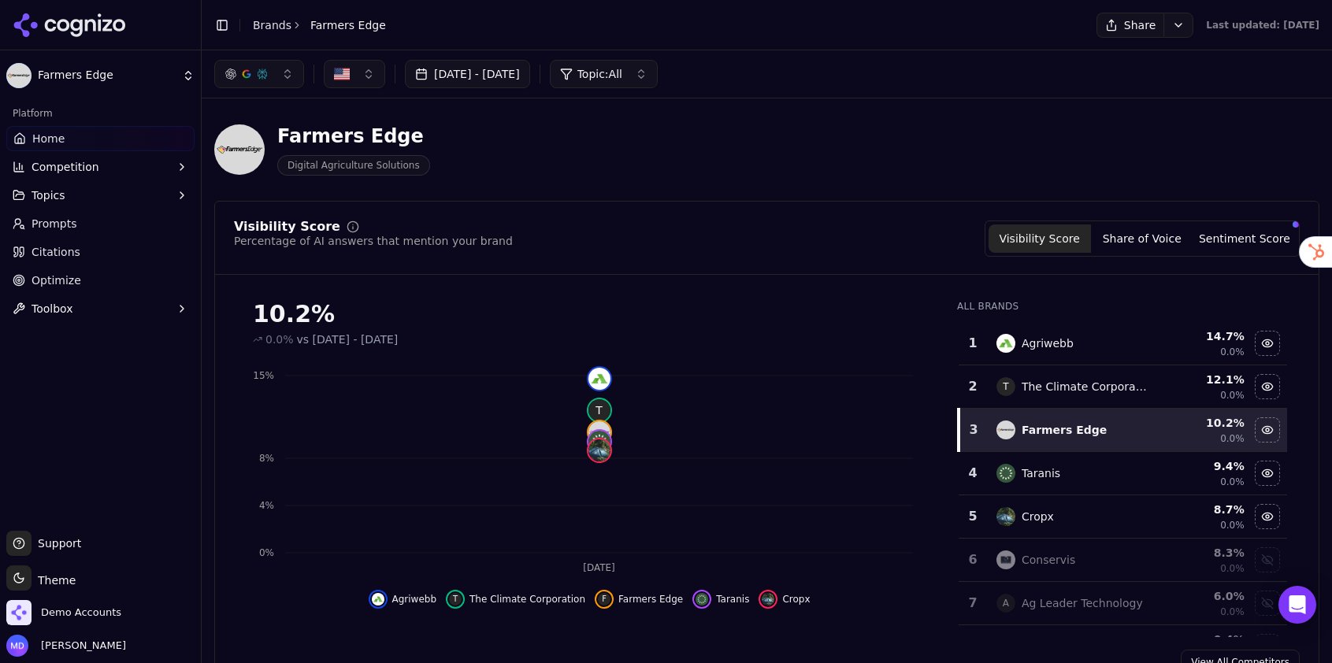
click at [71, 269] on link "Optimize" at bounding box center [100, 280] width 188 height 25
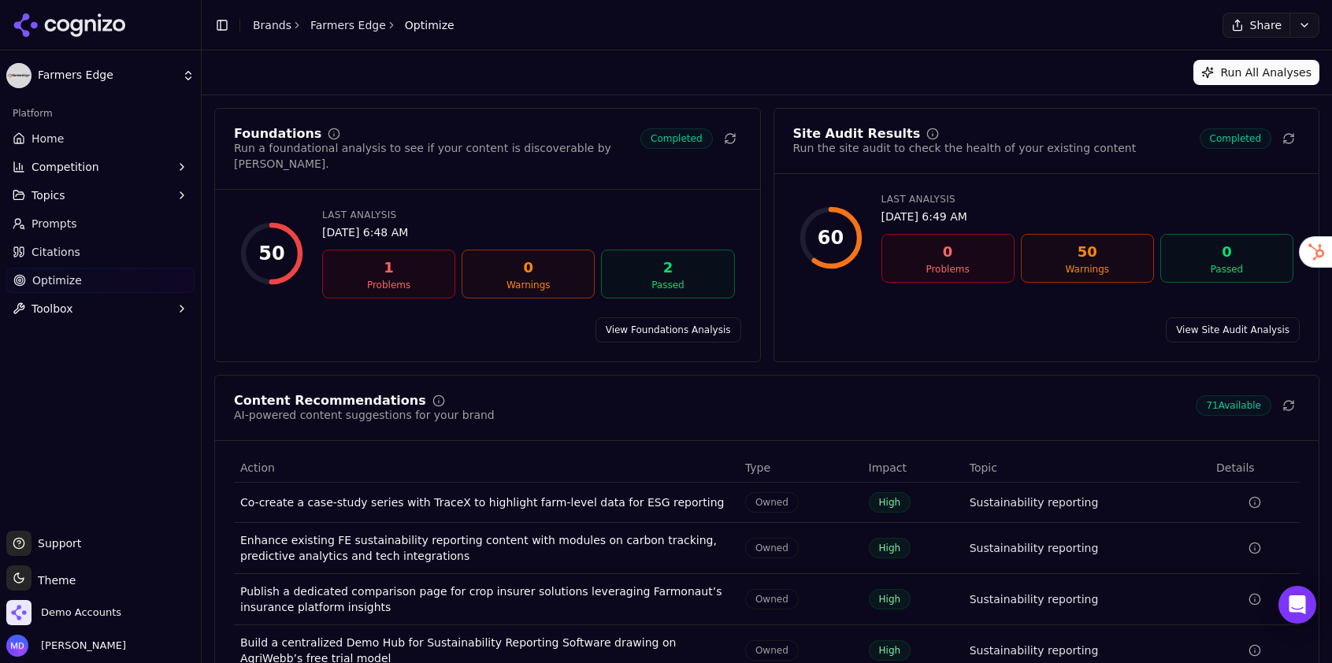
click at [42, 231] on span "Prompts" at bounding box center [54, 224] width 46 height 16
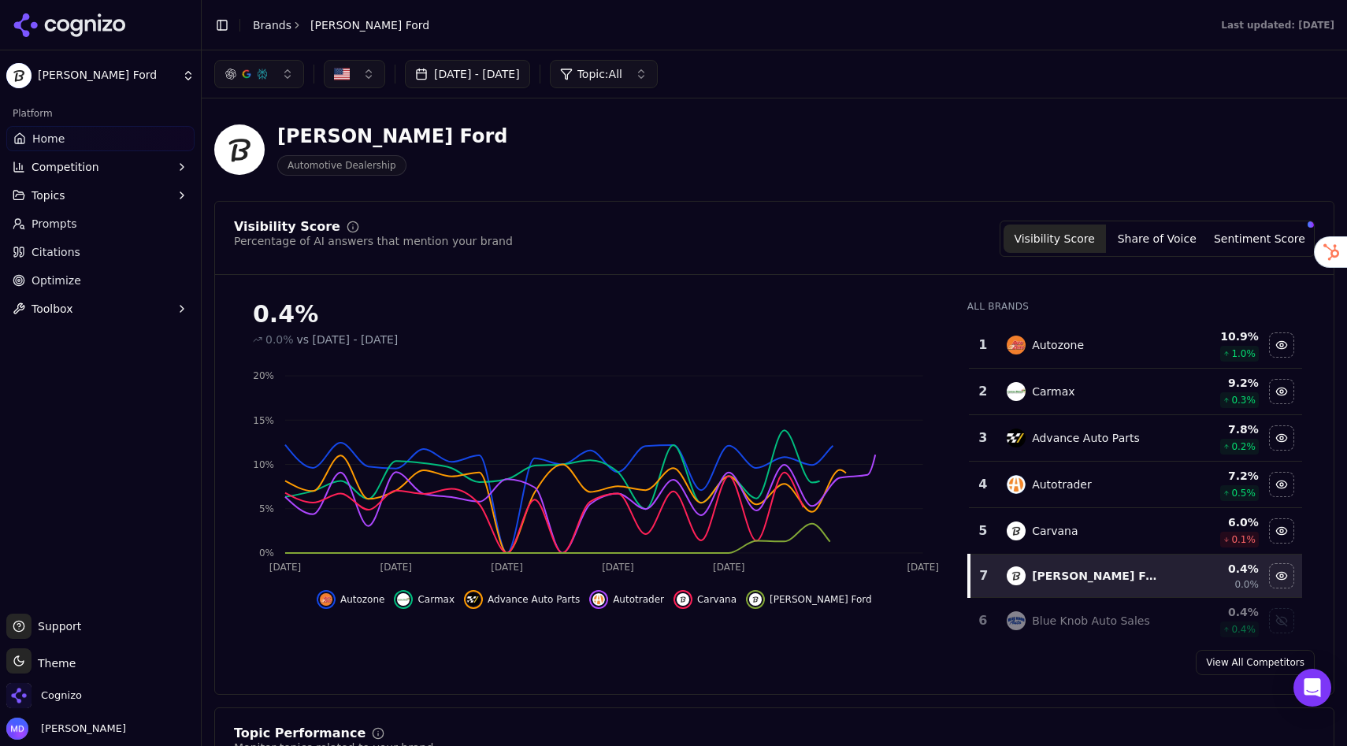
click at [66, 232] on link "Prompts" at bounding box center [100, 223] width 188 height 25
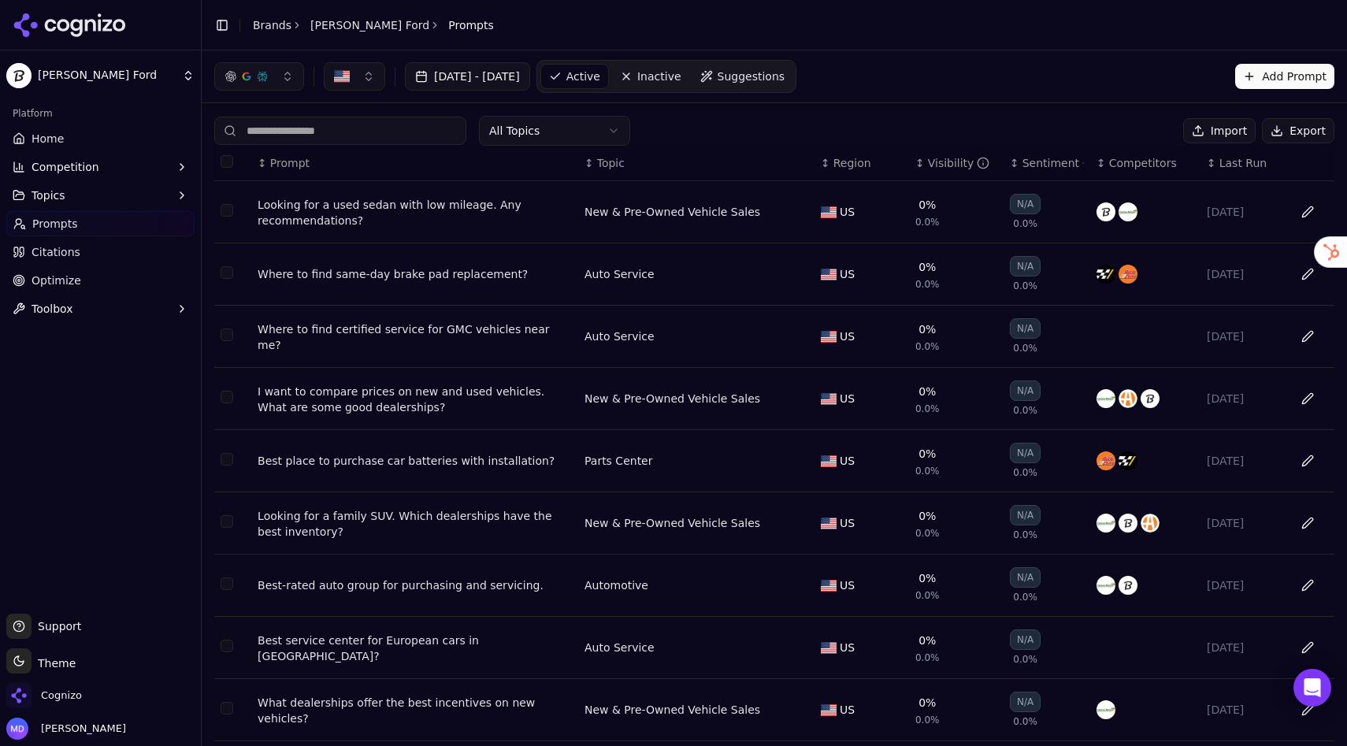
click at [304, 131] on input at bounding box center [340, 131] width 252 height 28
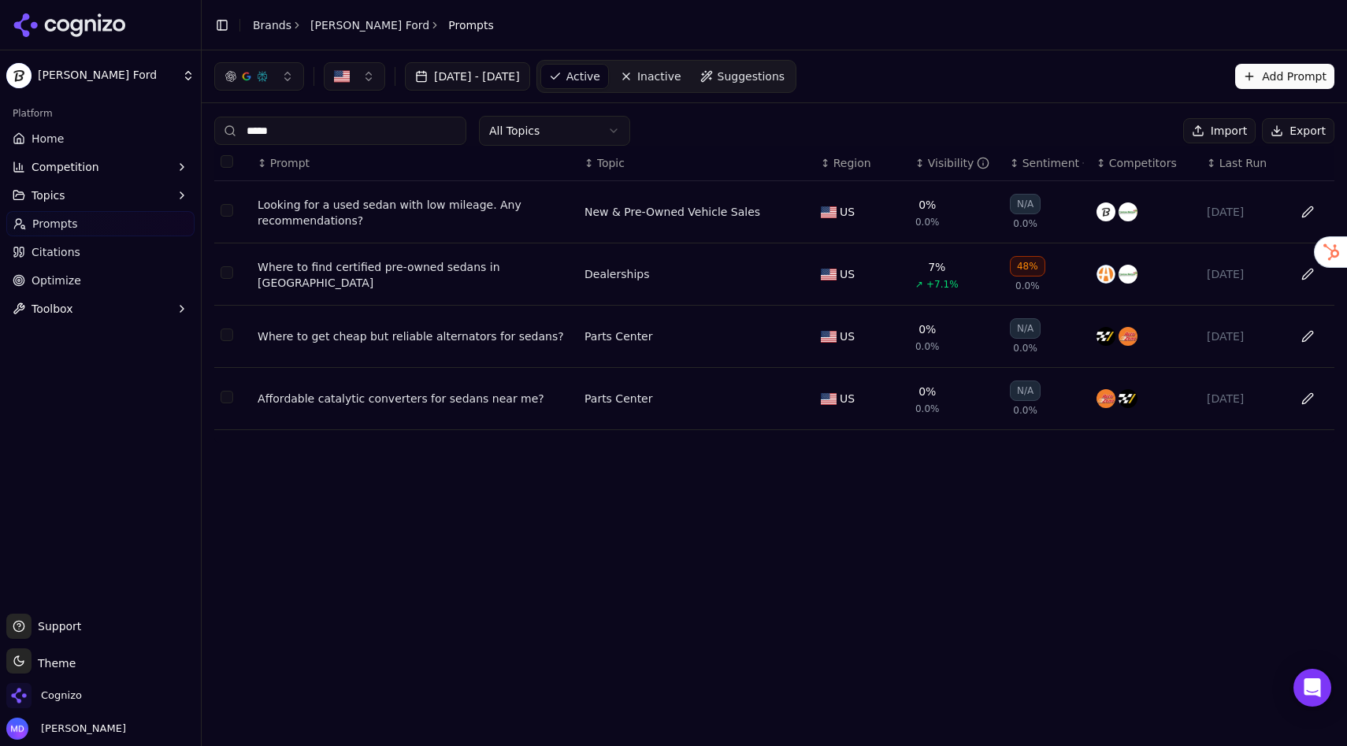
type input "*****"
click at [355, 277] on div "Where to find certified pre-owned sedans in [GEOGRAPHIC_DATA]" at bounding box center [415, 274] width 314 height 31
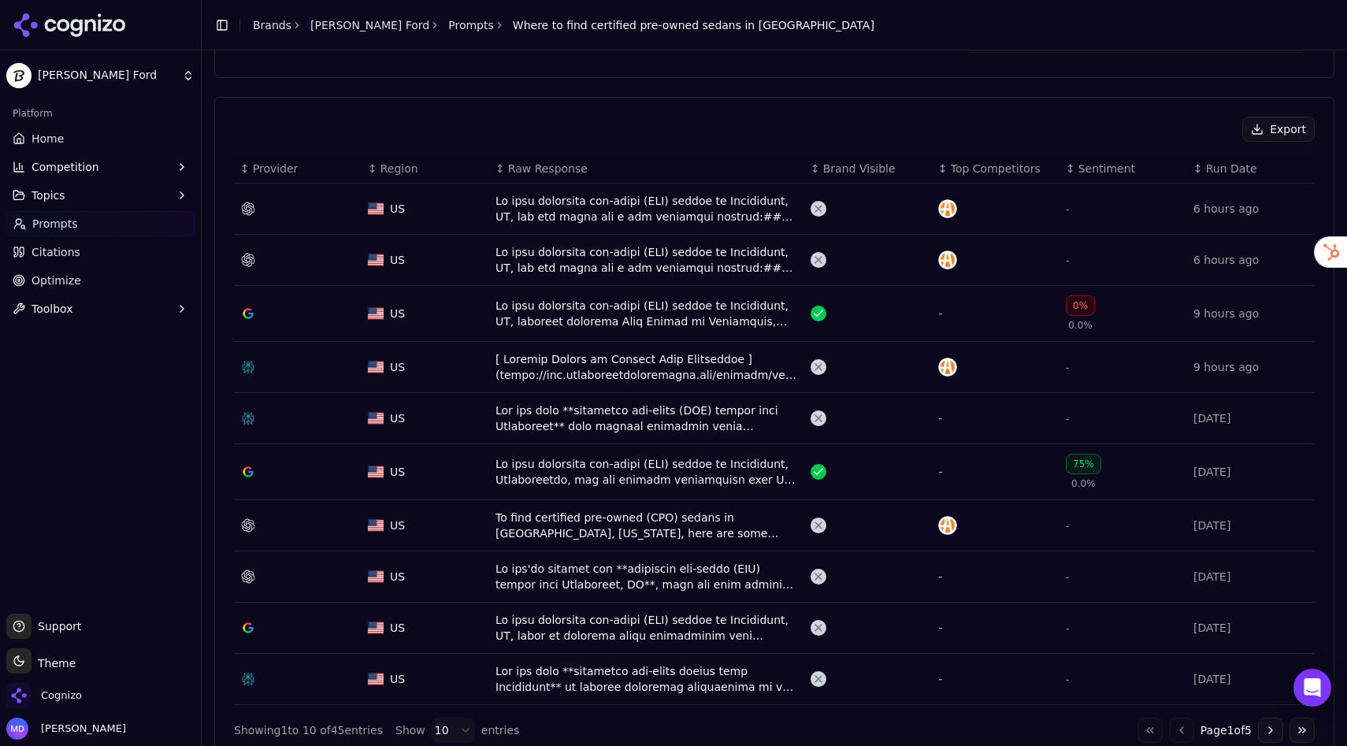
scroll to position [491, 0]
click at [688, 263] on div "Data table" at bounding box center [646, 258] width 302 height 31
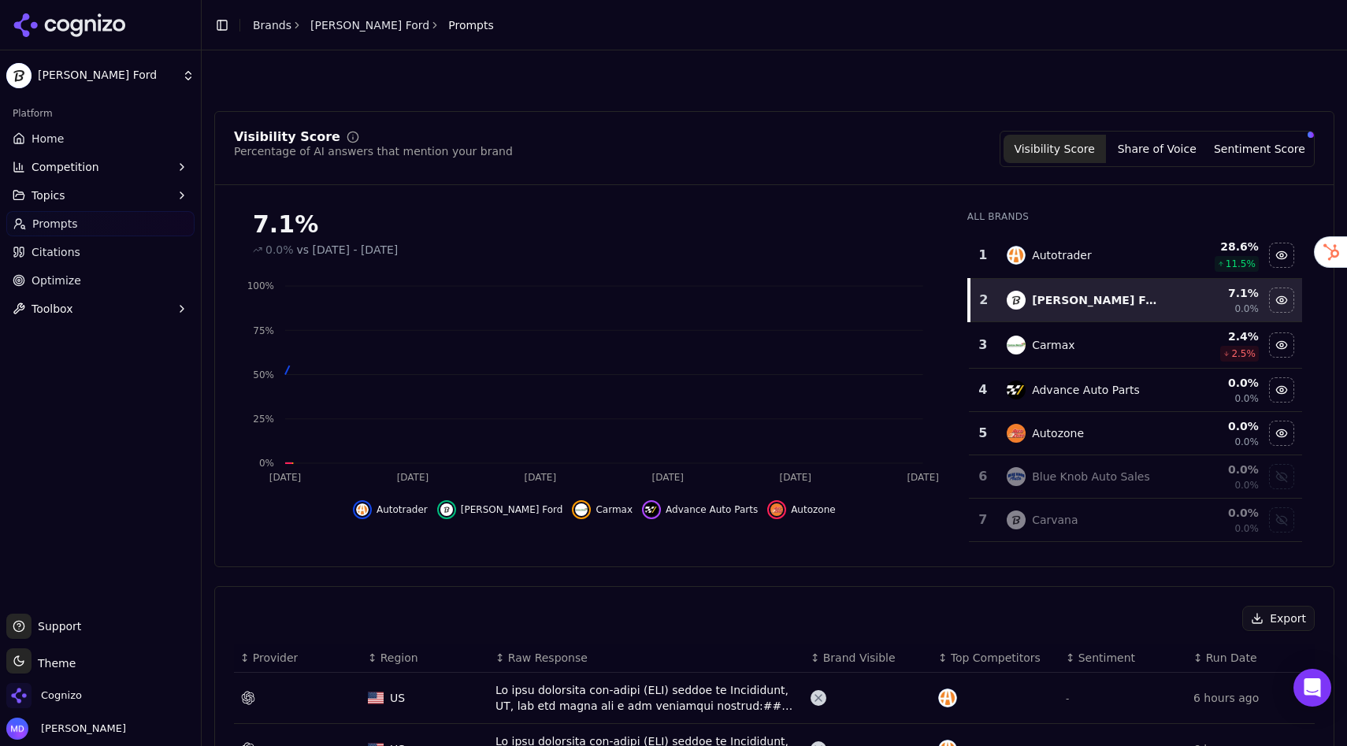
scroll to position [539, 0]
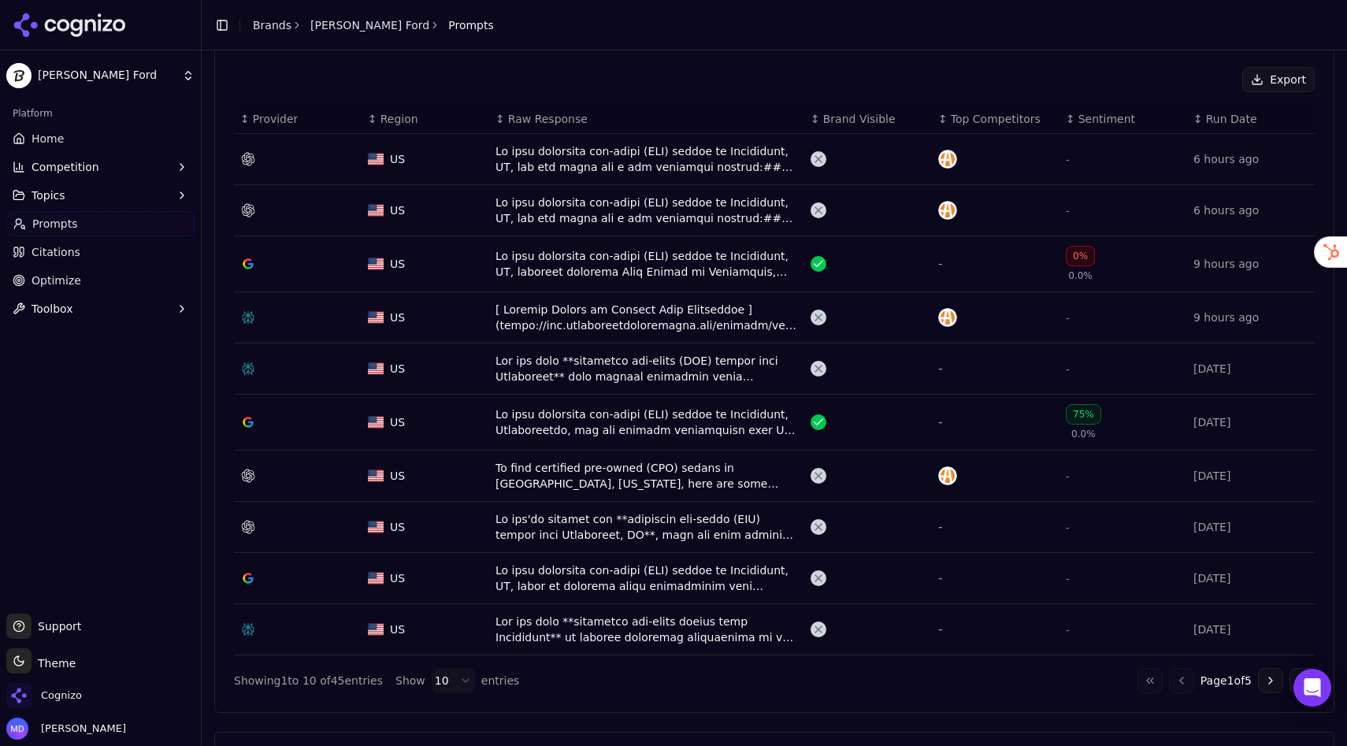
click at [279, 24] on link "Brands" at bounding box center [272, 25] width 39 height 13
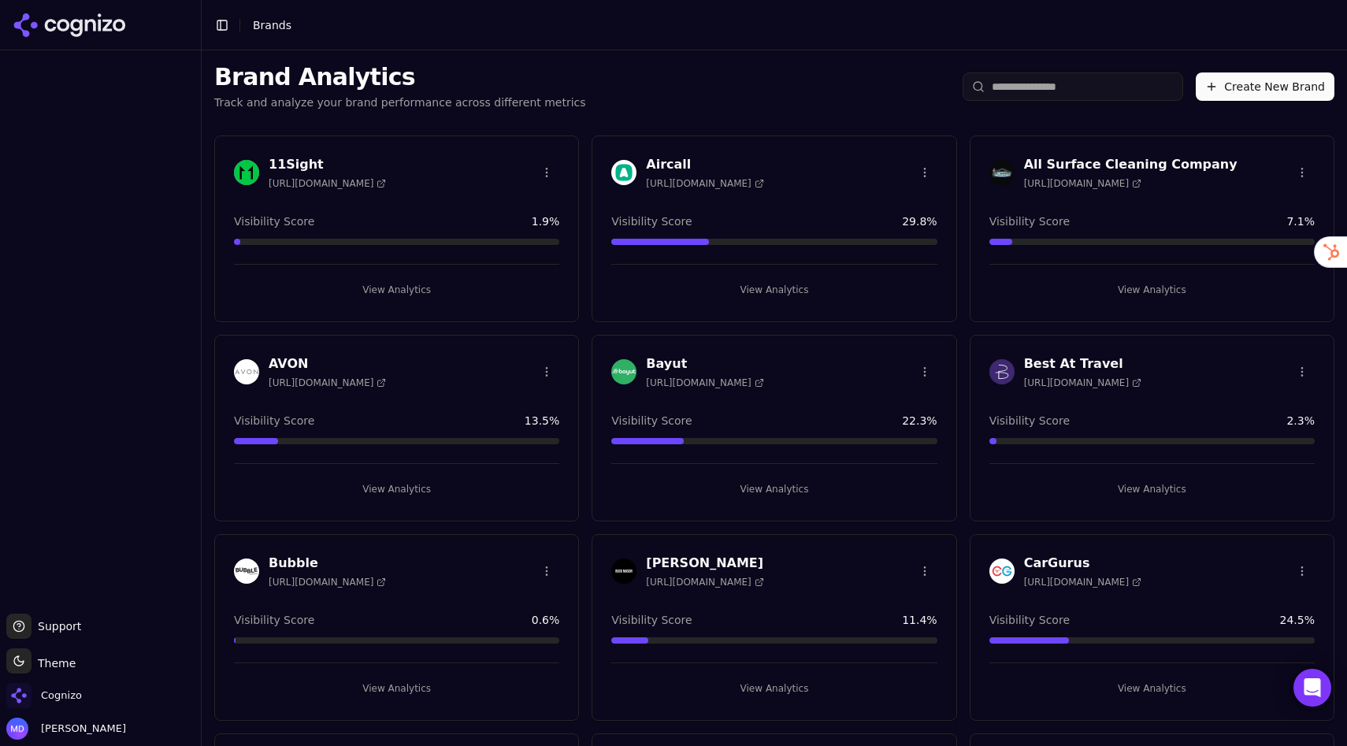
click at [1024, 89] on input "search" at bounding box center [1072, 86] width 220 height 28
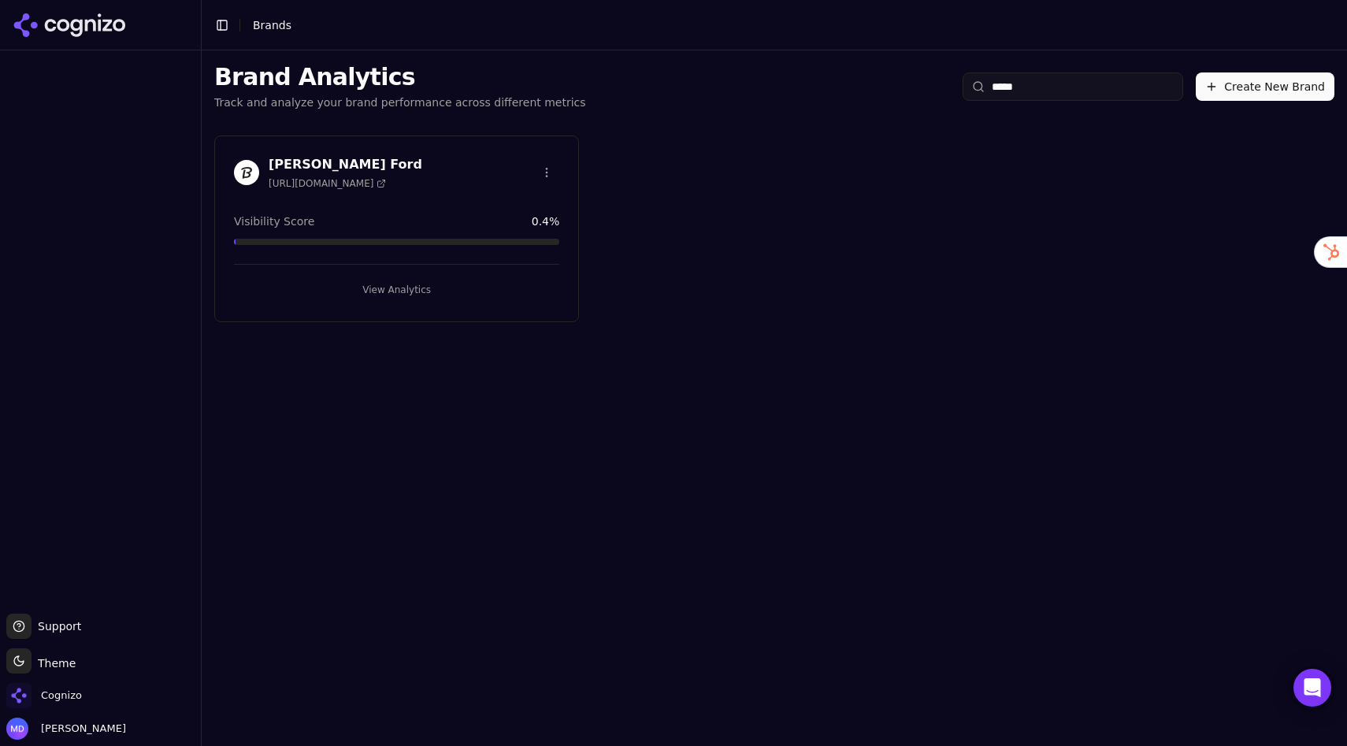
type input "*****"
click at [547, 171] on html "Support Support Toggle theme Theme Cognizo Melissa Dowd Toggle Sidebar Brands B…" at bounding box center [673, 373] width 1347 height 746
click at [504, 204] on div "Edit Brand" at bounding box center [509, 204] width 93 height 25
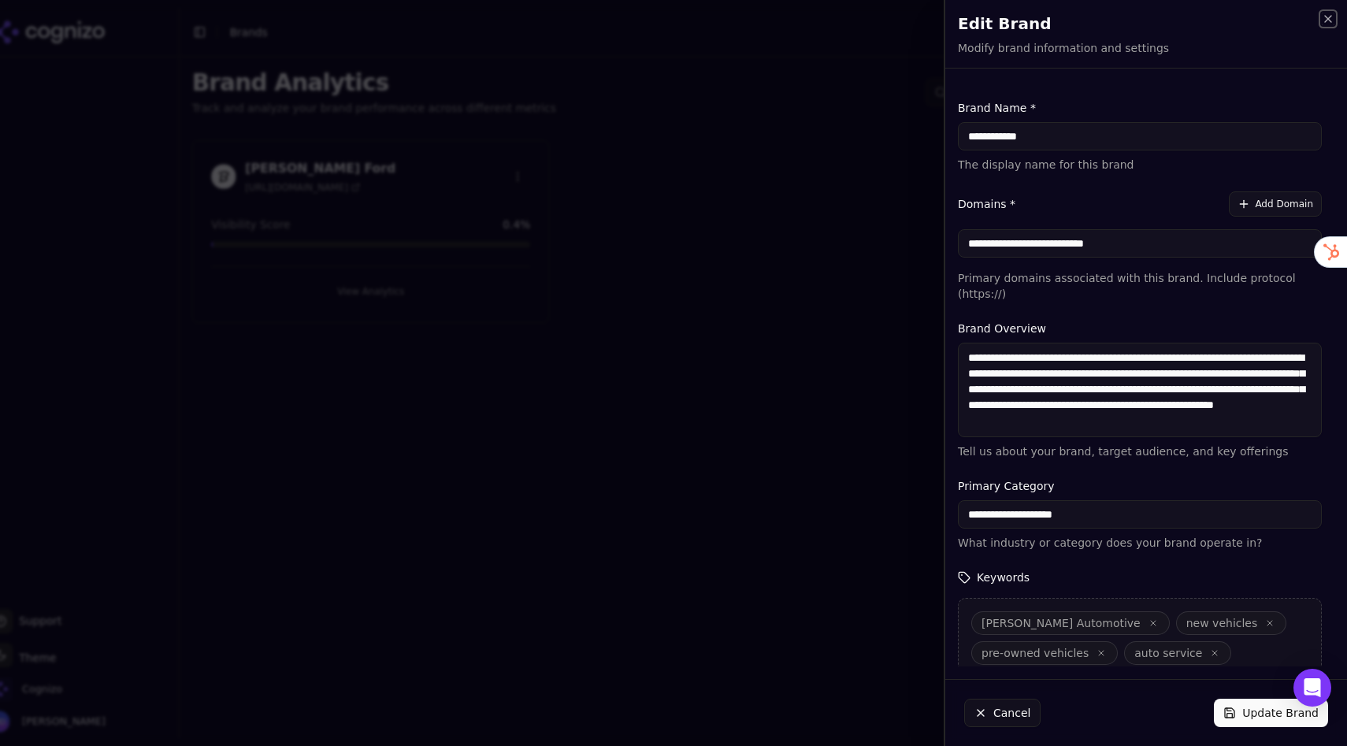
click at [1328, 20] on icon "button" at bounding box center [1327, 19] width 13 height 13
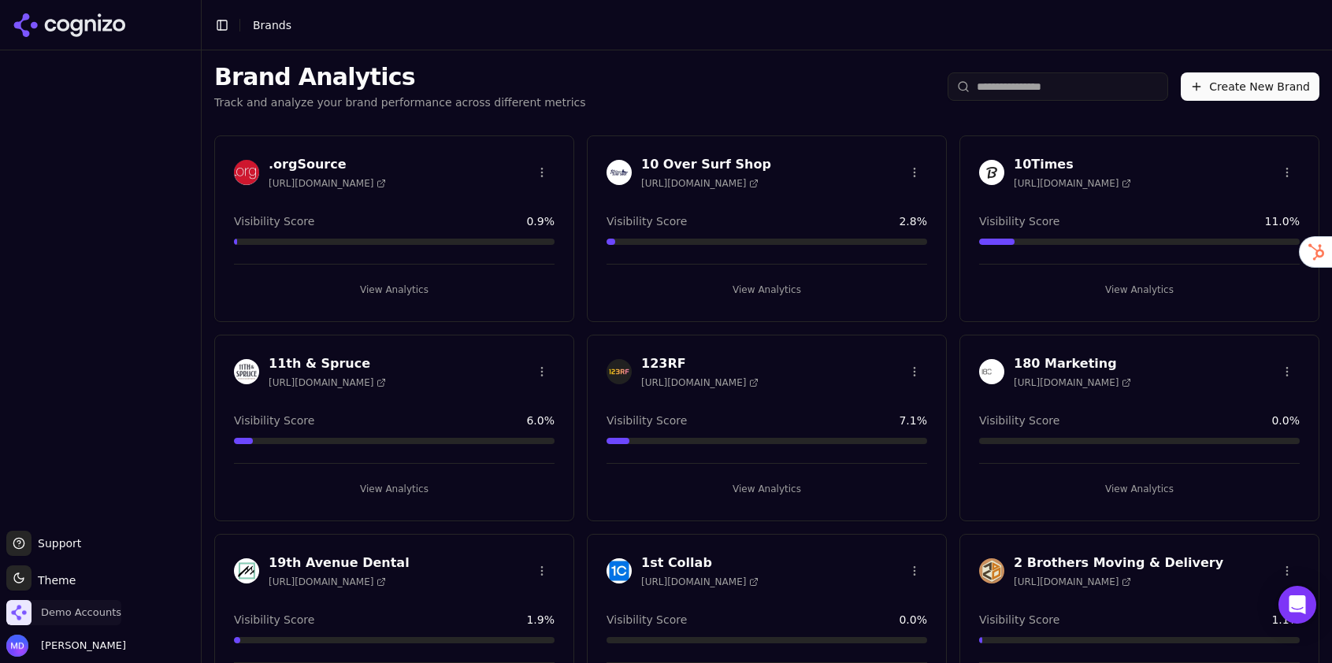
click at [57, 610] on span "Demo Accounts" at bounding box center [81, 613] width 80 height 14
click at [65, 610] on span "Demo Accounts" at bounding box center [81, 613] width 80 height 14
click at [98, 583] on html "Support Support Toggle theme Theme Demo Accounts Melissa Dowd Toggle Sidebar Br…" at bounding box center [666, 331] width 1332 height 663
click at [94, 608] on html "Support Support Toggle theme Theme Demo Accounts Melissa Dowd Toggle Sidebar Br…" at bounding box center [666, 331] width 1332 height 663
click at [94, 608] on span "Demo Accounts" at bounding box center [81, 613] width 80 height 14
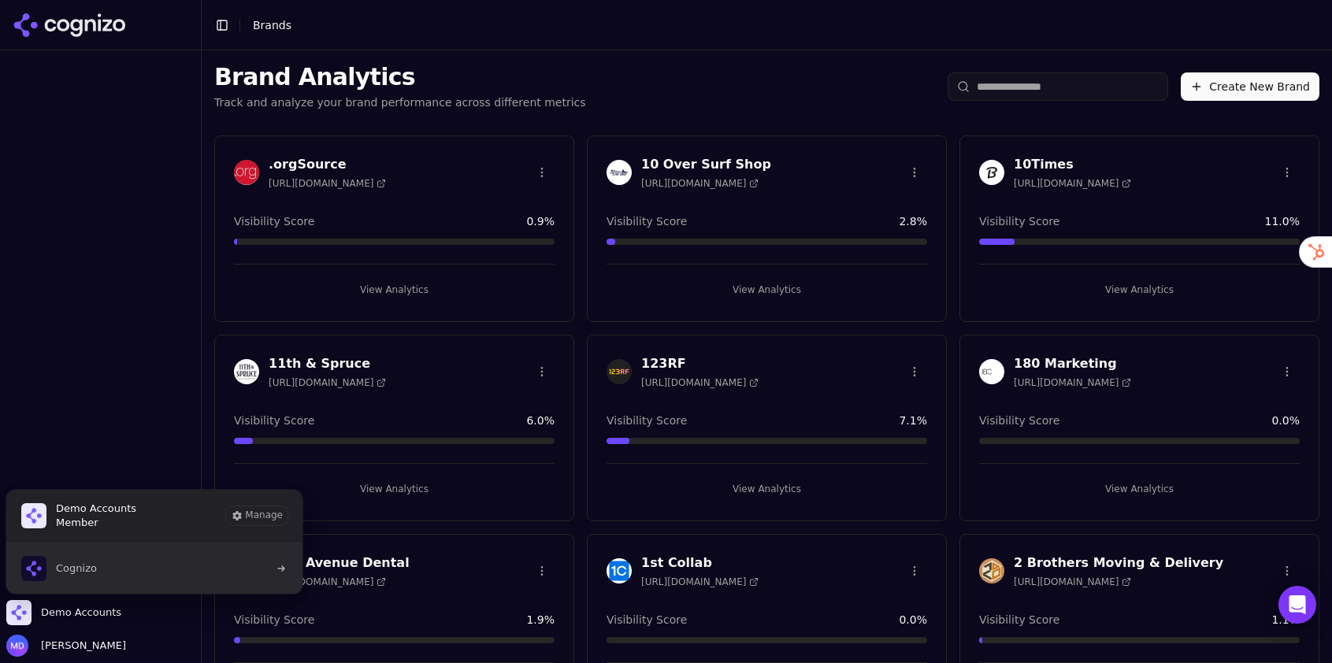
click at [130, 563] on button "Cognizo" at bounding box center [155, 568] width 298 height 50
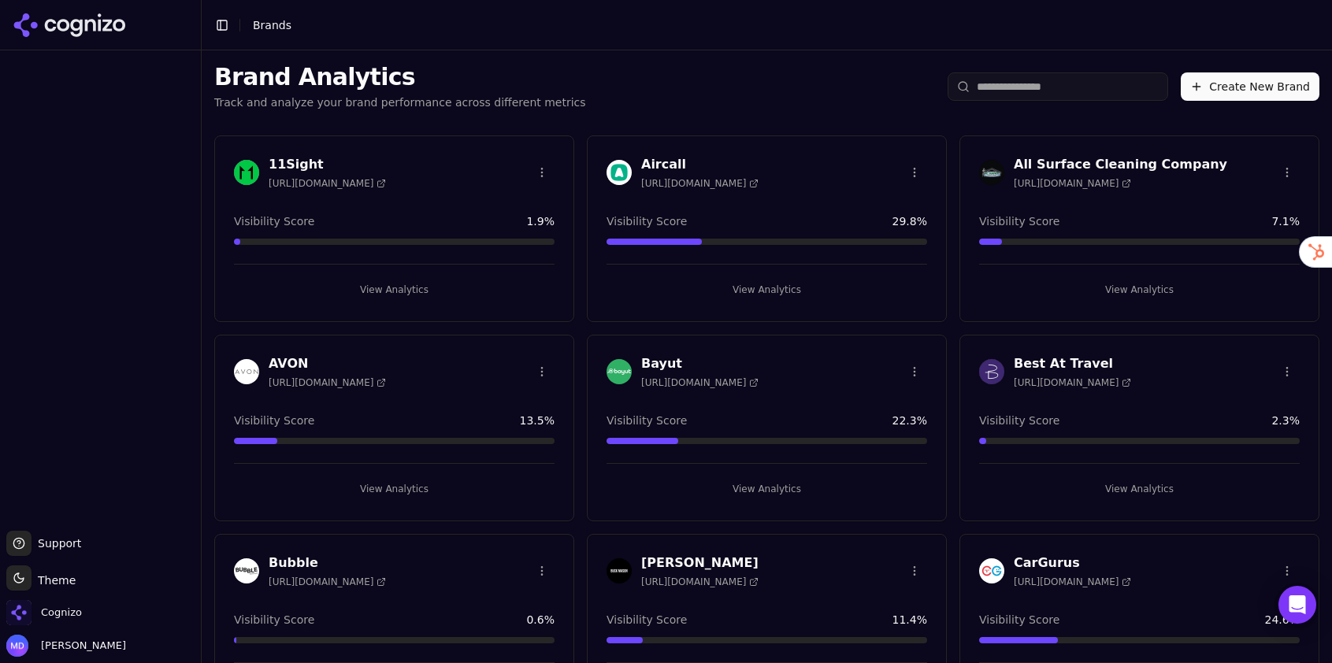
click at [1090, 84] on input "search" at bounding box center [1057, 86] width 220 height 28
type input "*"
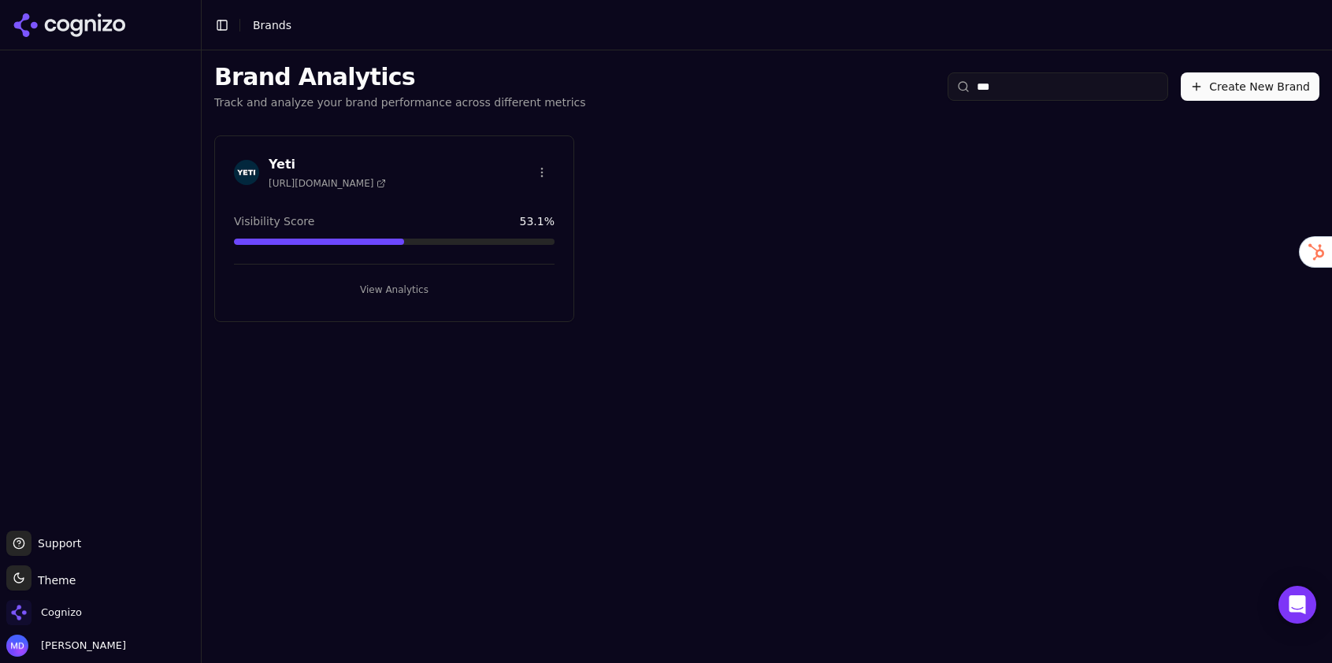
type input "***"
click at [487, 281] on button "View Analytics" at bounding box center [394, 289] width 321 height 25
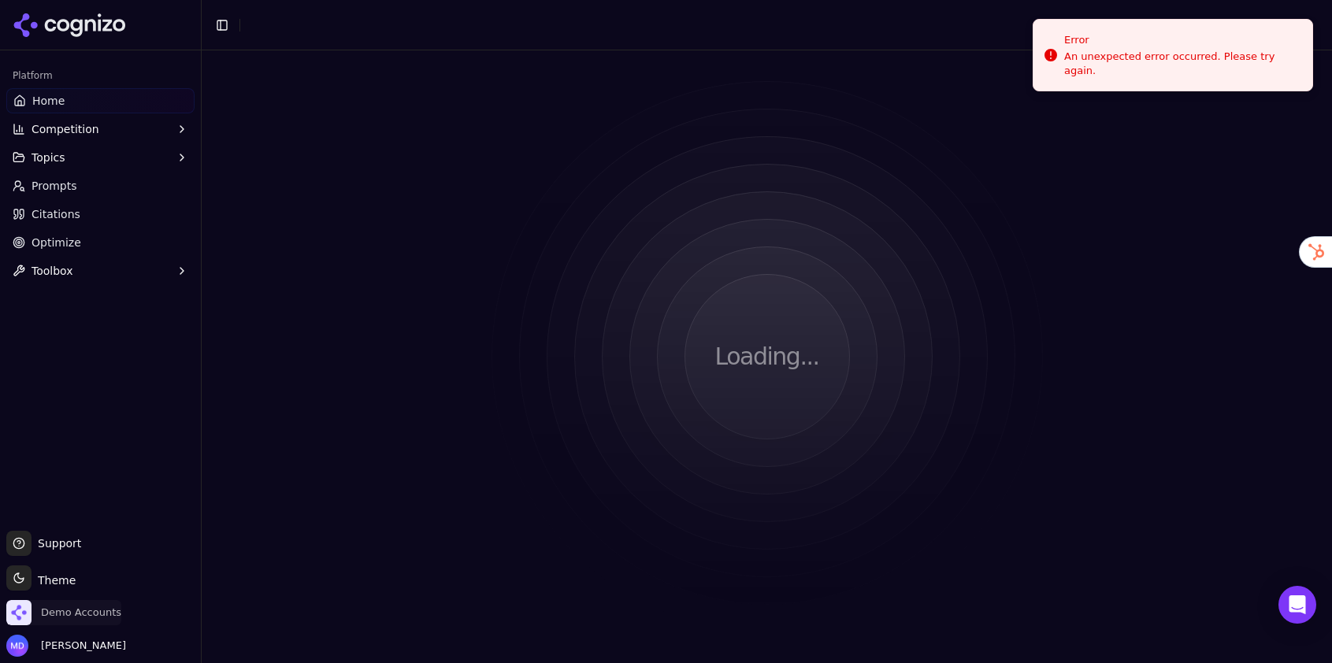
click at [81, 610] on span "Demo Accounts" at bounding box center [81, 613] width 80 height 14
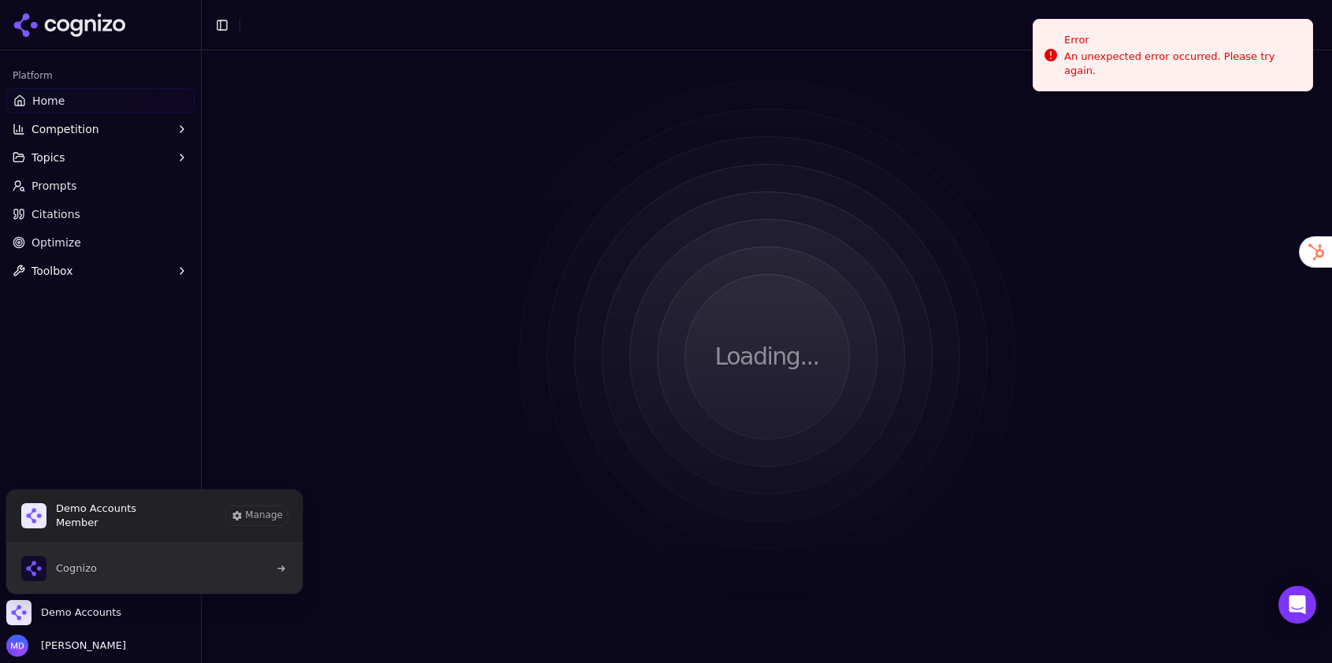
click at [85, 573] on span "Cognizo" at bounding box center [76, 568] width 41 height 14
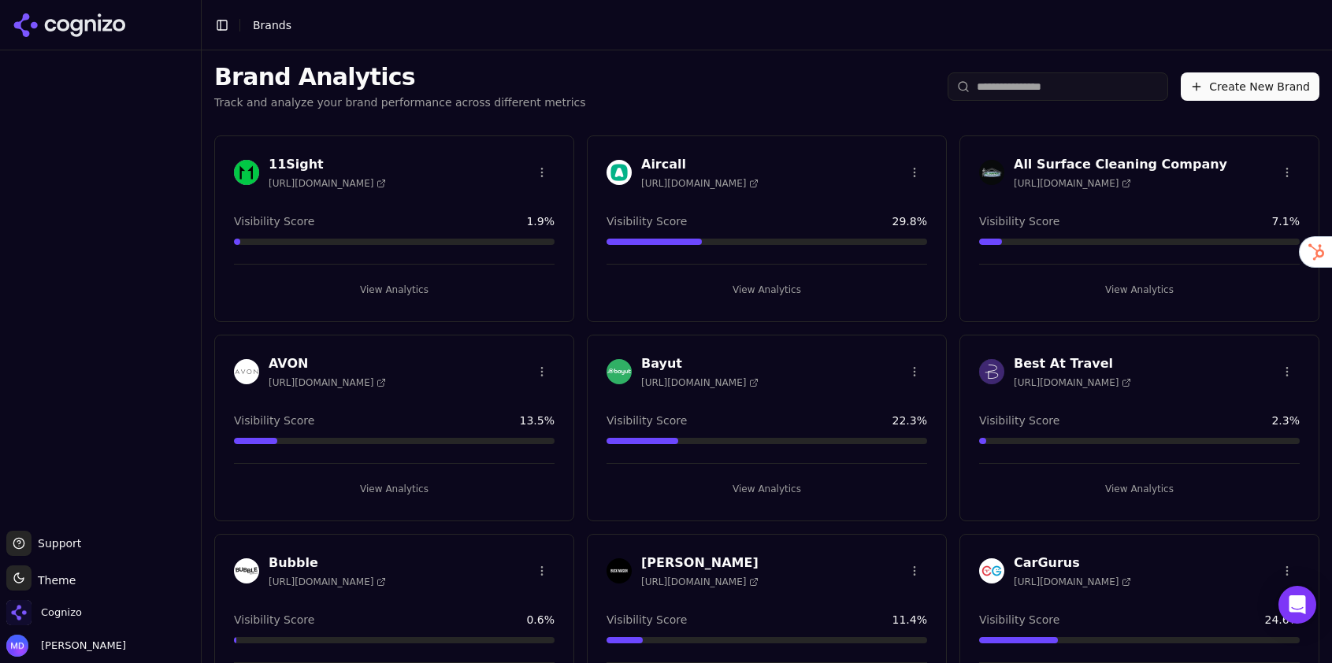
click at [1033, 85] on input "search" at bounding box center [1057, 86] width 220 height 28
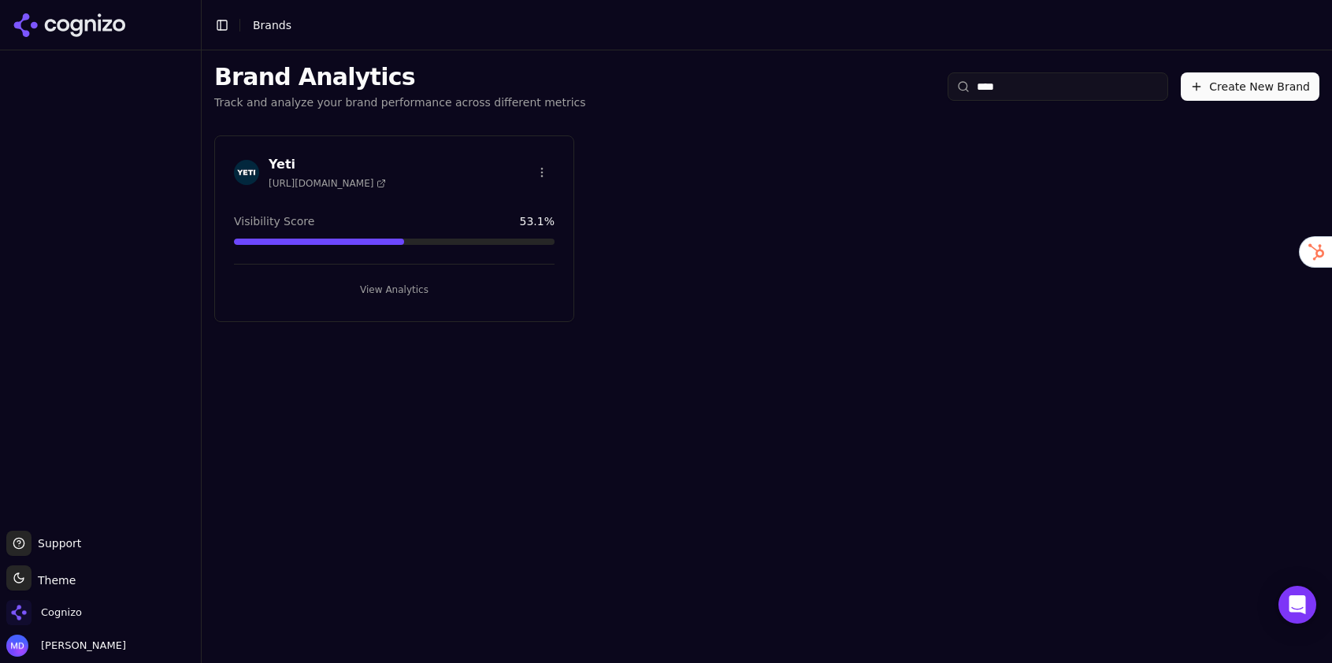
type input "****"
click at [416, 291] on button "View Analytics" at bounding box center [394, 289] width 321 height 25
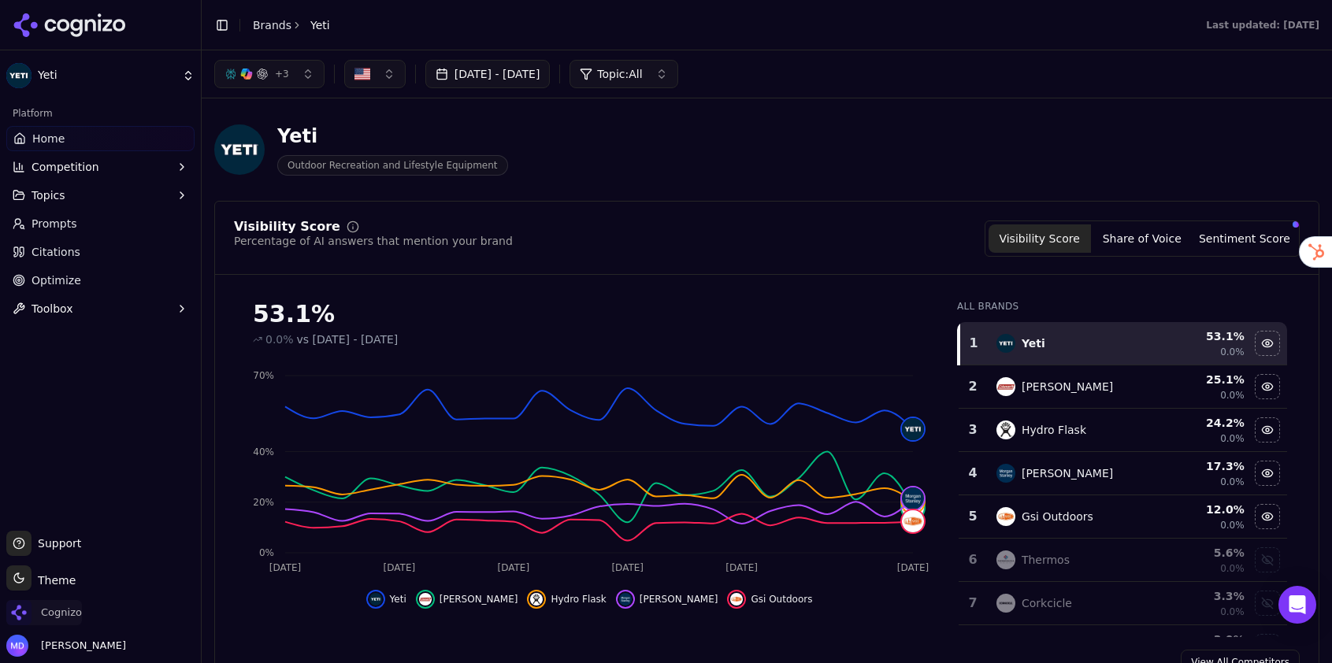
click at [62, 617] on span "Cognizo" at bounding box center [61, 613] width 41 height 14
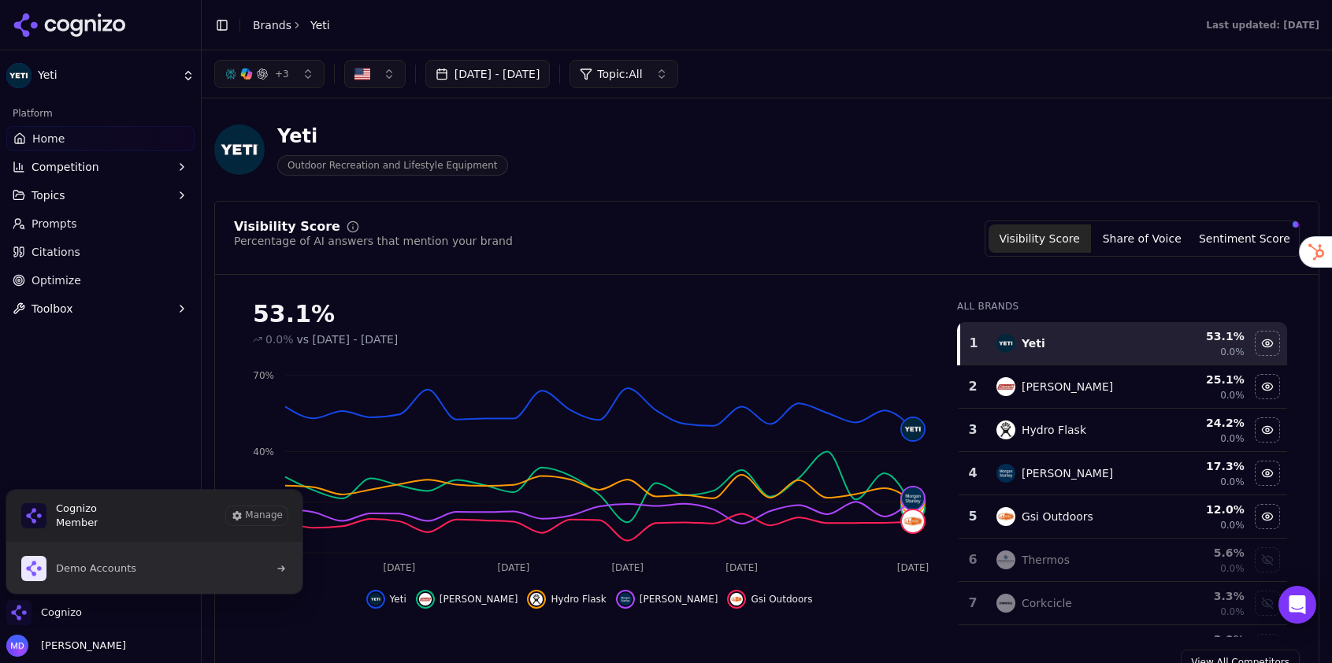
click at [113, 562] on span "Demo Accounts" at bounding box center [96, 568] width 80 height 14
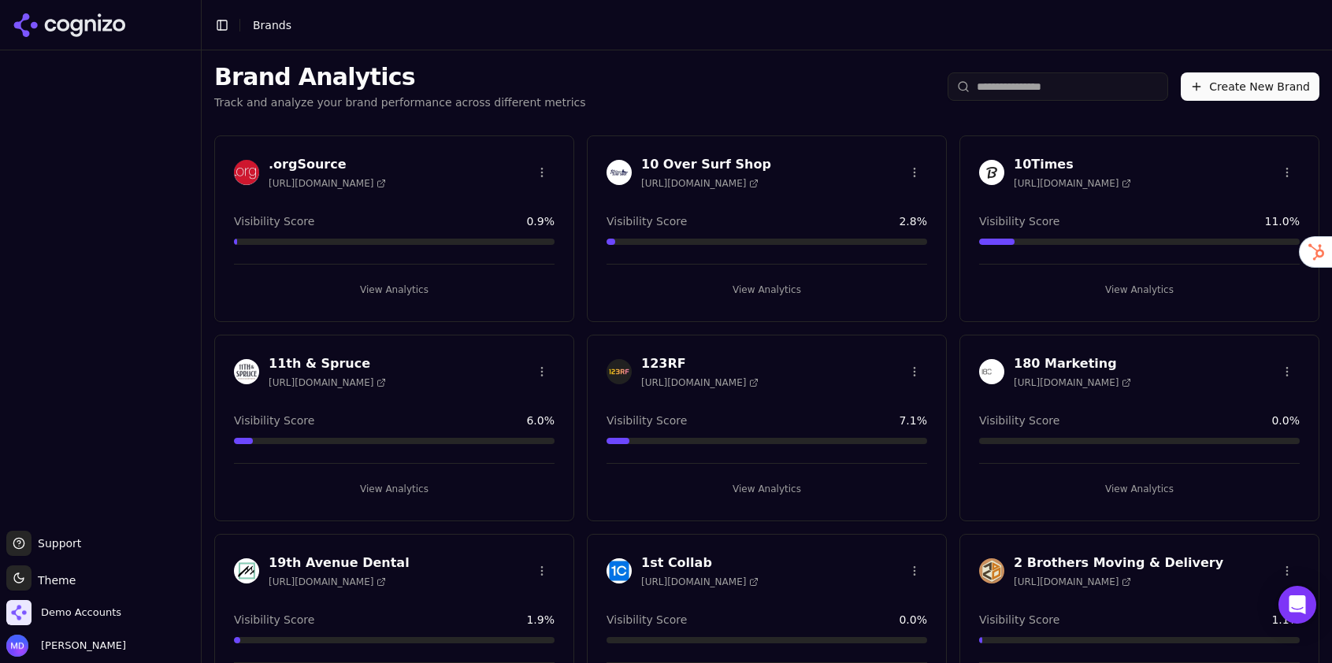
click at [1050, 82] on input "search" at bounding box center [1057, 86] width 220 height 28
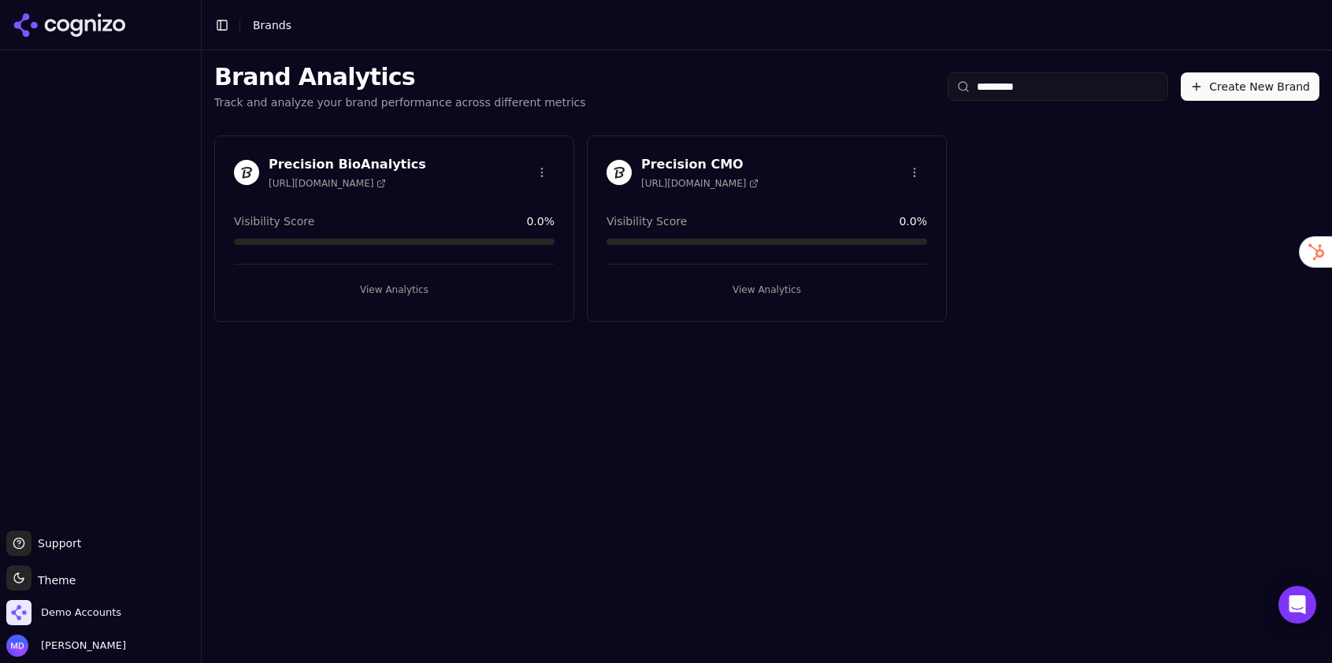
type input "*********"
click at [409, 291] on button "View Analytics" at bounding box center [394, 289] width 321 height 25
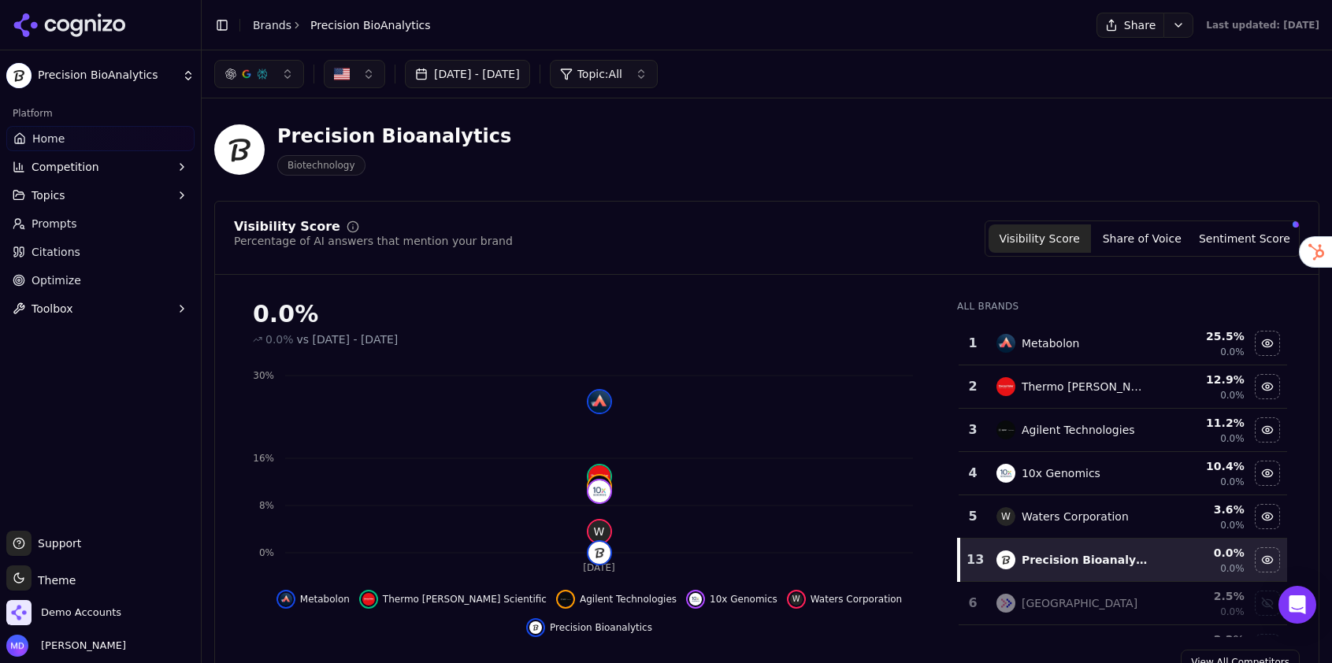
click at [133, 280] on link "Optimize" at bounding box center [100, 280] width 188 height 25
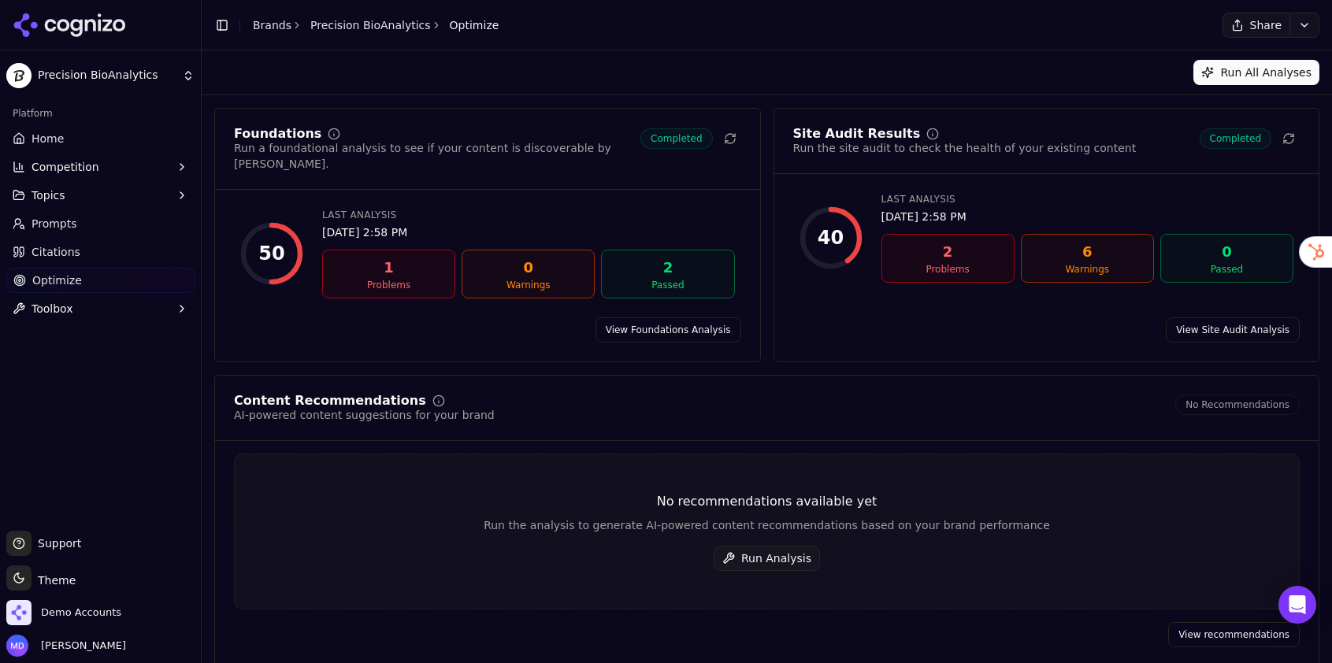
click at [767, 550] on button "Run Analysis" at bounding box center [766, 558] width 106 height 25
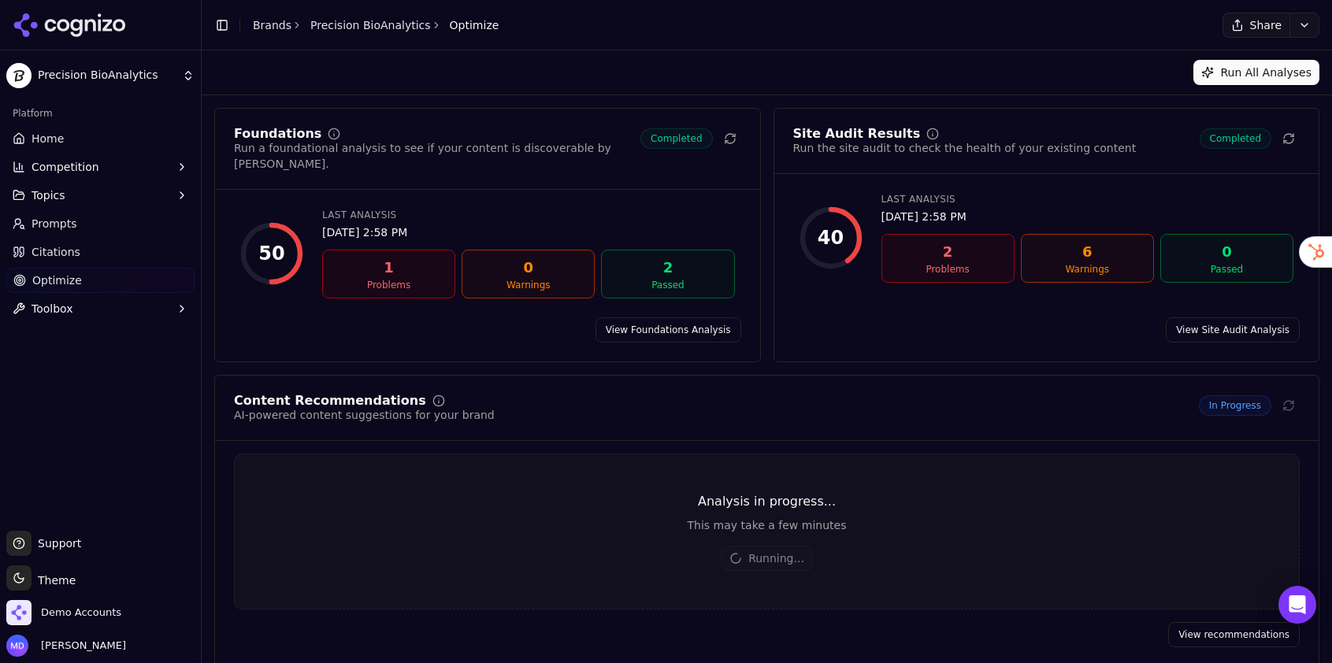
click at [276, 24] on link "Brands" at bounding box center [272, 25] width 39 height 13
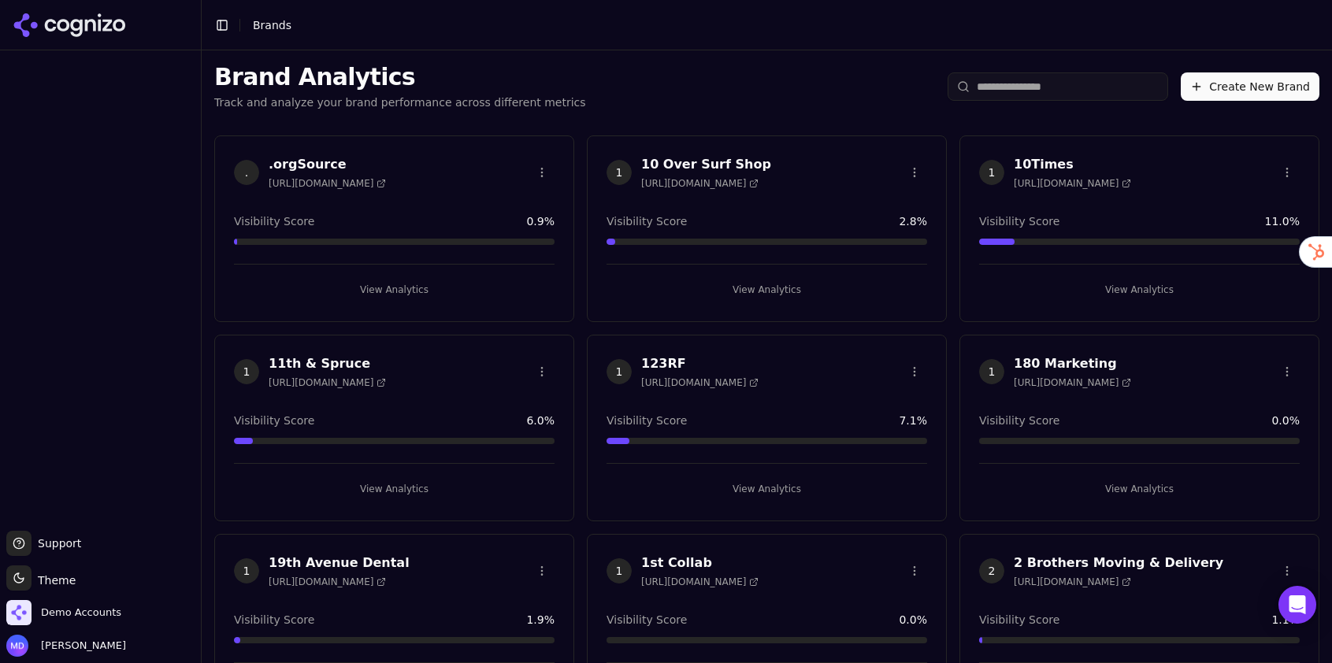
click at [1038, 92] on input "search" at bounding box center [1057, 86] width 220 height 28
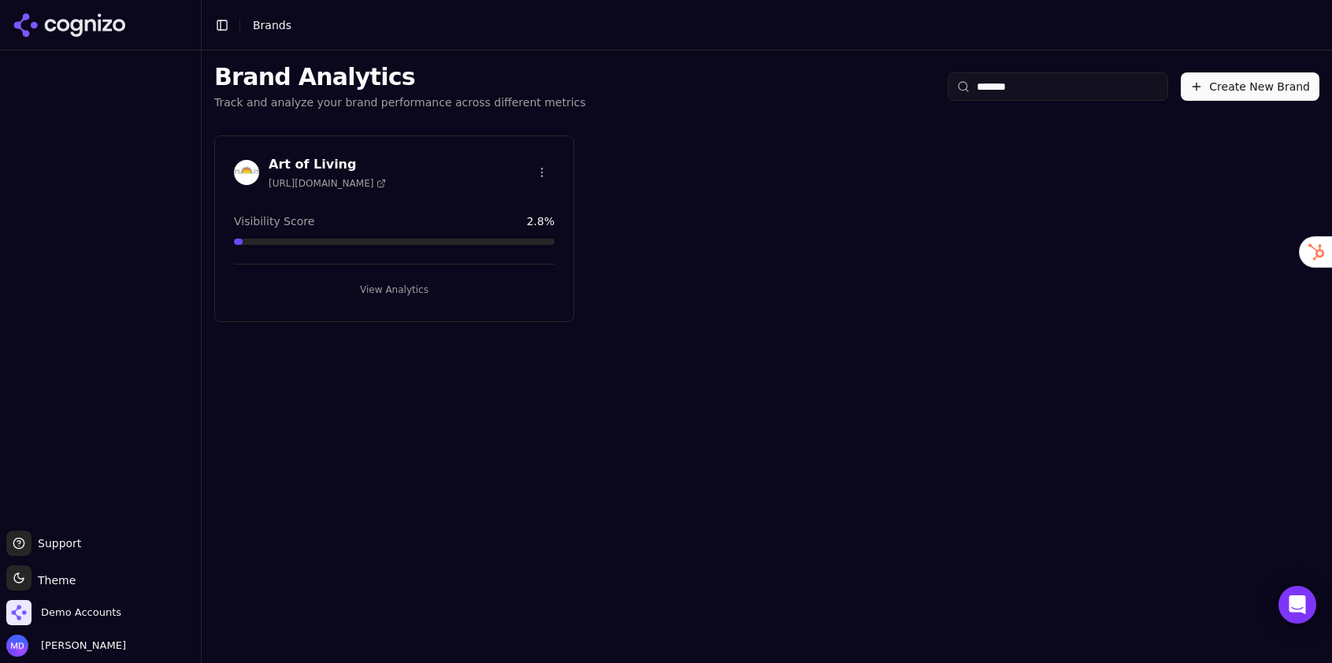
type input "******"
click at [401, 311] on div "Art of Living https://artofliving.org/US-en Visibility Score 2.8 % View Analyti…" at bounding box center [394, 228] width 360 height 187
click at [399, 289] on button "View Analytics" at bounding box center [394, 289] width 321 height 25
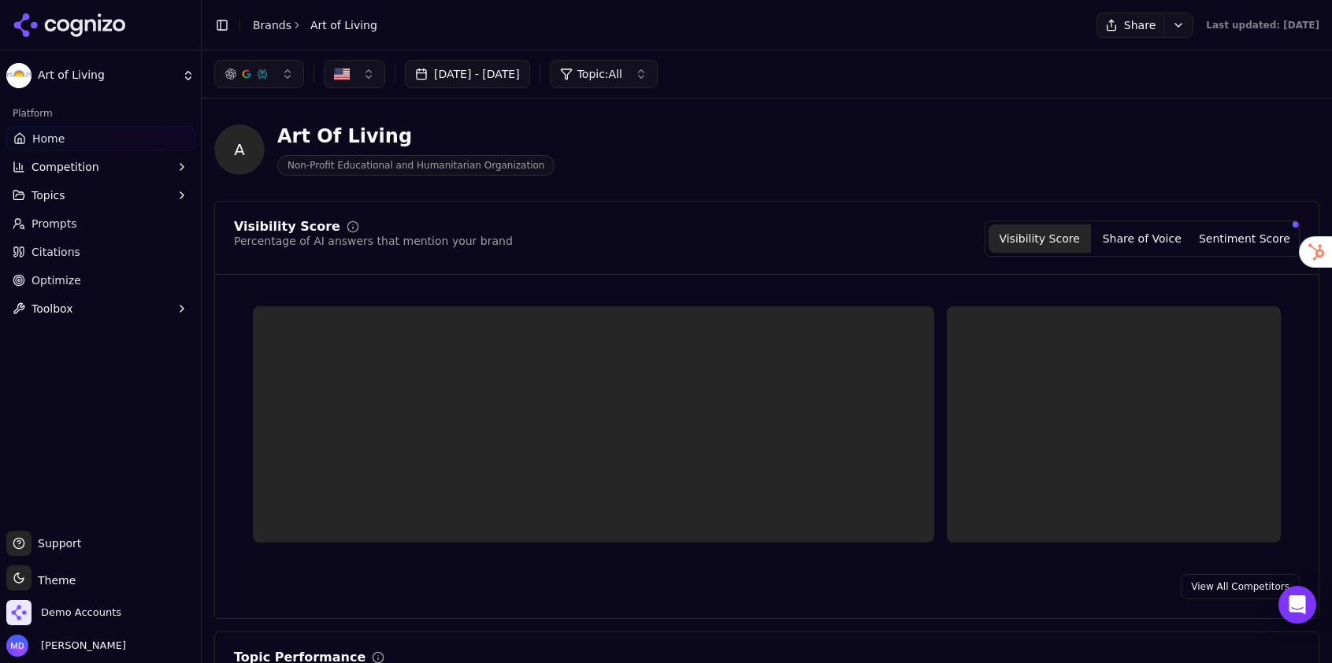
click at [65, 276] on span "Optimize" at bounding box center [56, 280] width 50 height 16
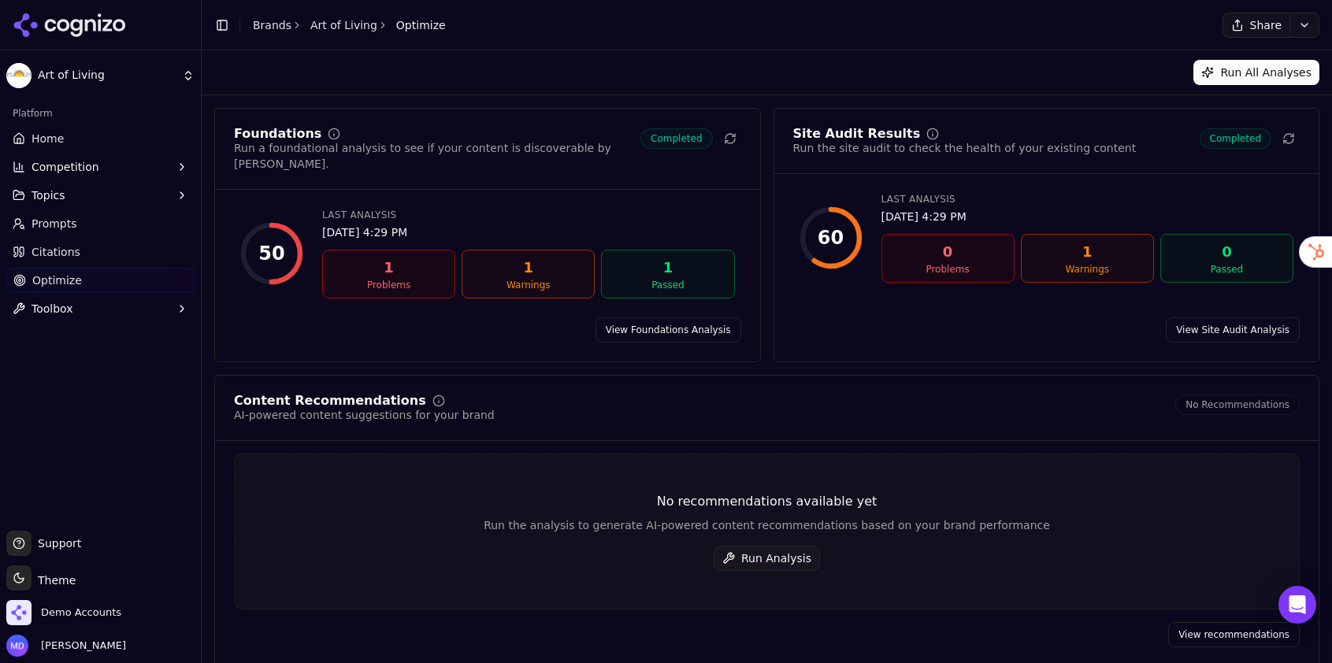
click at [801, 546] on button "Run Analysis" at bounding box center [766, 558] width 106 height 25
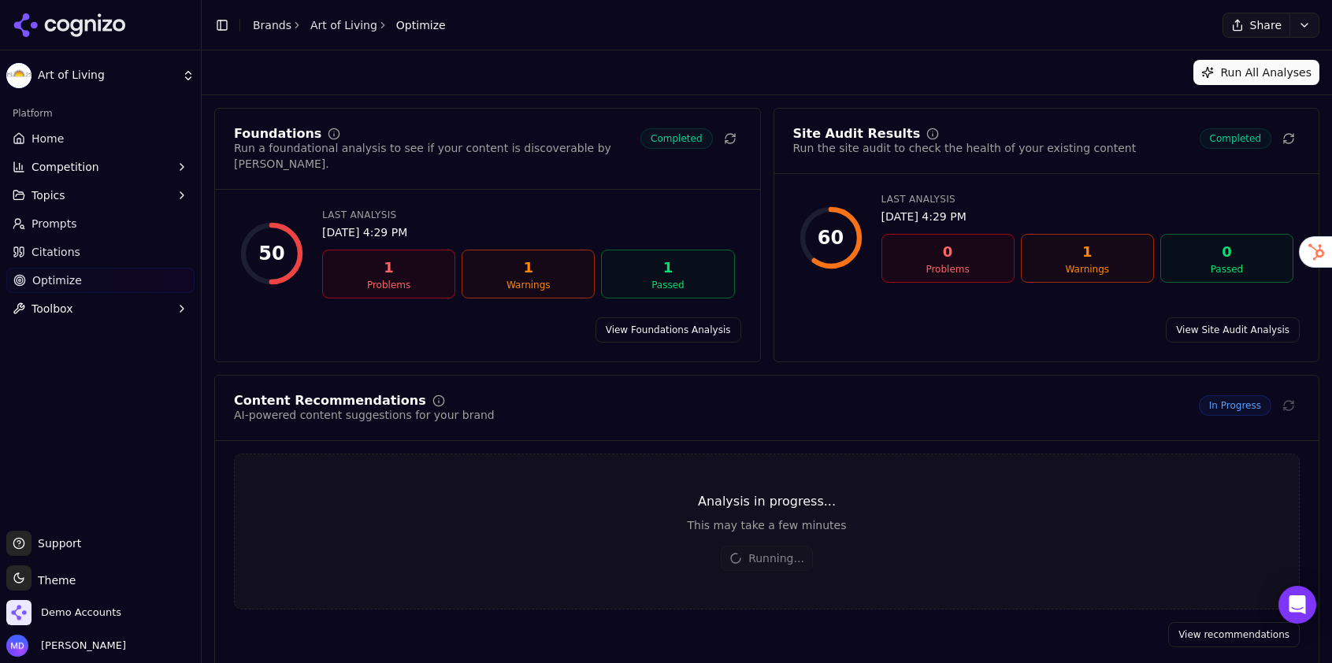
click at [51, 143] on span "Home" at bounding box center [47, 139] width 32 height 16
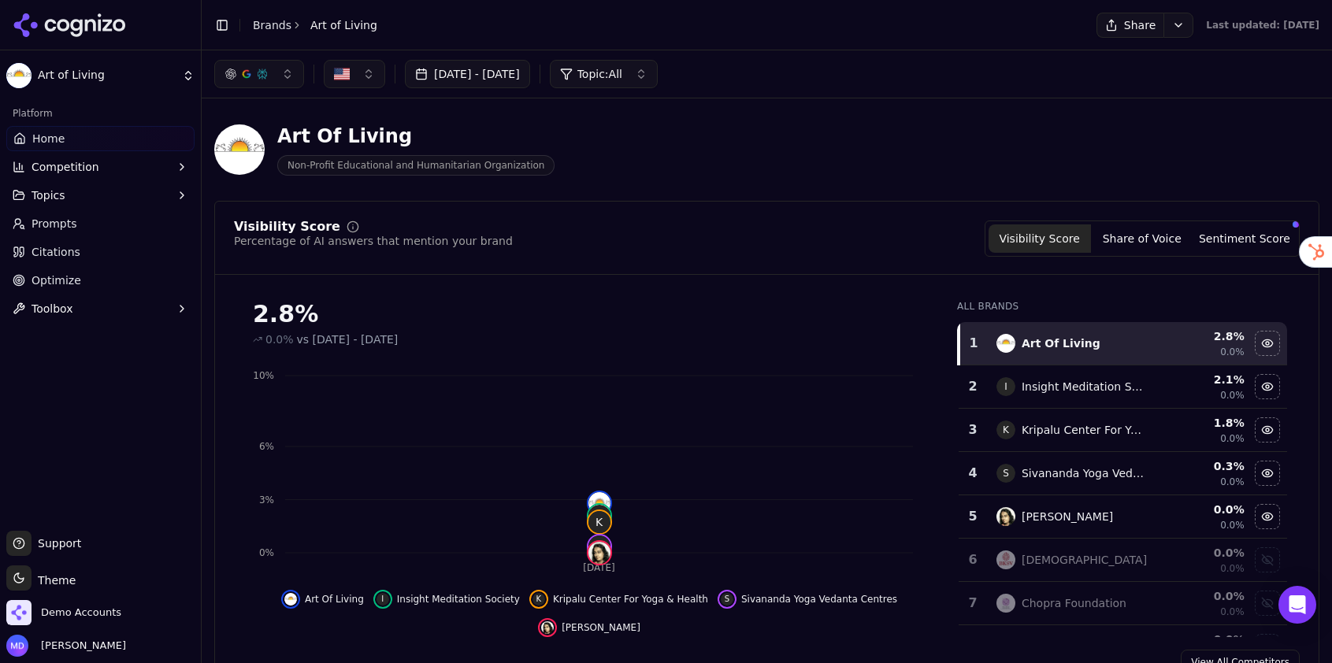
click at [30, 280] on link "Optimize" at bounding box center [100, 280] width 188 height 25
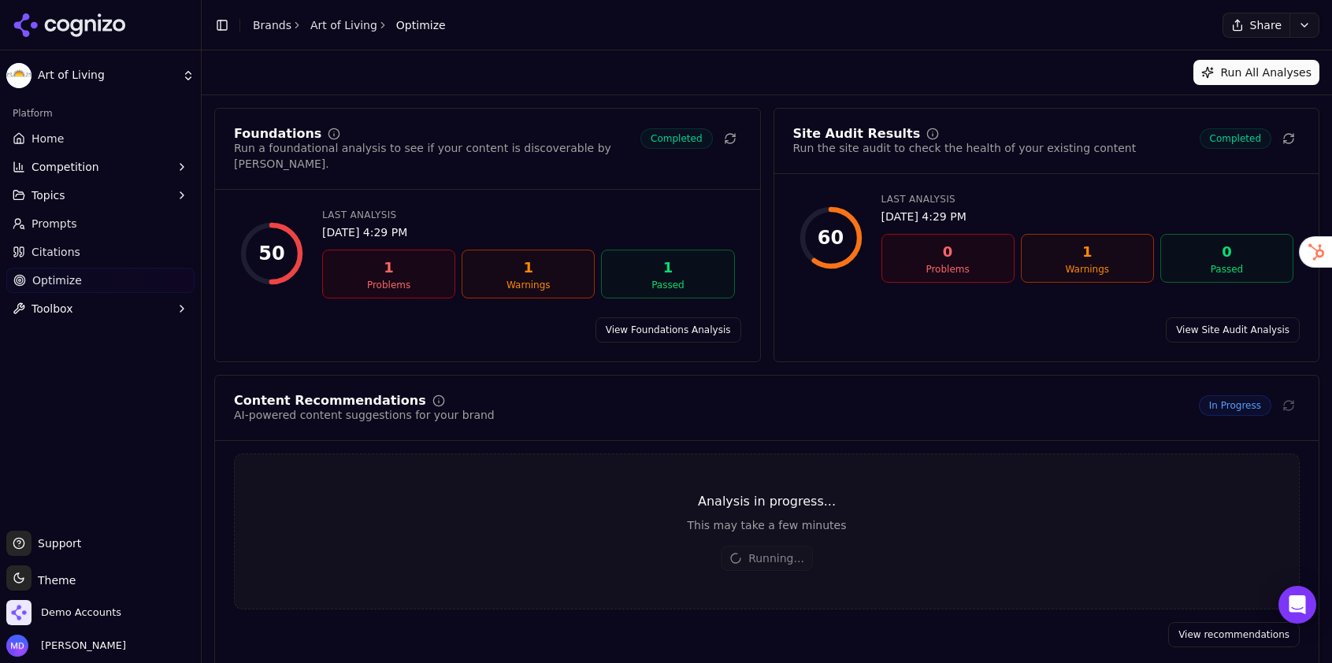
click at [269, 26] on link "Brands" at bounding box center [272, 25] width 39 height 13
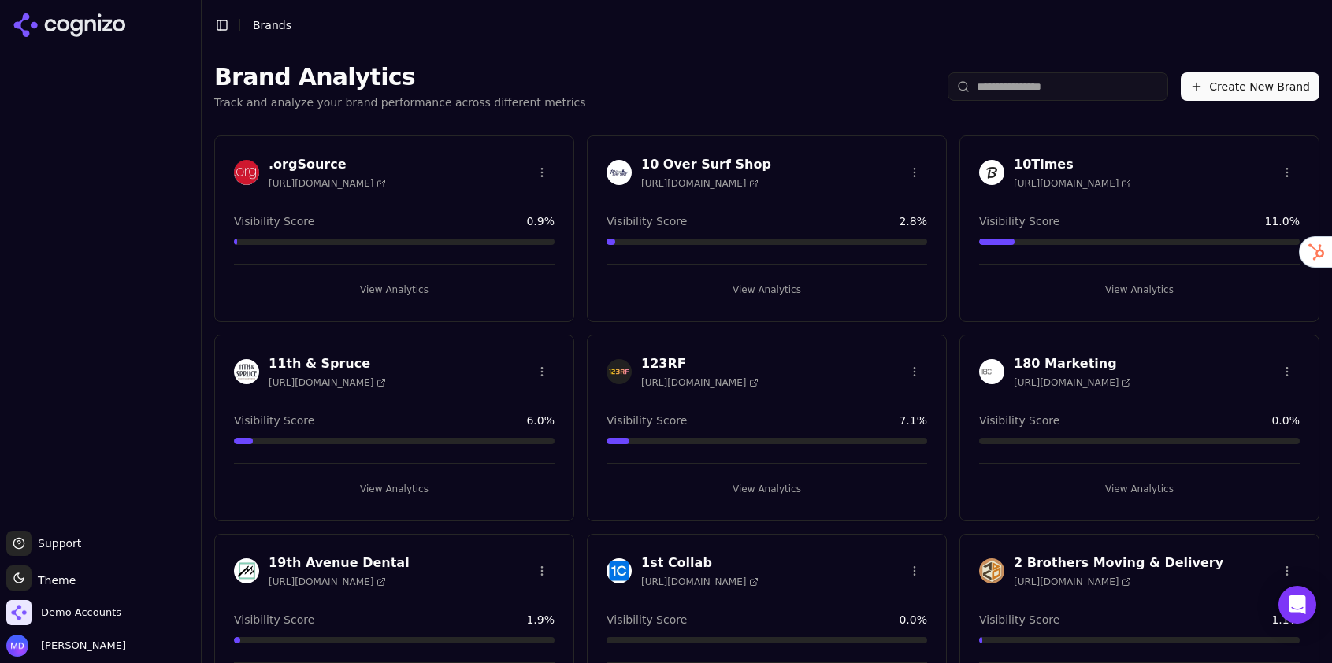
click at [1212, 83] on button "Create New Brand" at bounding box center [1249, 86] width 139 height 28
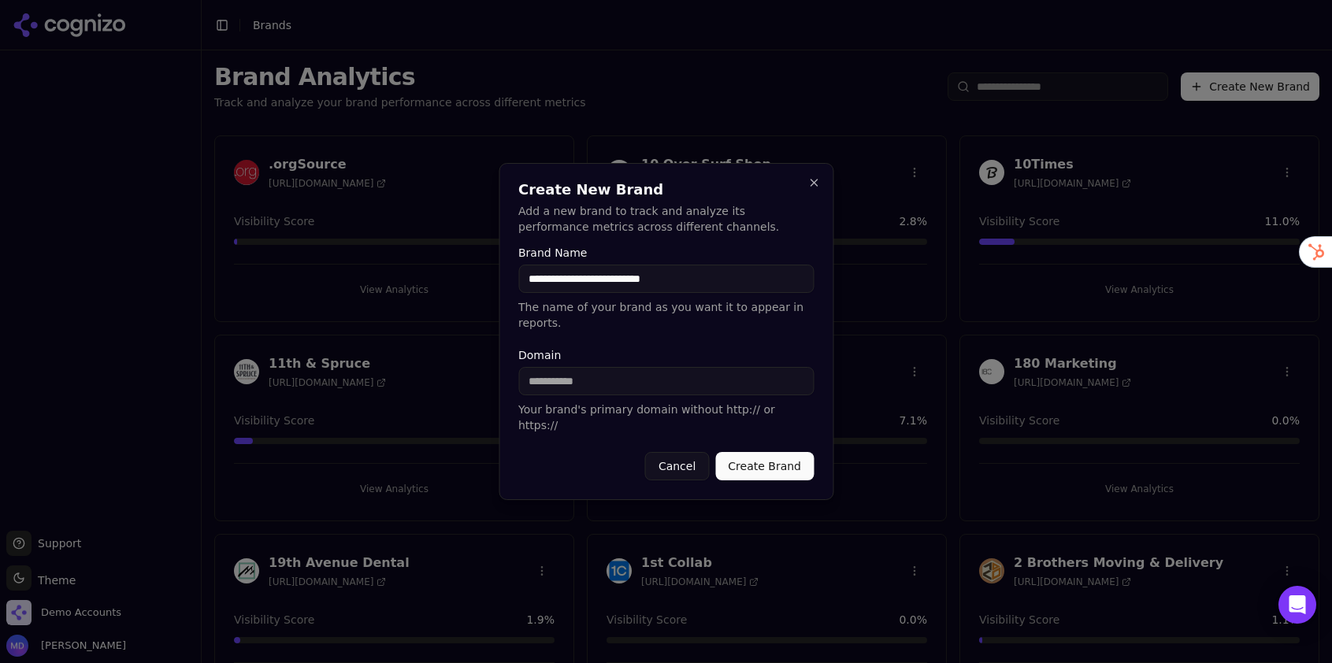
drag, startPoint x: 698, startPoint y: 289, endPoint x: 459, endPoint y: 282, distance: 239.5
click at [459, 282] on body "Support Support Toggle theme Theme Demo Accounts Melissa Dowd Toggle Sidebar Br…" at bounding box center [666, 331] width 1332 height 663
type input "**********"
paste input "**********"
drag, startPoint x: 566, startPoint y: 395, endPoint x: 483, endPoint y: 393, distance: 83.5
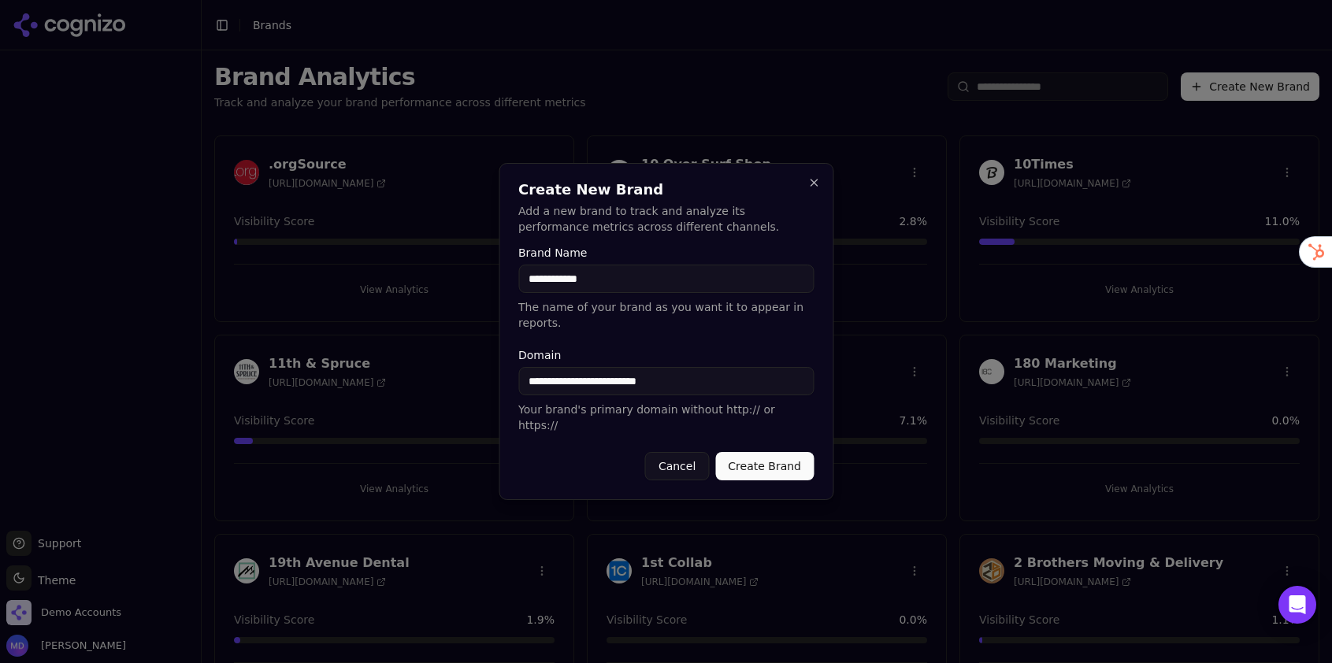
click at [483, 393] on body "Support Support Toggle theme Theme Demo Accounts Melissa Dowd Toggle Sidebar Br…" at bounding box center [666, 331] width 1332 height 663
type input "**********"
click at [759, 459] on button "Create Brand" at bounding box center [764, 466] width 98 height 28
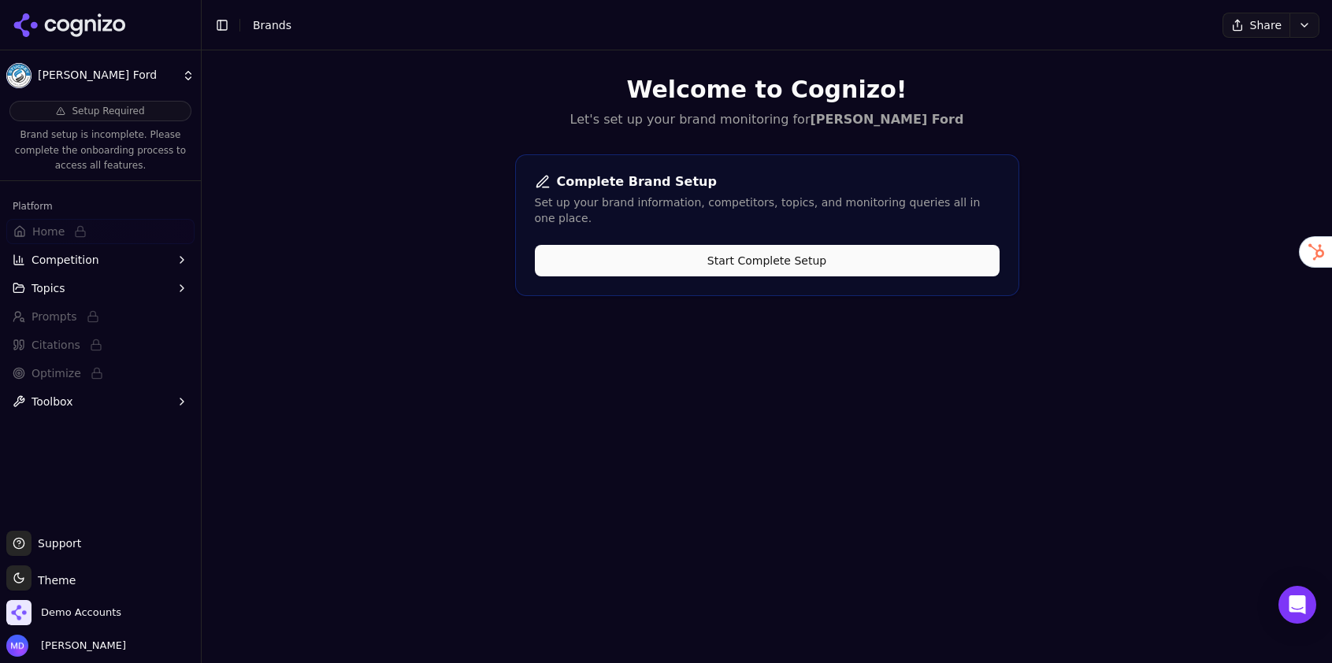
click at [647, 251] on button "Start Complete Setup" at bounding box center [767, 260] width 465 height 31
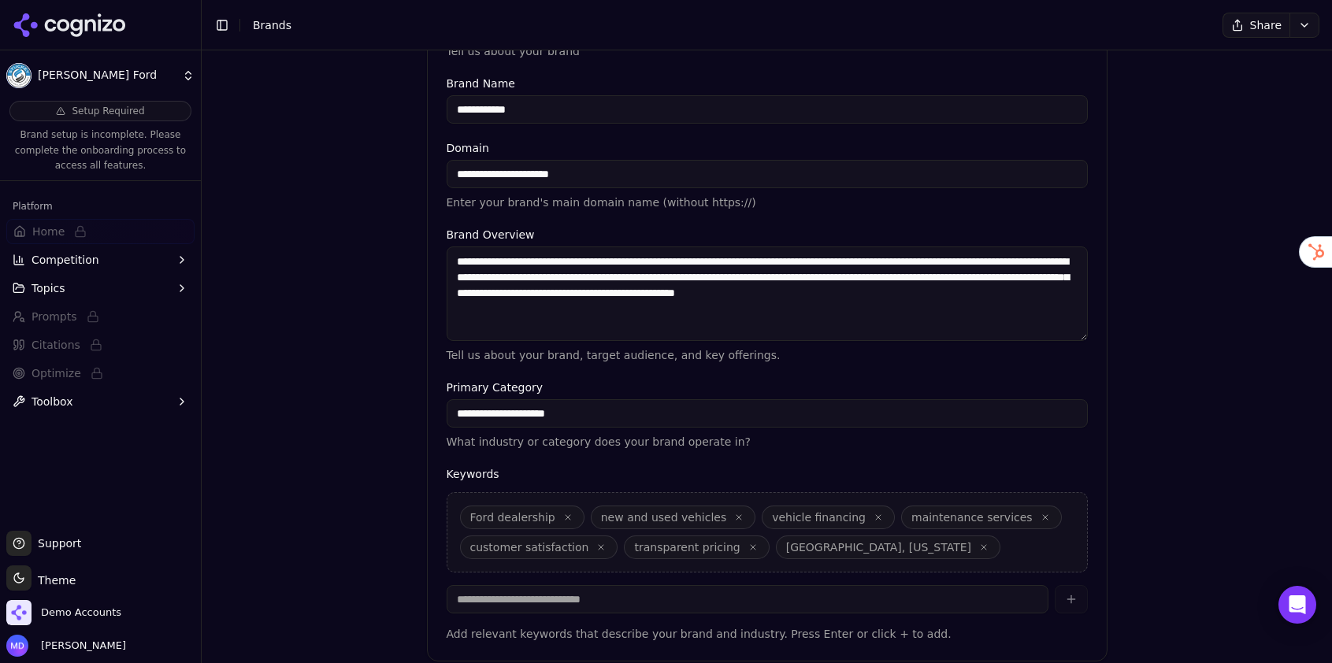
scroll to position [354, 0]
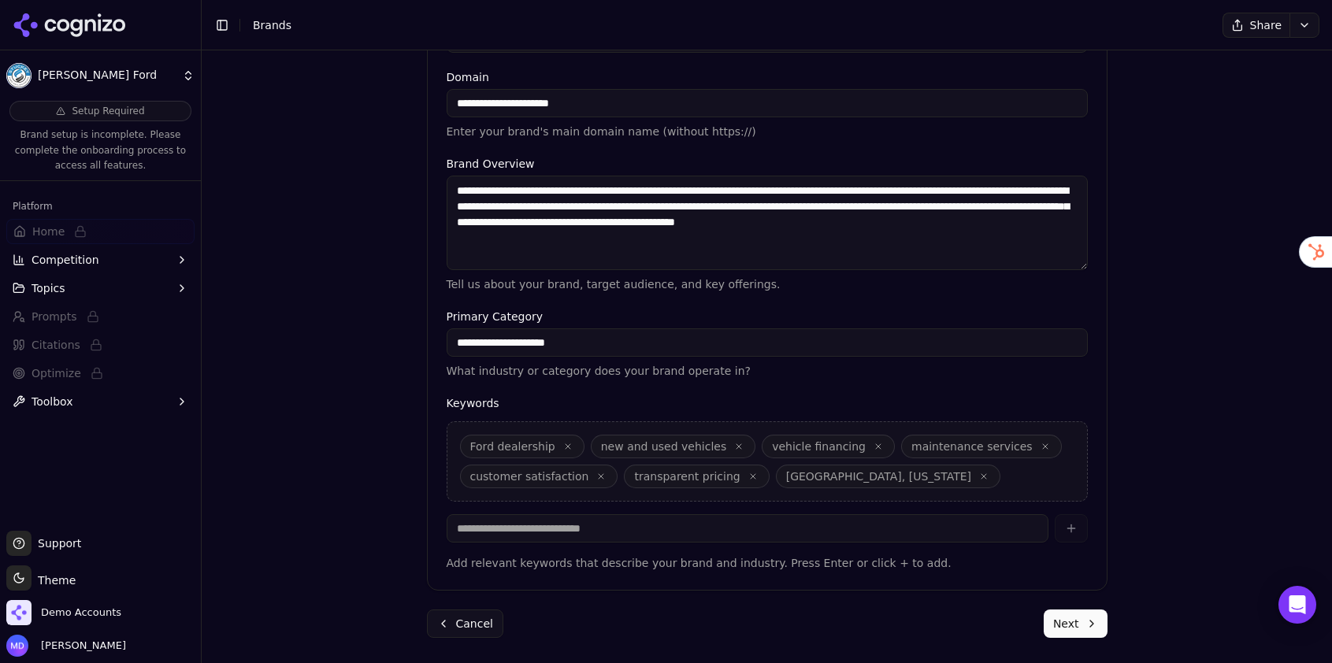
click at [1069, 631] on button "Next" at bounding box center [1075, 624] width 64 height 28
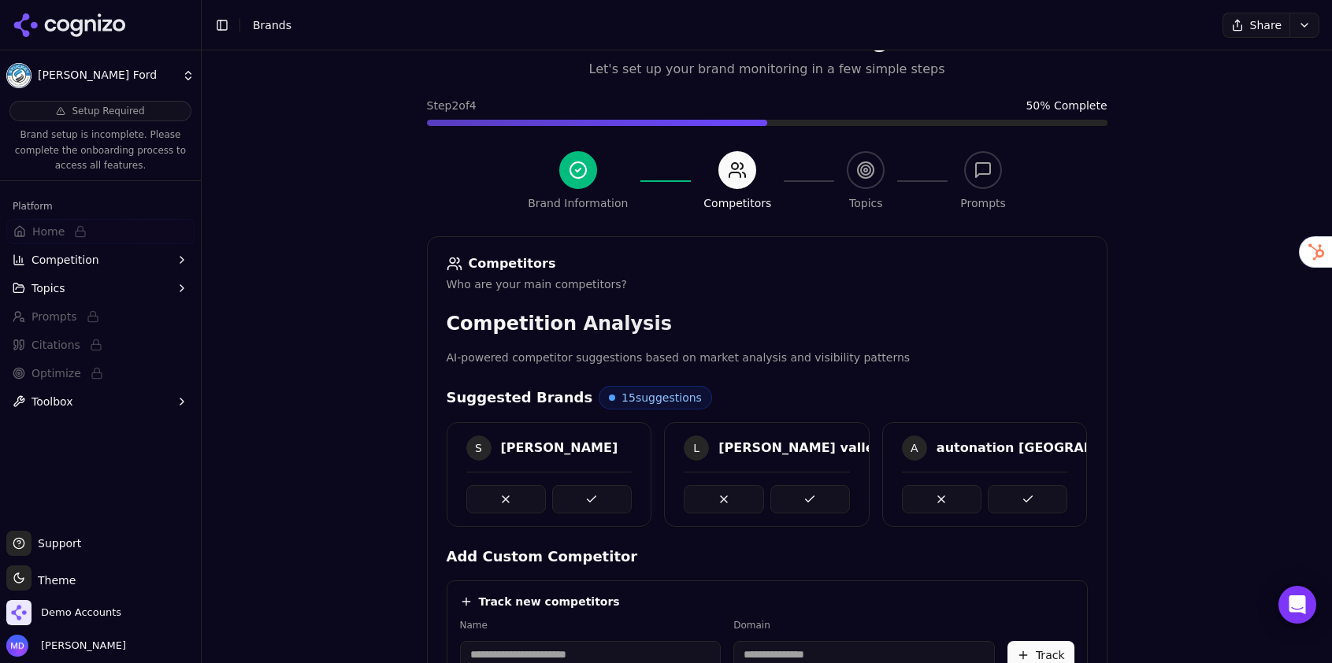
scroll to position [351, 0]
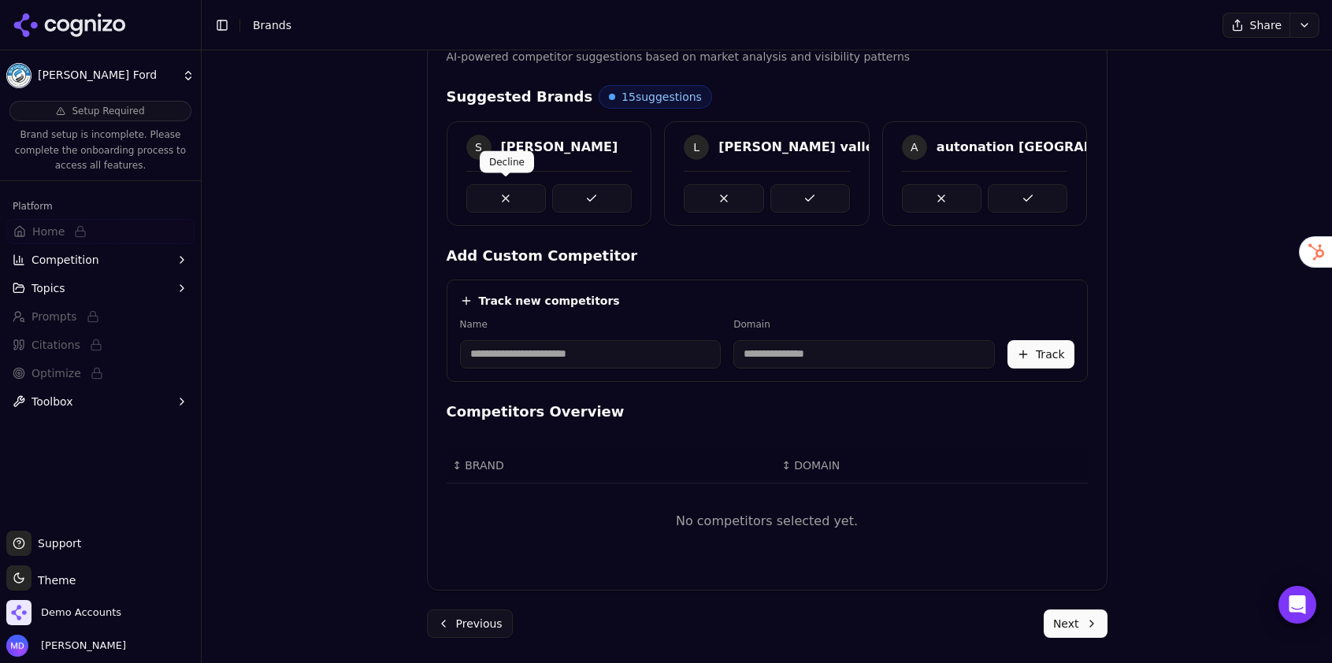
click at [498, 203] on button at bounding box center [506, 198] width 80 height 28
click at [725, 191] on button at bounding box center [724, 198] width 80 height 28
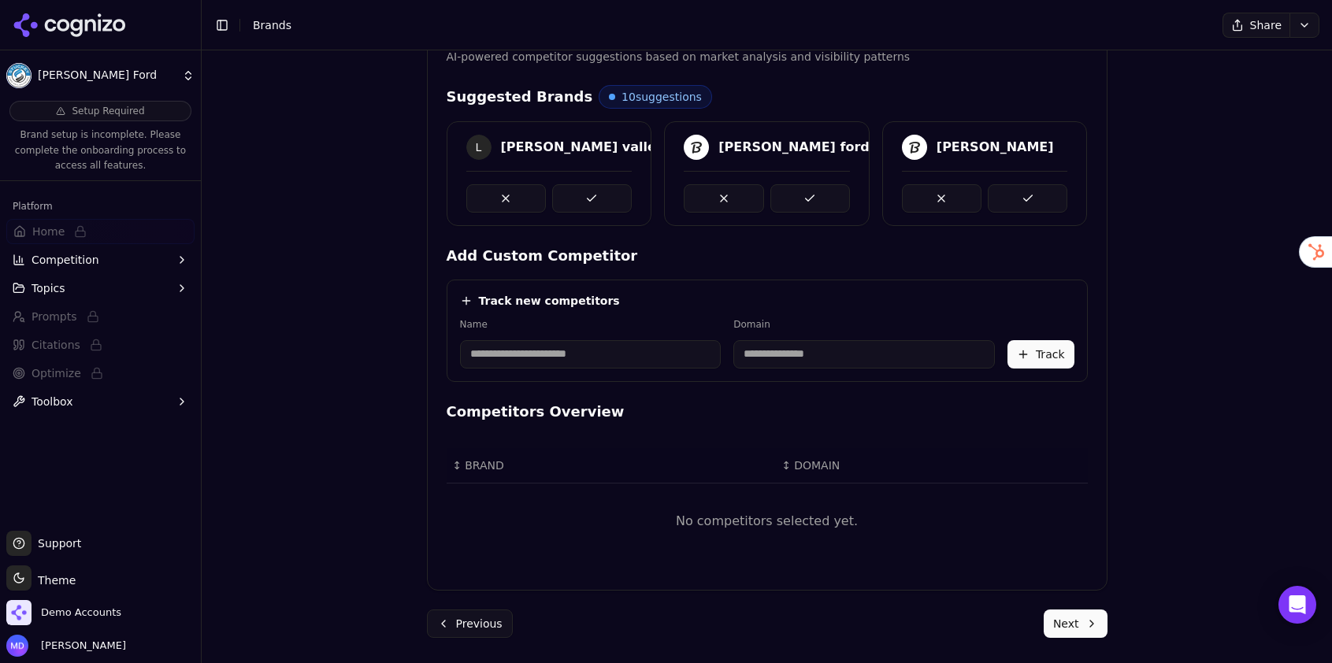
click at [725, 191] on button at bounding box center [724, 198] width 80 height 28
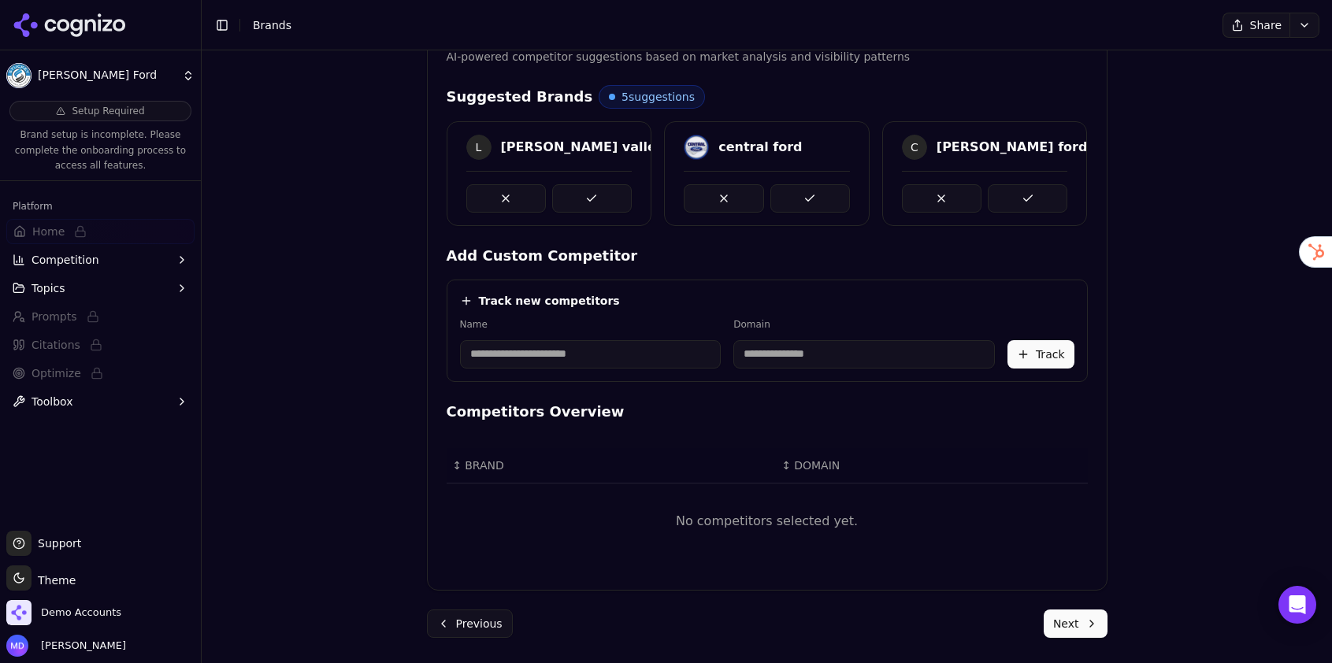
click at [725, 191] on button at bounding box center [724, 198] width 80 height 28
click at [513, 358] on input at bounding box center [590, 354] width 261 height 28
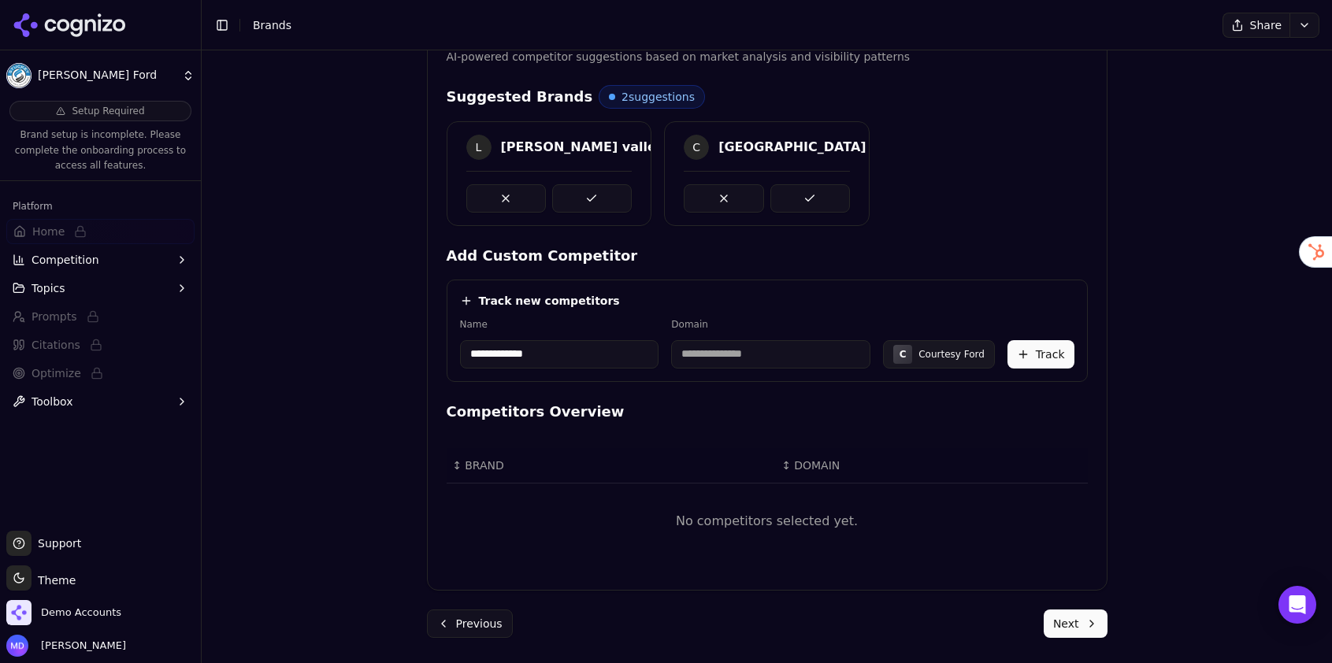
type input "**********"
click at [784, 336] on div "Domain" at bounding box center [770, 343] width 199 height 50
click at [766, 359] on input "**********" at bounding box center [727, 354] width 170 height 28
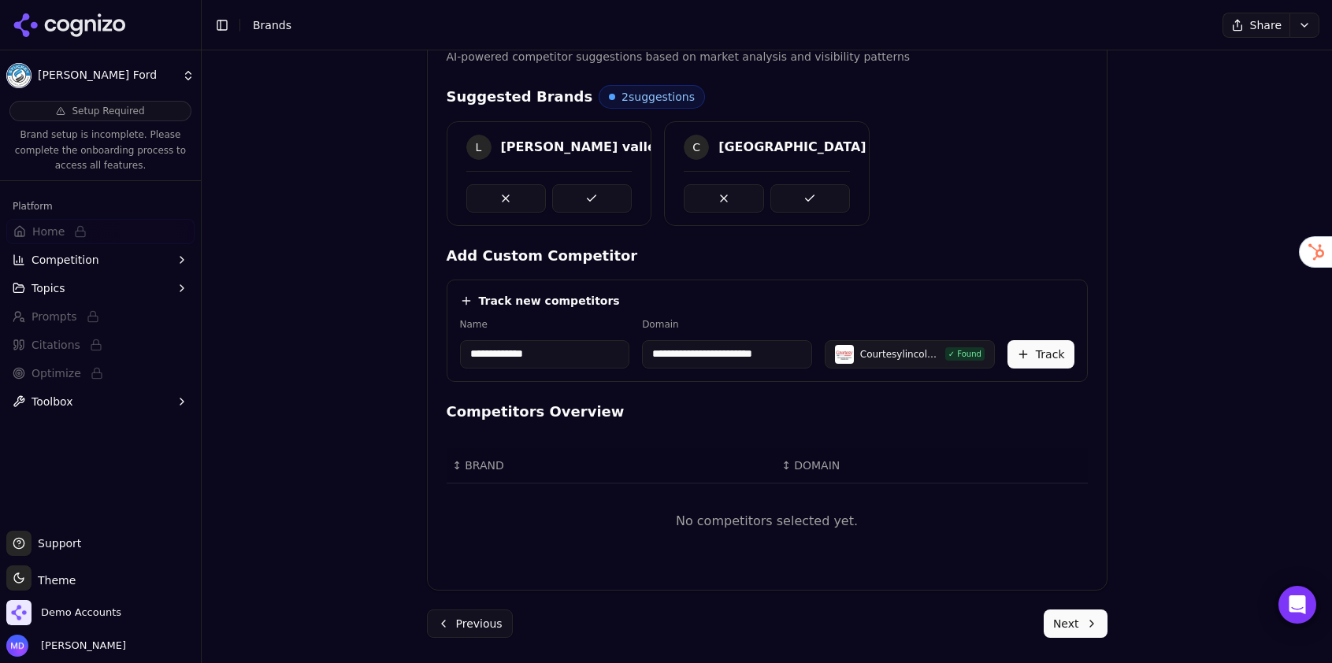
paste input "*"
type input "**********"
click at [1034, 359] on button "Track" at bounding box center [1040, 354] width 67 height 28
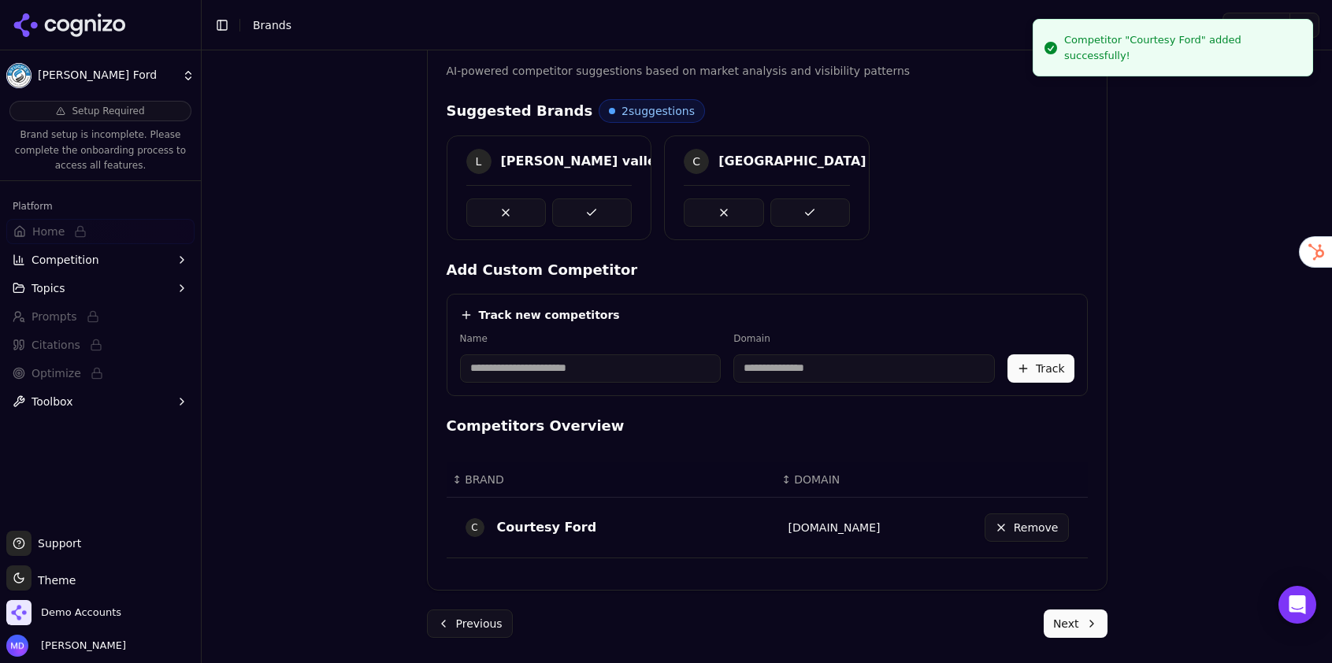
scroll to position [337, 0]
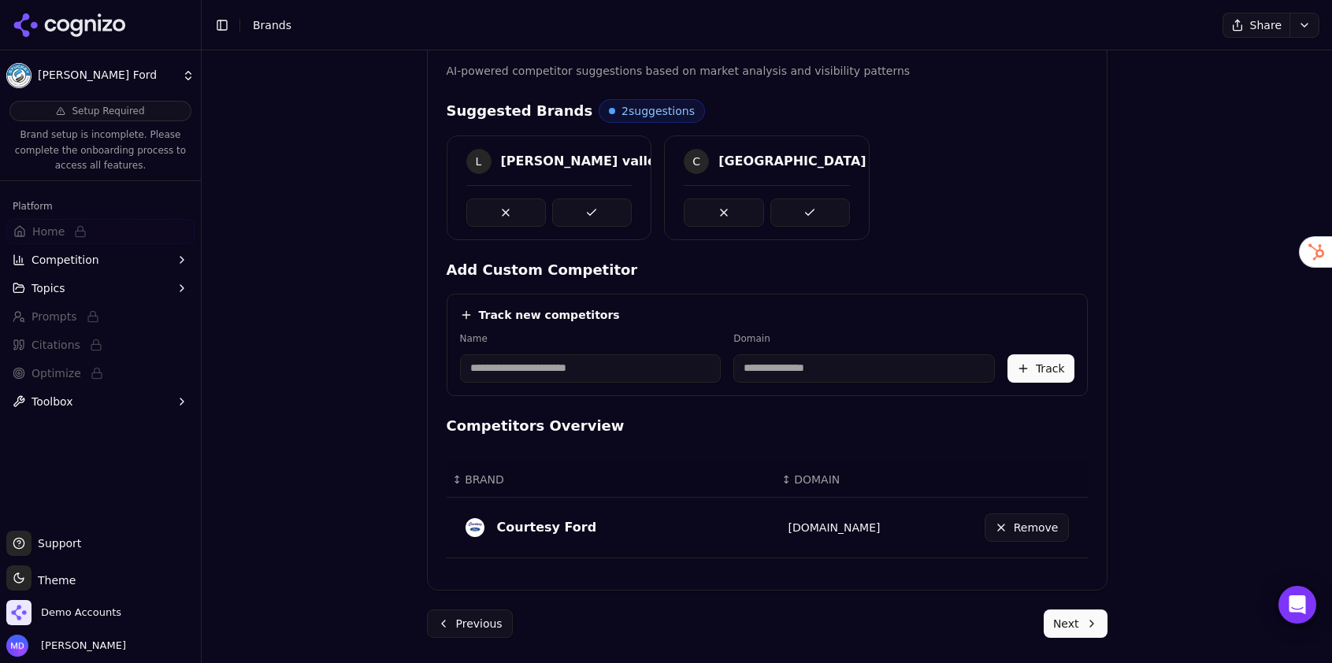
click at [528, 371] on input at bounding box center [590, 368] width 261 height 28
type input "**********"
paste input "**********"
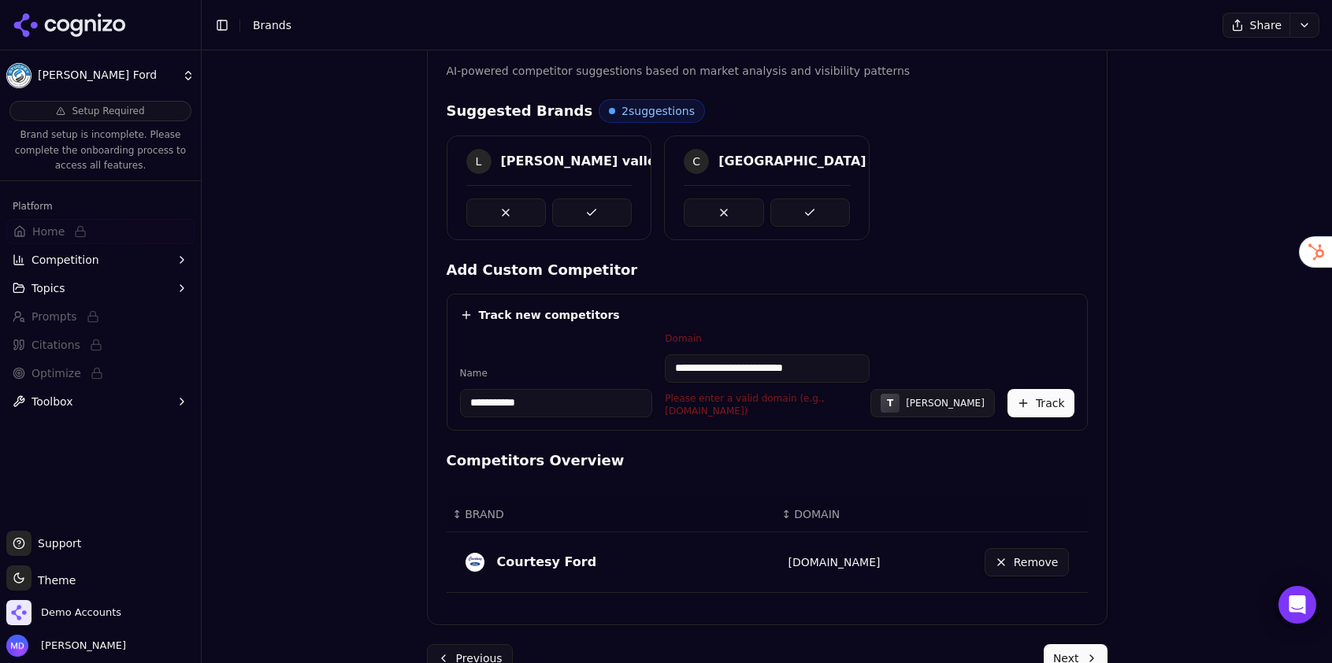
click at [742, 365] on input "**********" at bounding box center [767, 368] width 205 height 28
drag, startPoint x: 750, startPoint y: 370, endPoint x: 657, endPoint y: 368, distance: 93.7
click at [657, 368] on div "**********" at bounding box center [767, 374] width 614 height 85
click at [798, 366] on input "**********" at bounding box center [767, 368] width 205 height 28
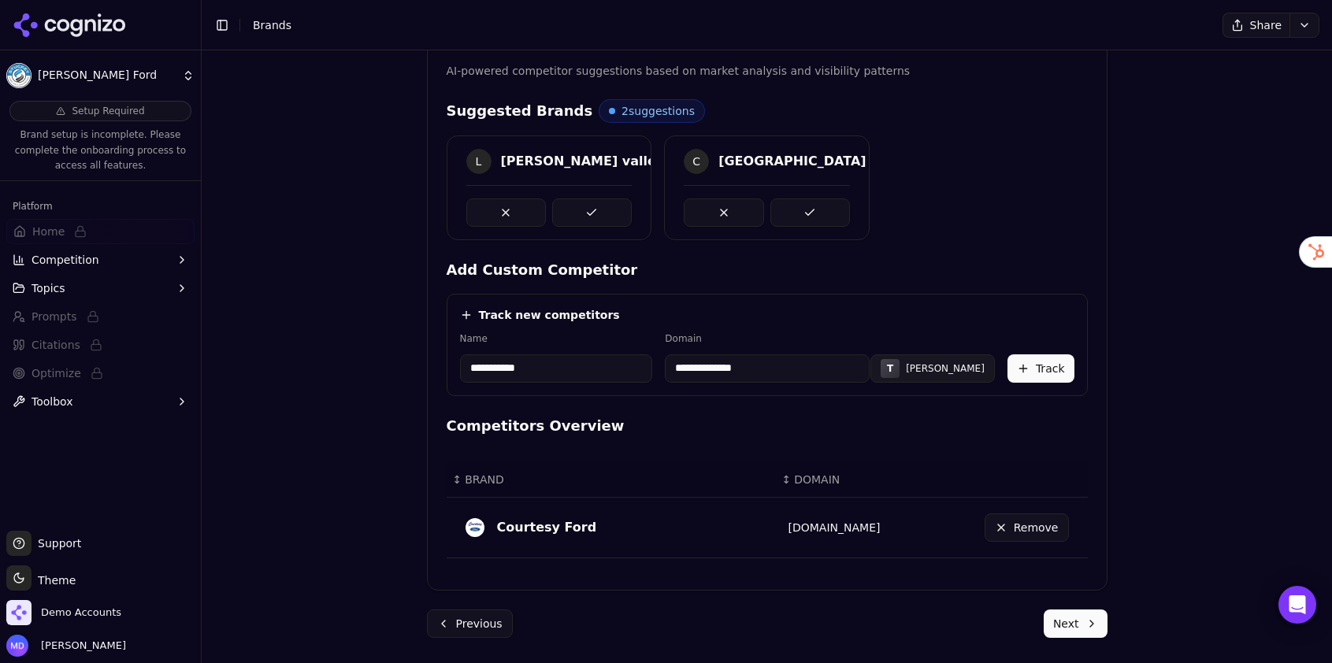
type input "**********"
click at [1047, 360] on button "Track" at bounding box center [1040, 368] width 67 height 28
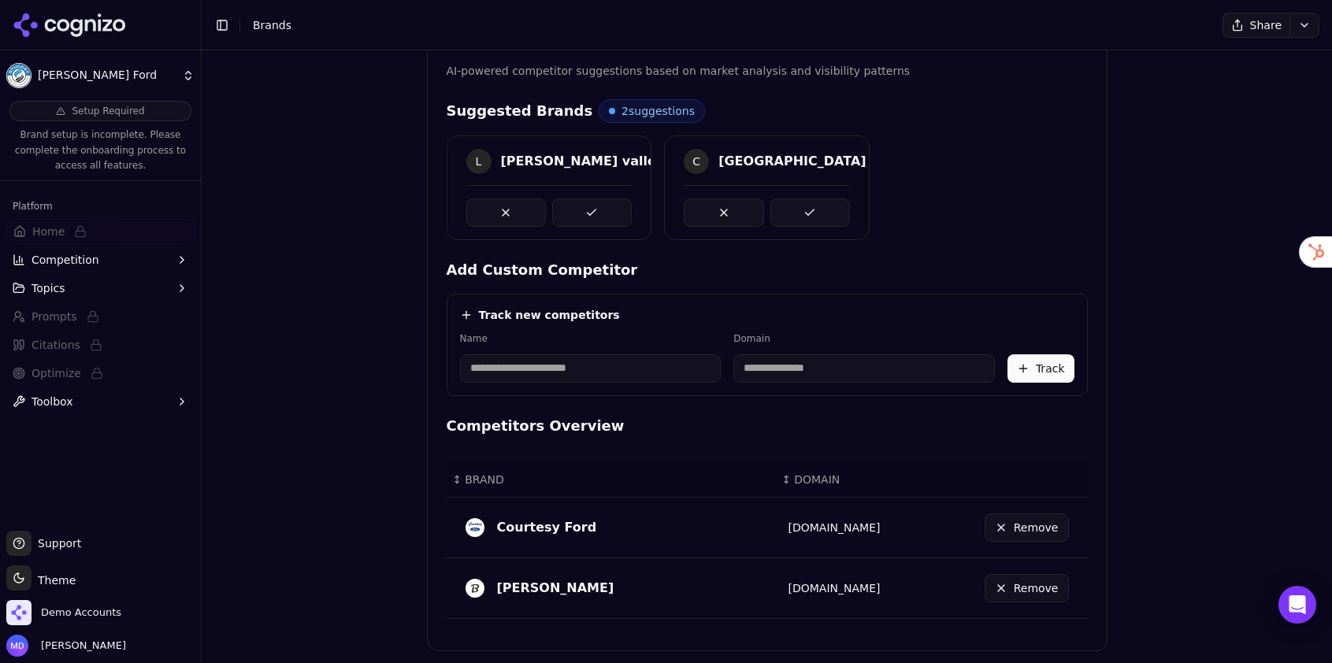
click at [517, 371] on input at bounding box center [590, 368] width 261 height 28
type input "**********"
click at [721, 365] on input "**********" at bounding box center [749, 368] width 185 height 28
type input "**********"
click at [1050, 365] on button "Track" at bounding box center [1040, 368] width 67 height 28
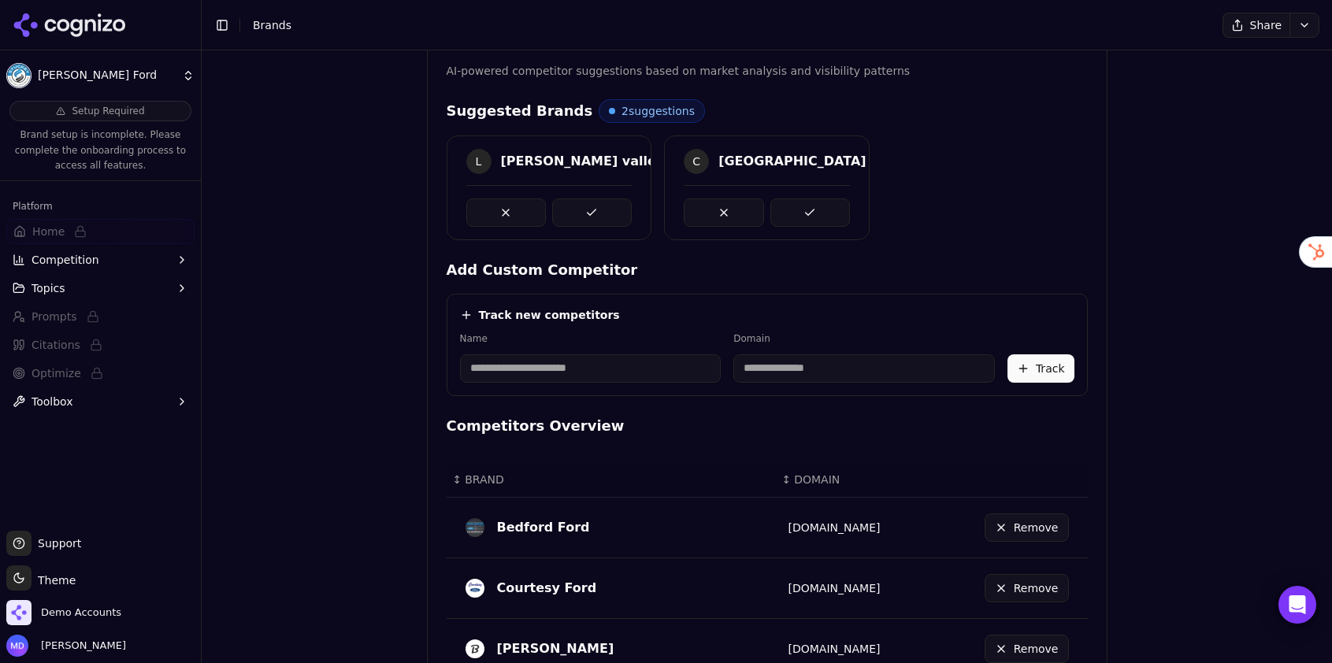
click at [480, 366] on input at bounding box center [590, 368] width 261 height 28
type input "**********"
click at [763, 369] on input at bounding box center [767, 368] width 205 height 28
type input "**********"
click at [1020, 370] on button "Track" at bounding box center [1040, 368] width 67 height 28
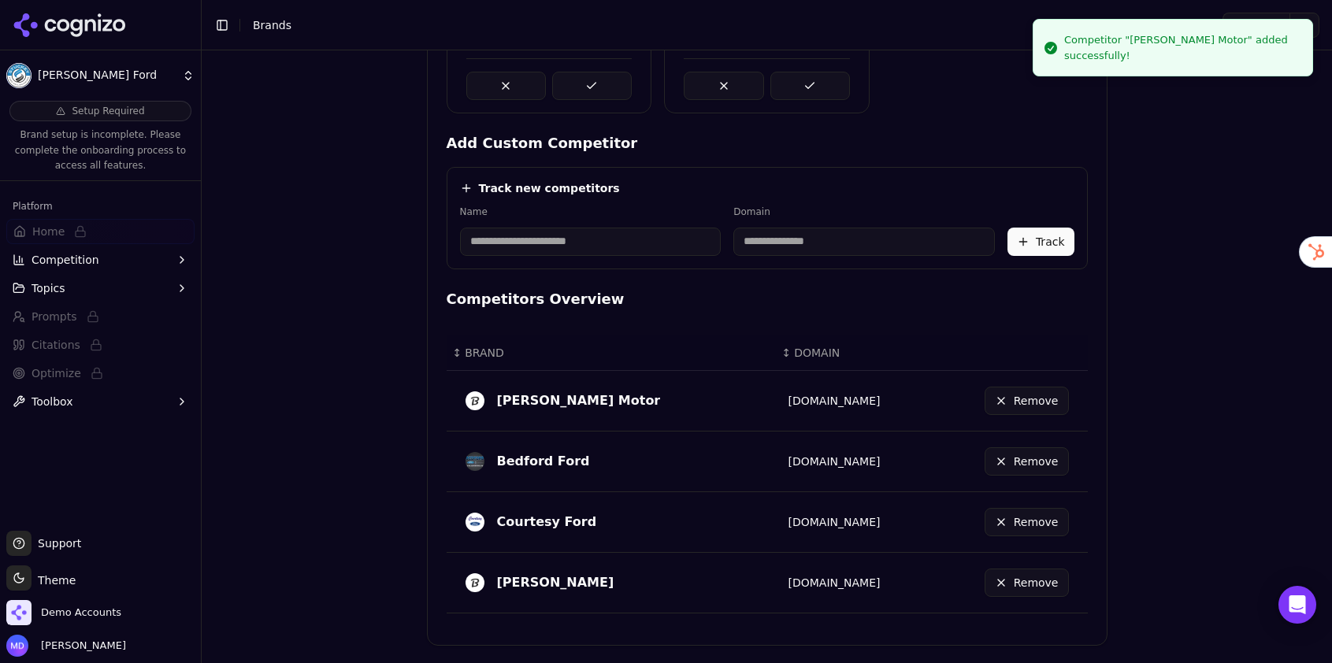
scroll to position [519, 0]
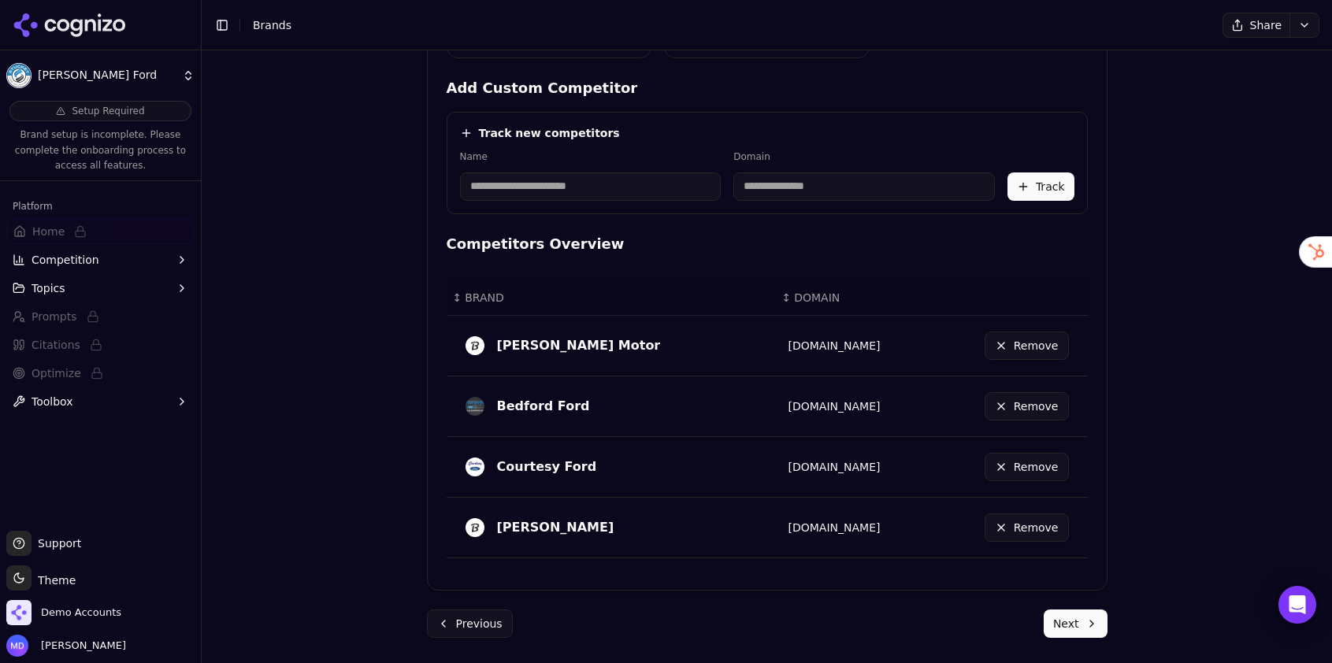
click at [1066, 625] on button "Next" at bounding box center [1075, 624] width 64 height 28
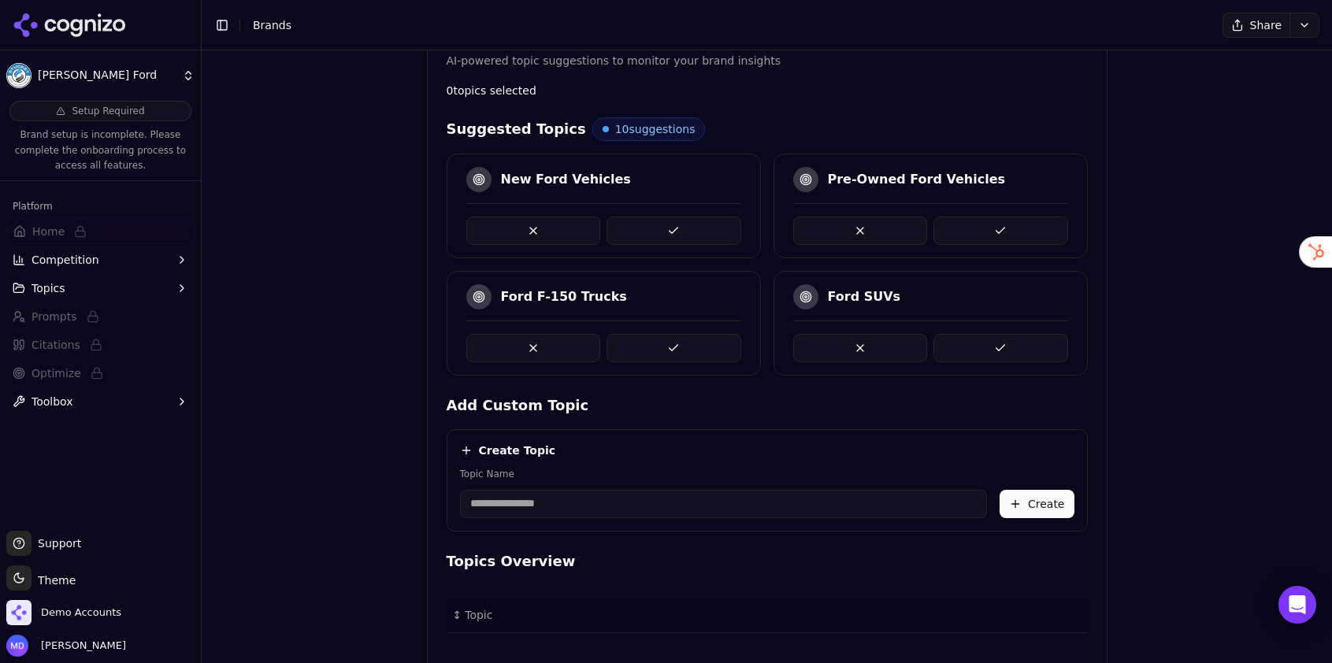
scroll to position [347, 0]
click at [664, 232] on button at bounding box center [673, 231] width 135 height 28
click at [706, 224] on button at bounding box center [673, 231] width 135 height 28
click at [999, 234] on button at bounding box center [1000, 231] width 135 height 28
click at [690, 228] on button at bounding box center [673, 231] width 135 height 28
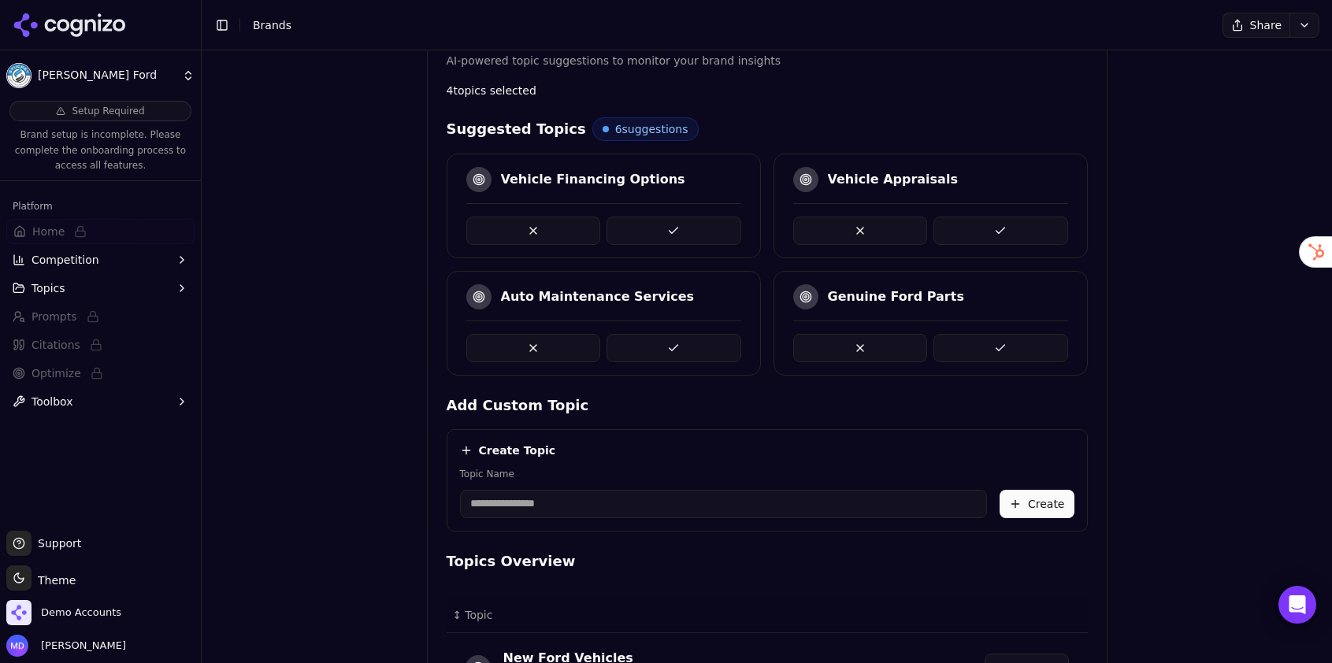
click at [707, 224] on button at bounding box center [673, 231] width 135 height 28
click at [991, 226] on button at bounding box center [1000, 231] width 135 height 28
click at [1001, 347] on button at bounding box center [1000, 348] width 135 height 28
click at [681, 344] on button at bounding box center [673, 348] width 135 height 28
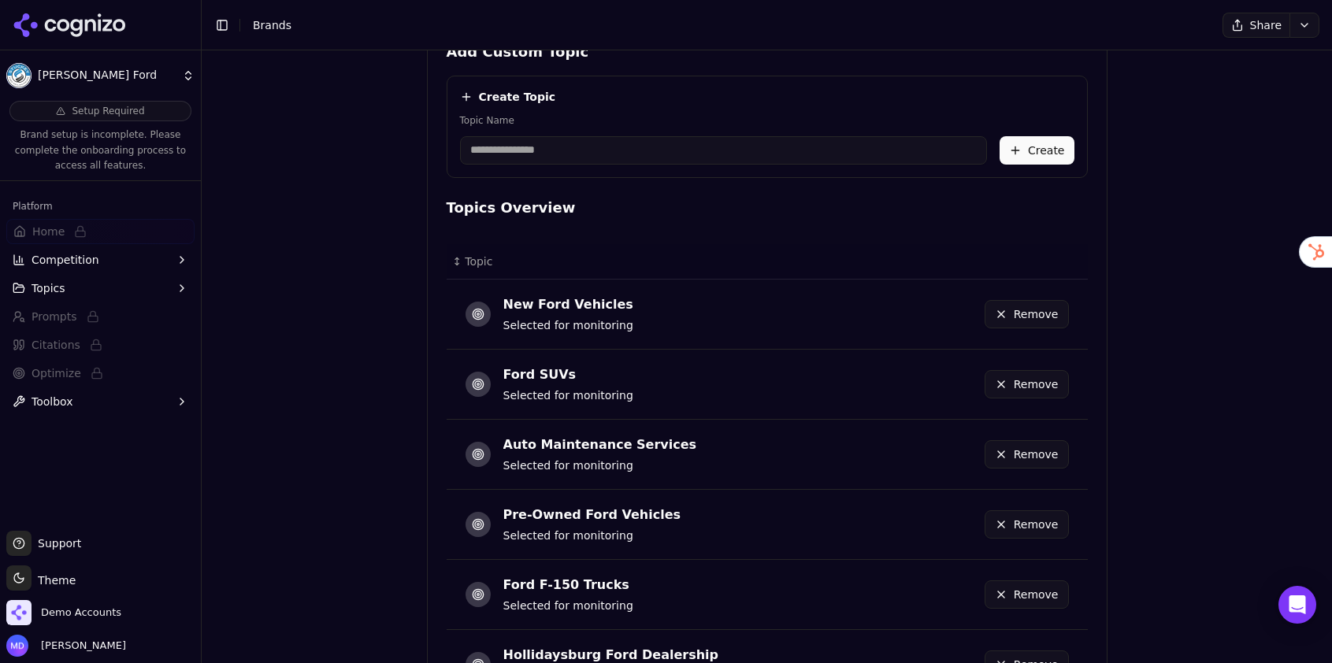
scroll to position [865, 0]
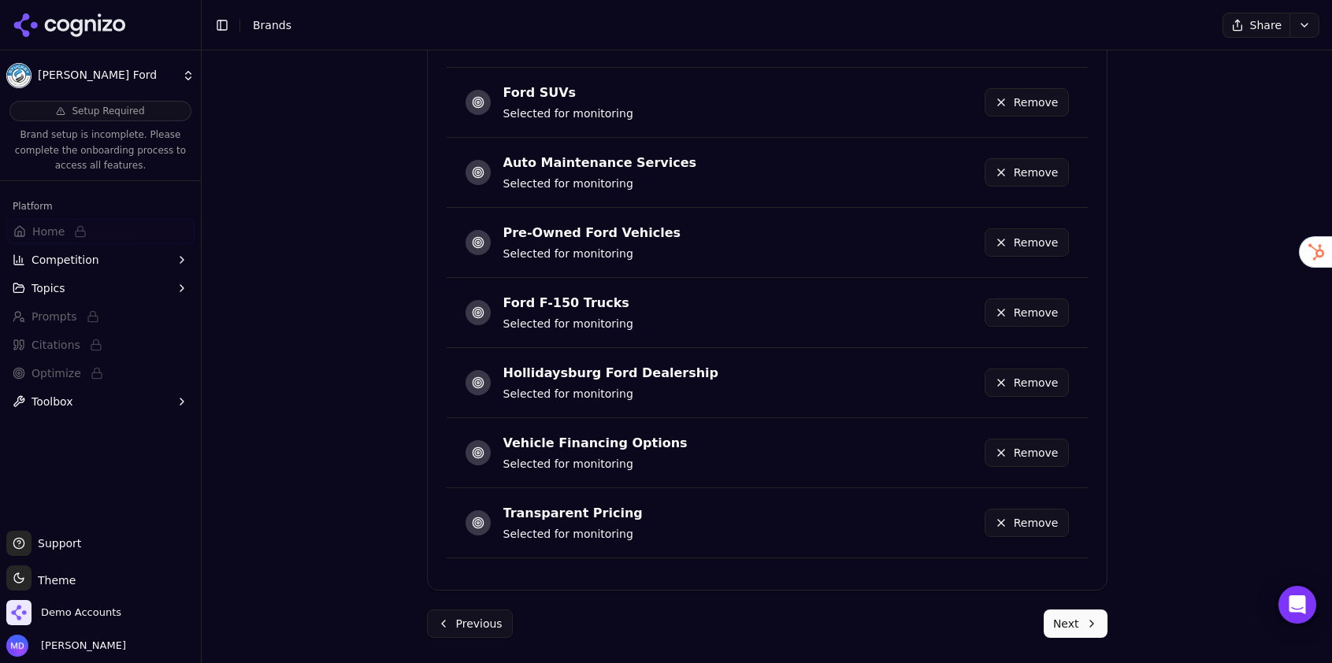
click at [1094, 621] on button "Next" at bounding box center [1075, 624] width 64 height 28
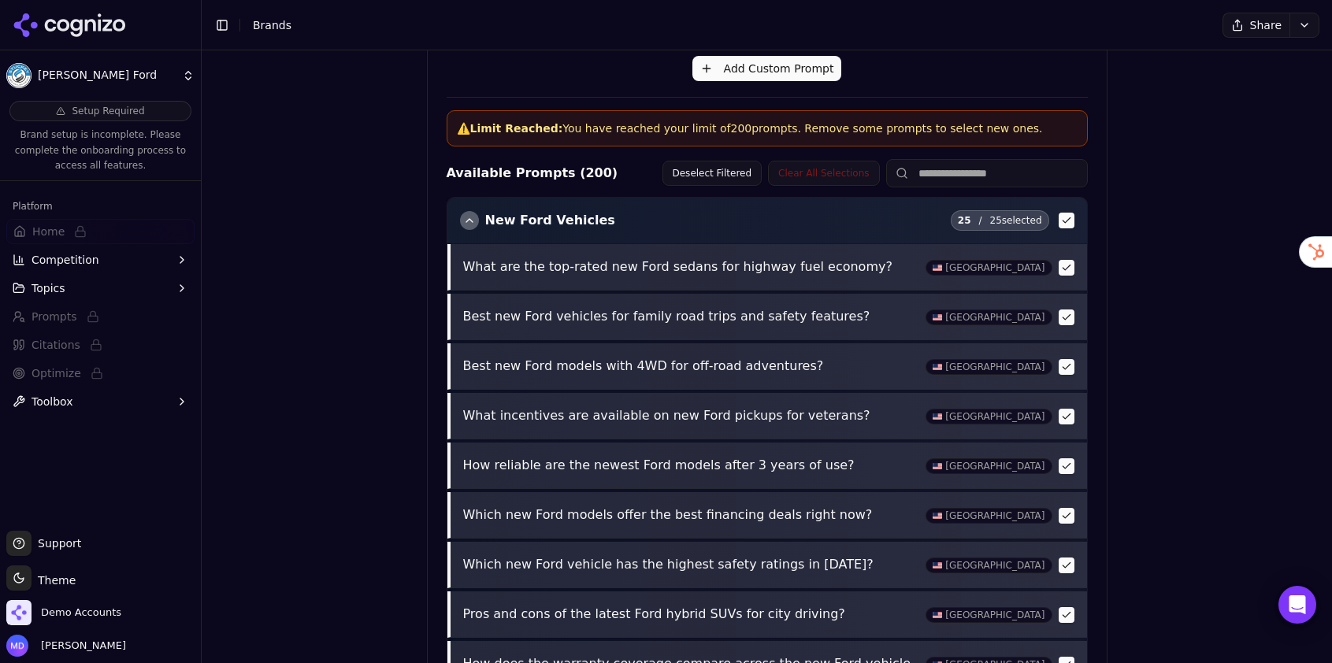
scroll to position [486, 0]
click at [472, 215] on div "button" at bounding box center [469, 219] width 19 height 19
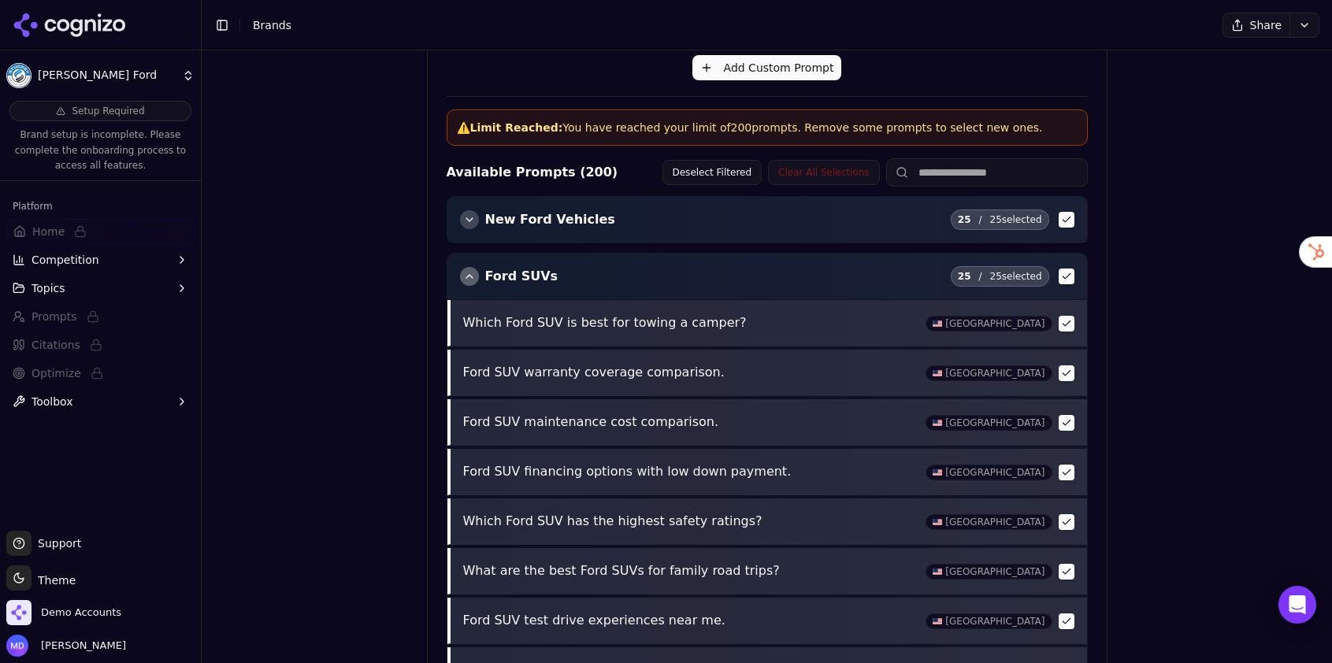
click at [469, 274] on div "button" at bounding box center [469, 276] width 19 height 19
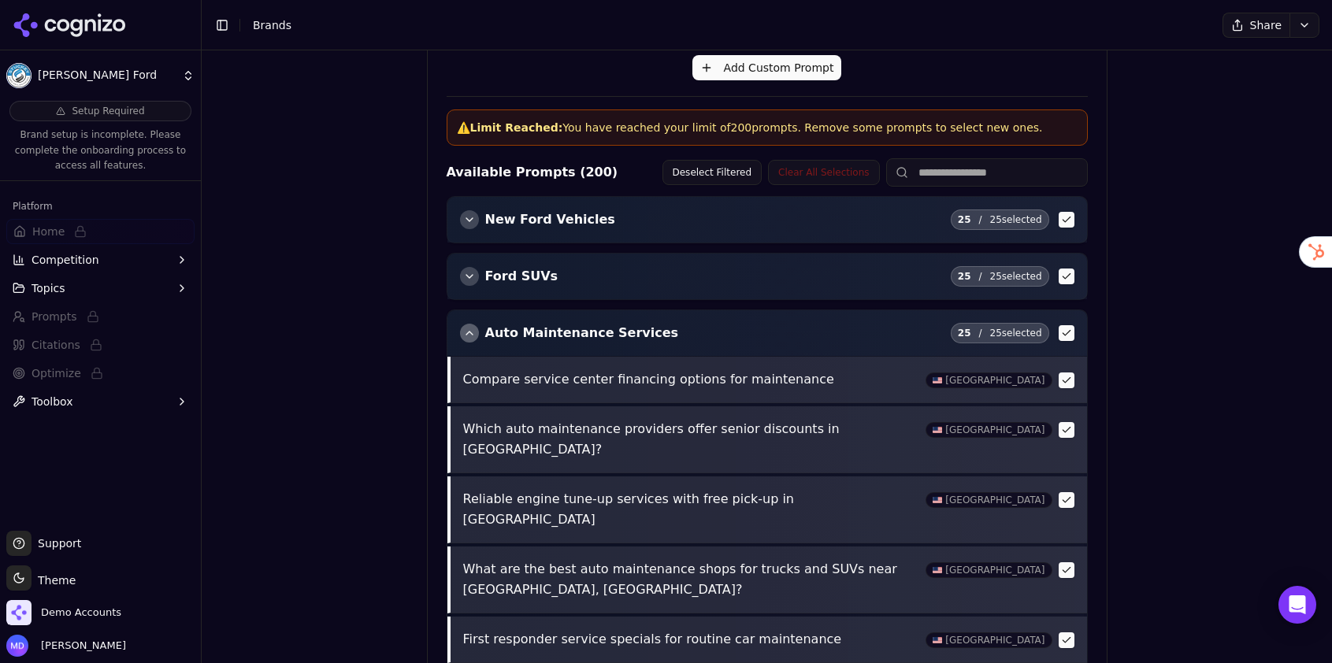
click at [472, 334] on div "button" at bounding box center [469, 333] width 19 height 19
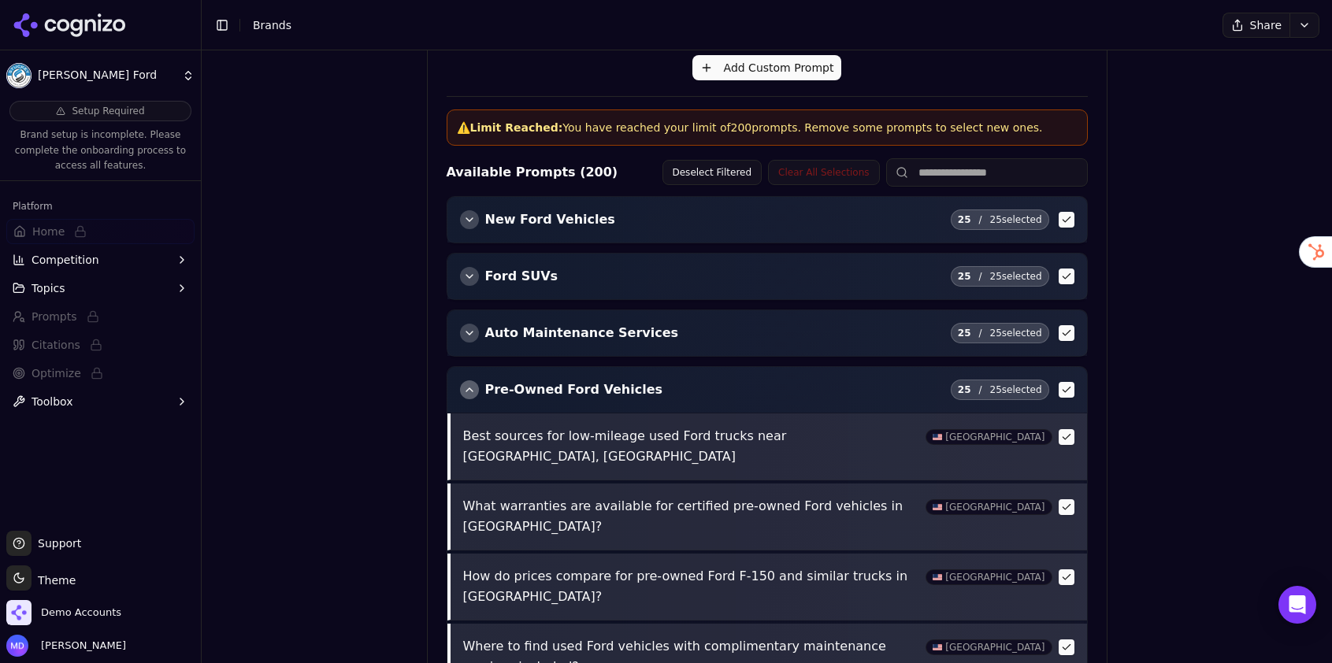
click at [469, 396] on div "button" at bounding box center [469, 389] width 19 height 19
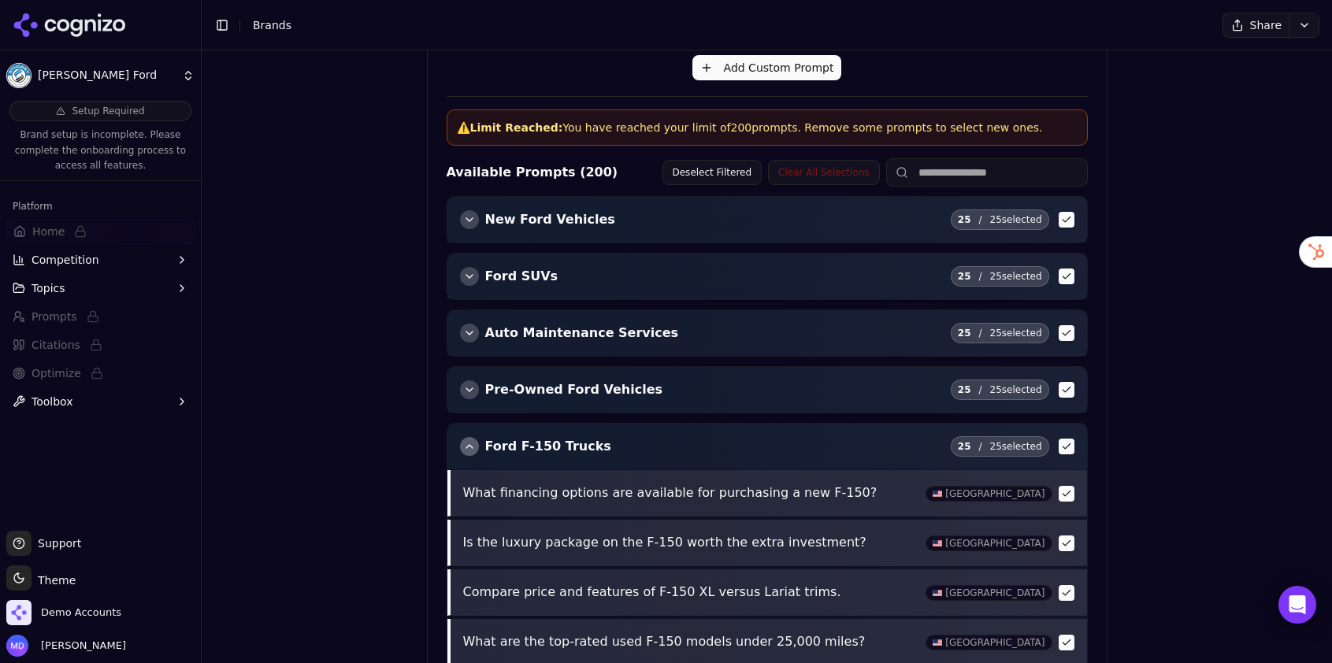
click at [473, 446] on div "button" at bounding box center [469, 446] width 19 height 19
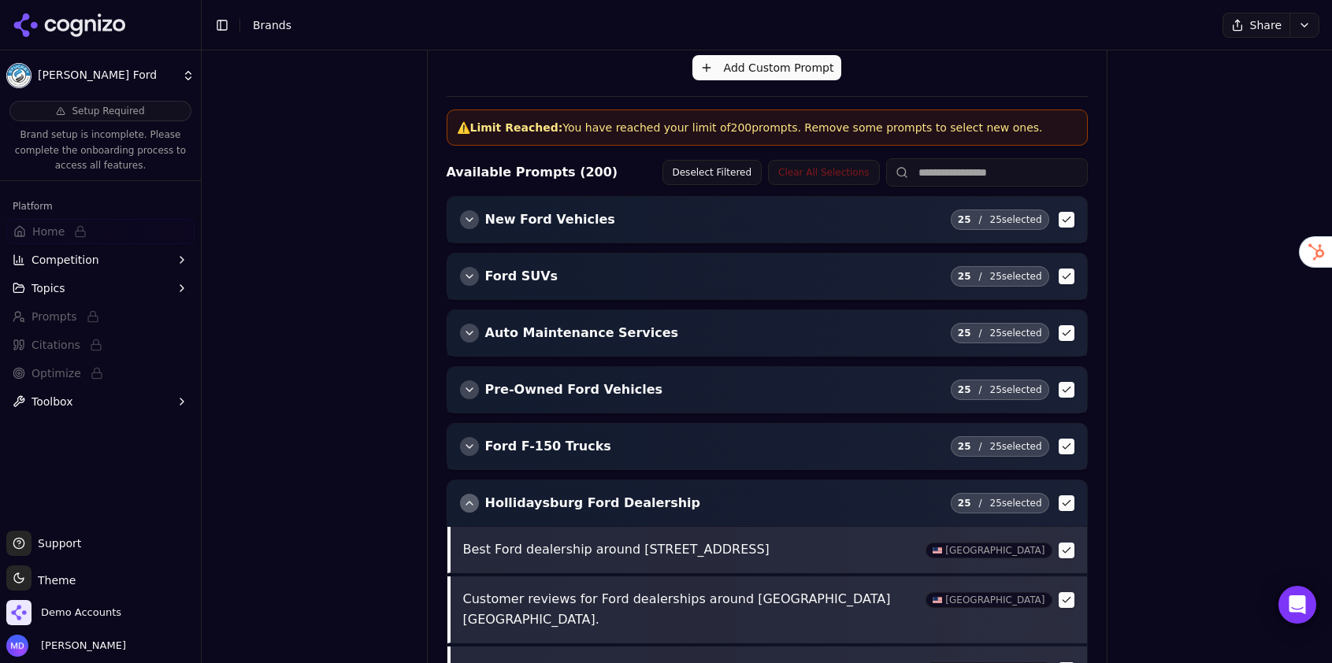
click at [472, 509] on div "button" at bounding box center [469, 503] width 19 height 19
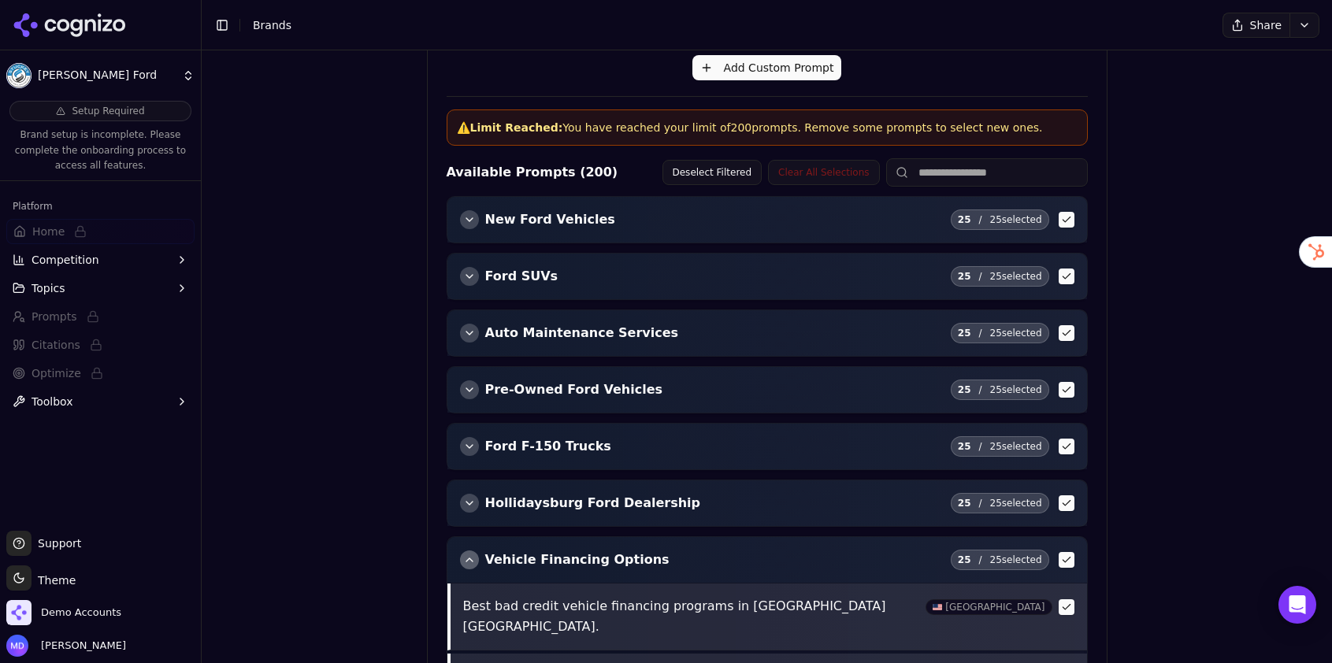
click at [469, 571] on div "Vehicle Financing Options 25 / 25 selected" at bounding box center [766, 560] width 639 height 46
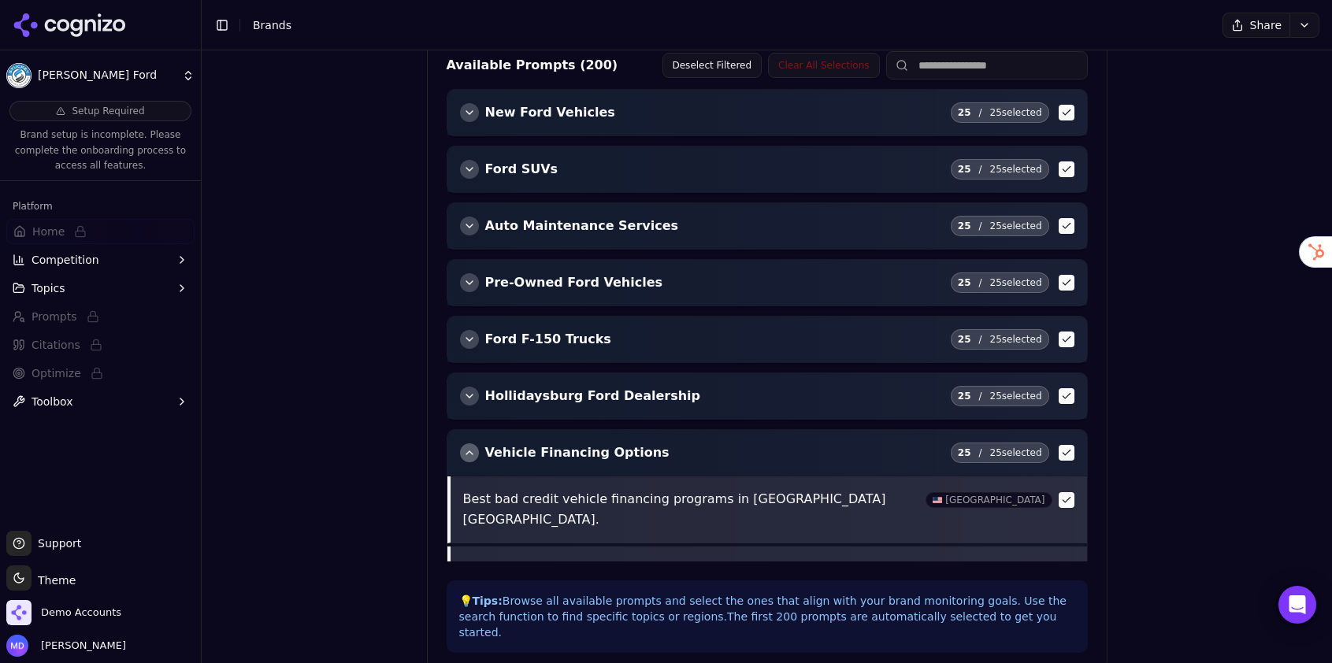
scroll to position [630, 0]
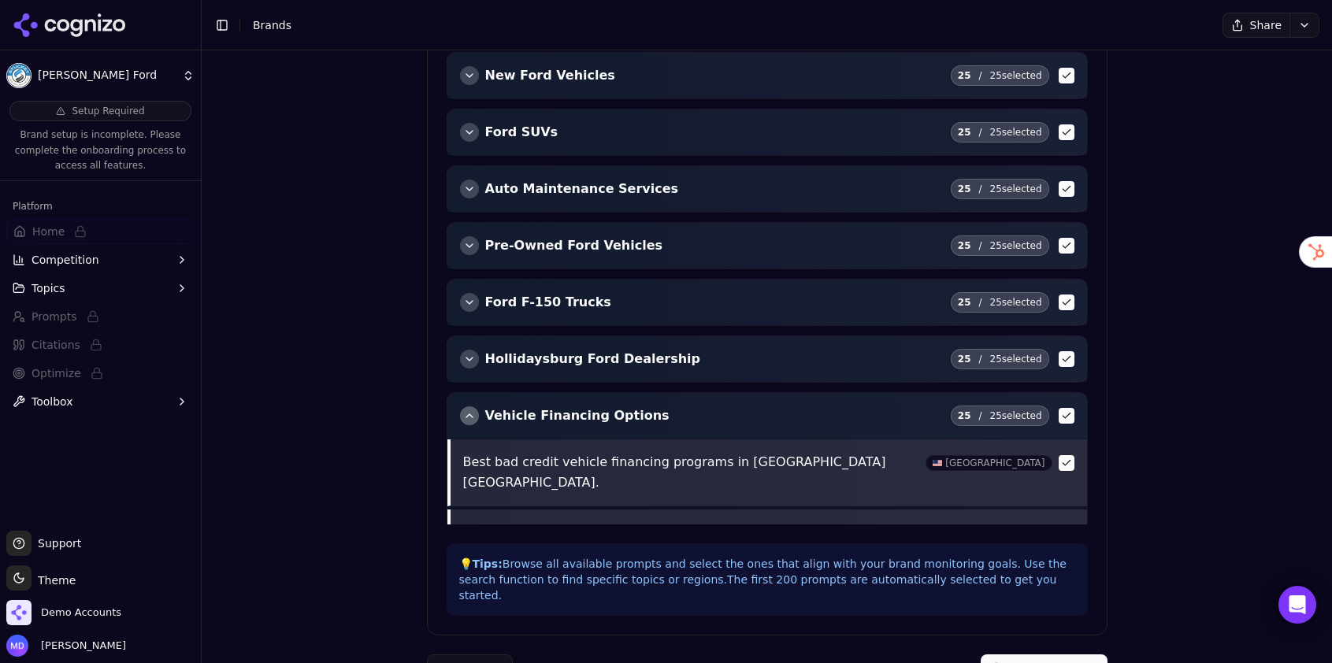
click at [1017, 654] on button "Complete Setup" at bounding box center [1043, 668] width 127 height 28
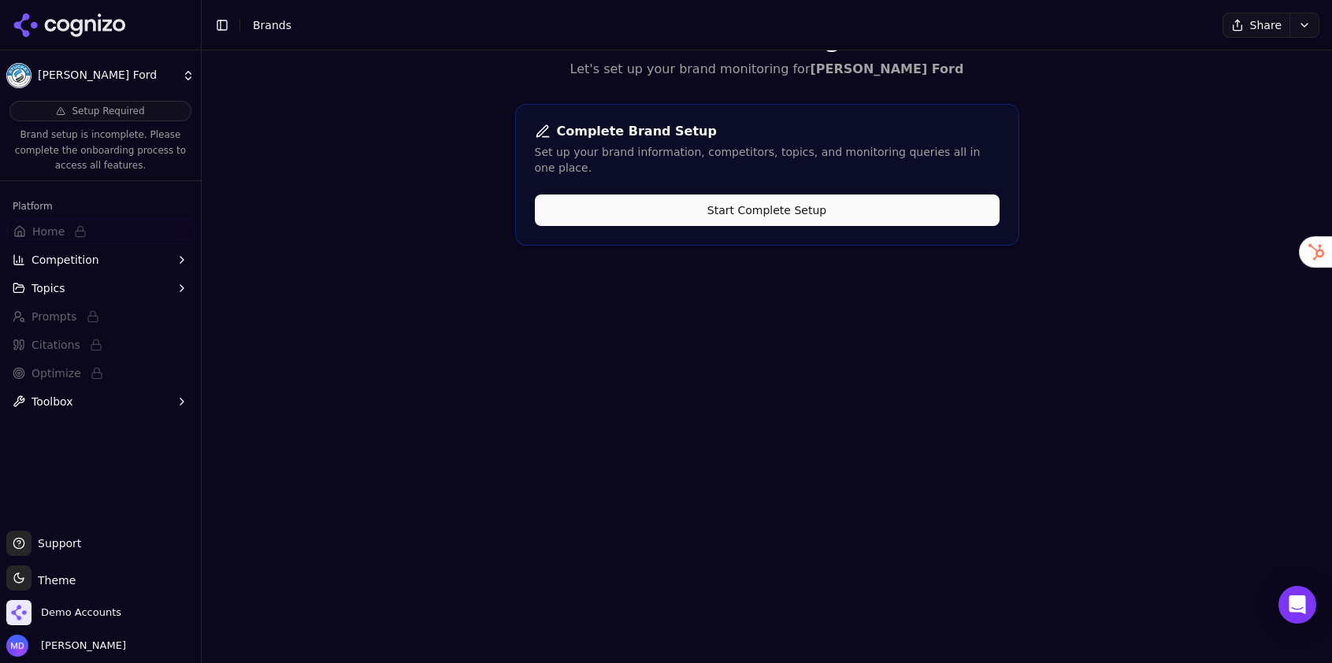
scroll to position [0, 0]
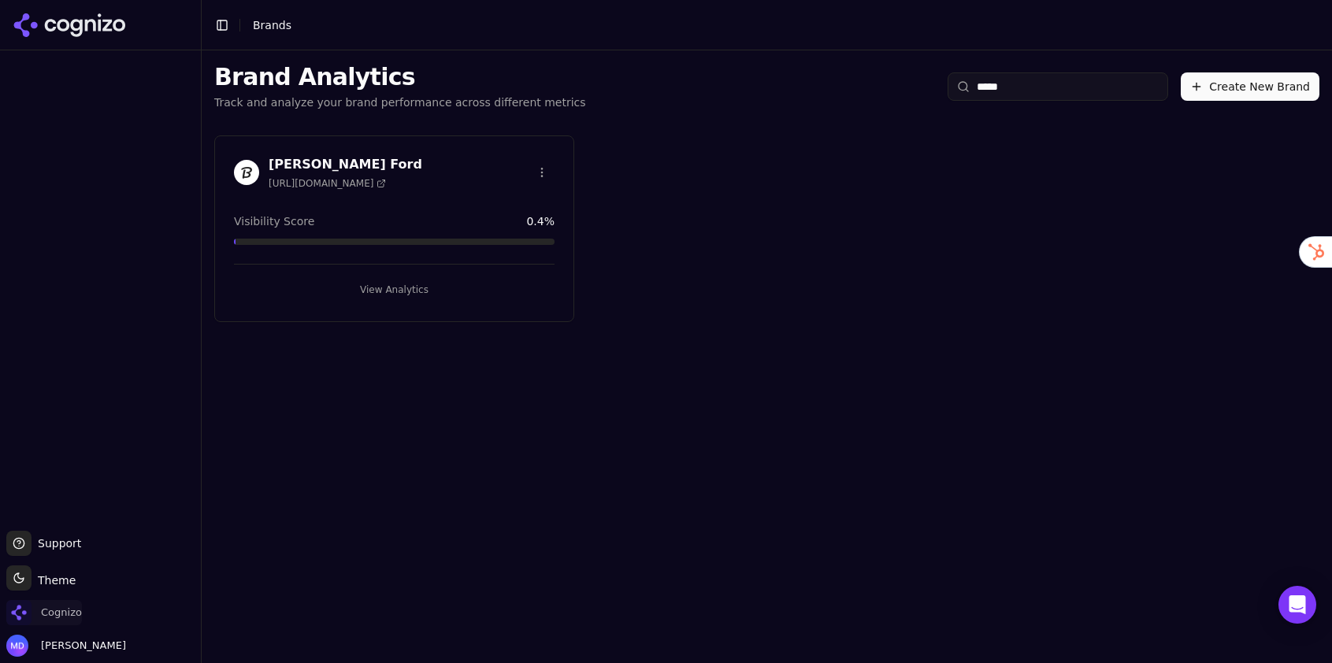
click at [68, 610] on span "Cognizo" at bounding box center [61, 613] width 41 height 14
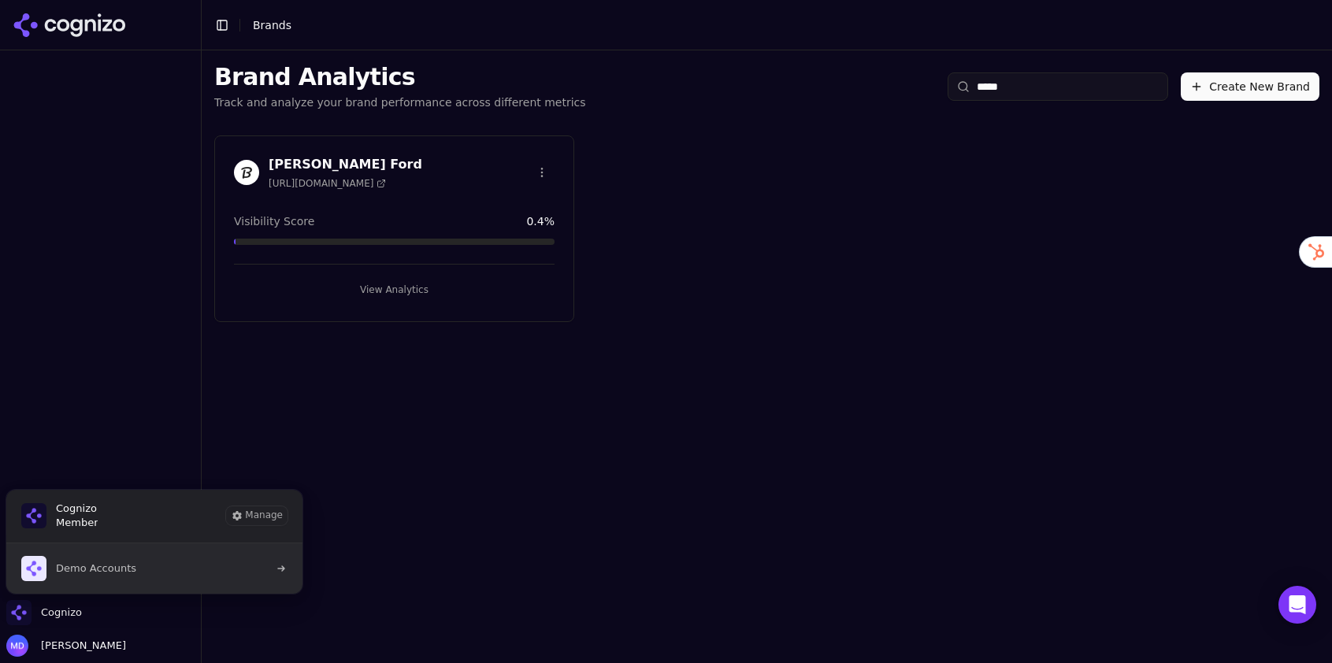
click at [82, 575] on span "Demo Accounts" at bounding box center [96, 568] width 80 height 14
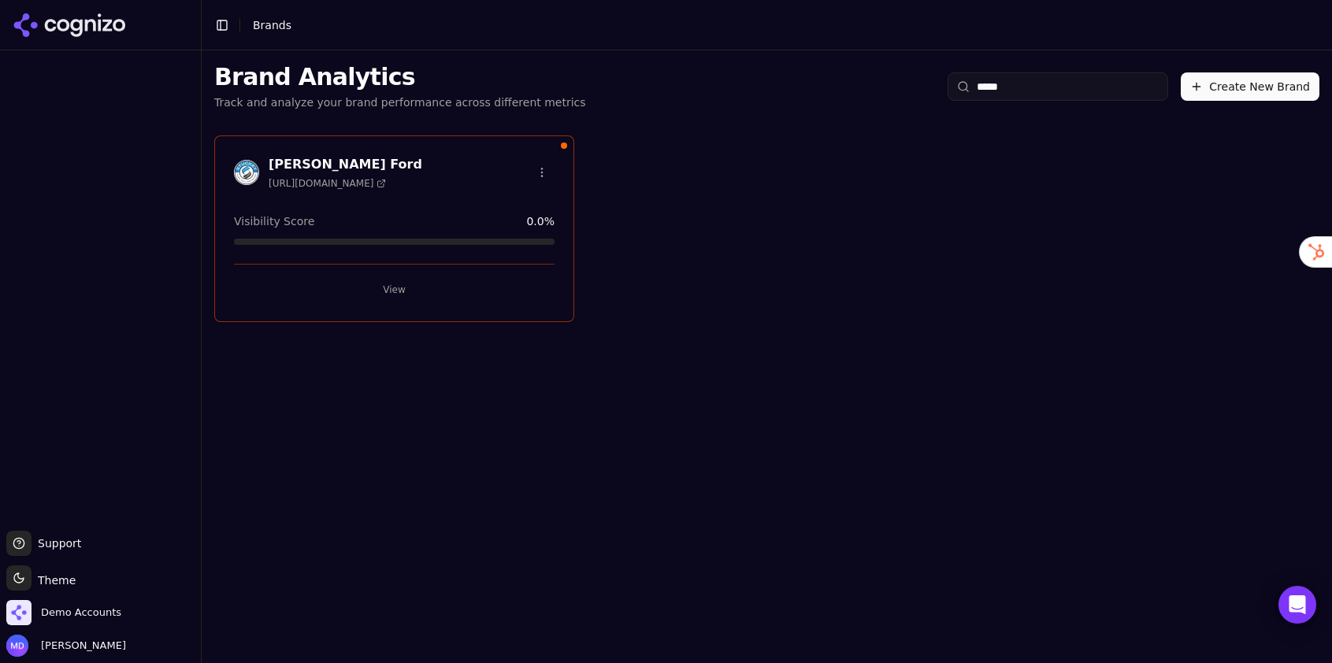
type input "*****"
click at [443, 287] on button "View" at bounding box center [394, 289] width 321 height 25
